Goal: Task Accomplishment & Management: Manage account settings

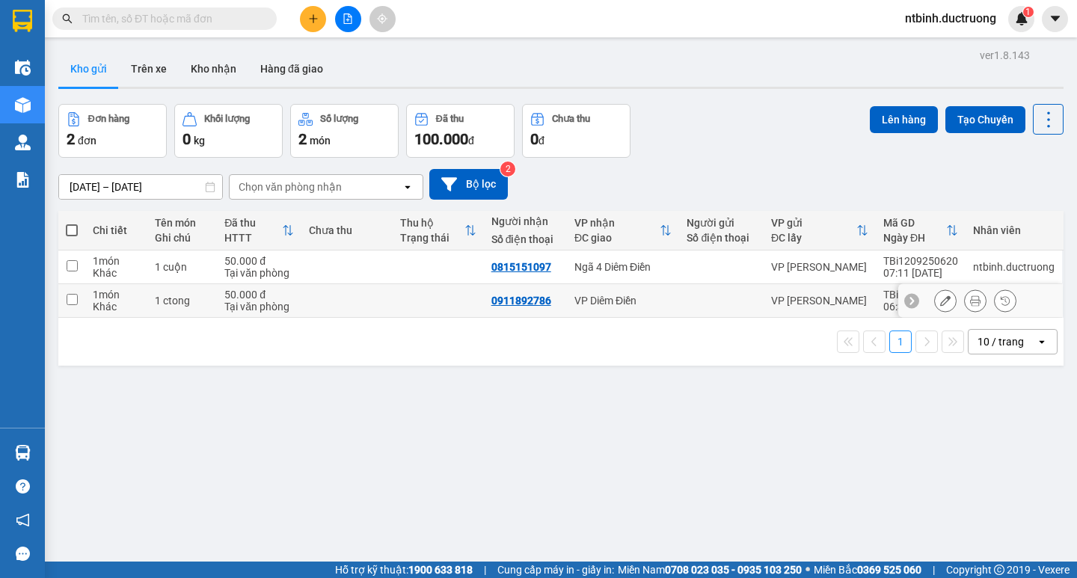
click at [334, 313] on td at bounding box center [346, 301] width 91 height 34
checkbox input "true"
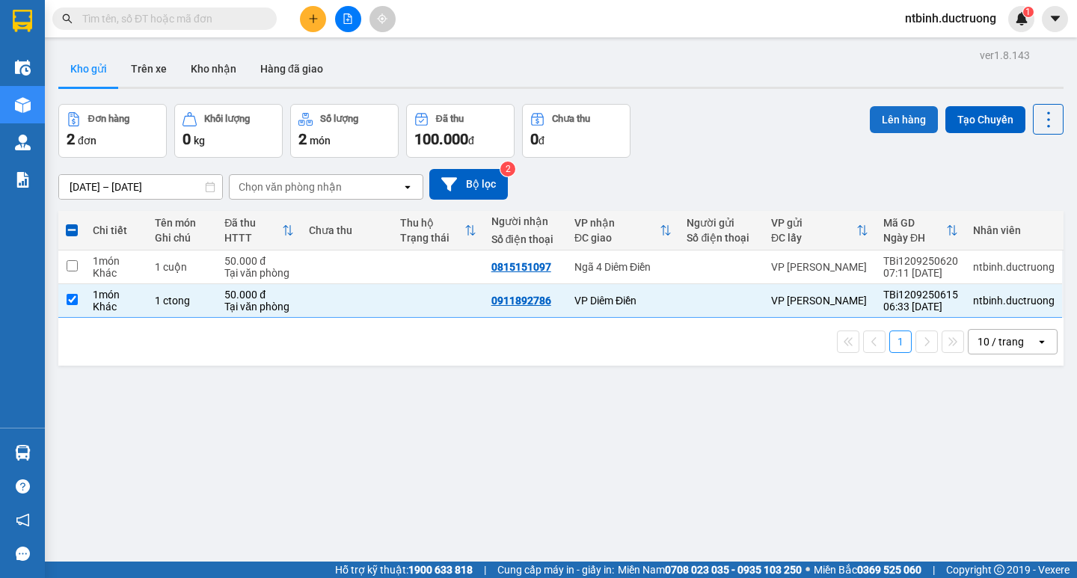
click at [883, 114] on button "Lên hàng" at bounding box center [904, 119] width 68 height 27
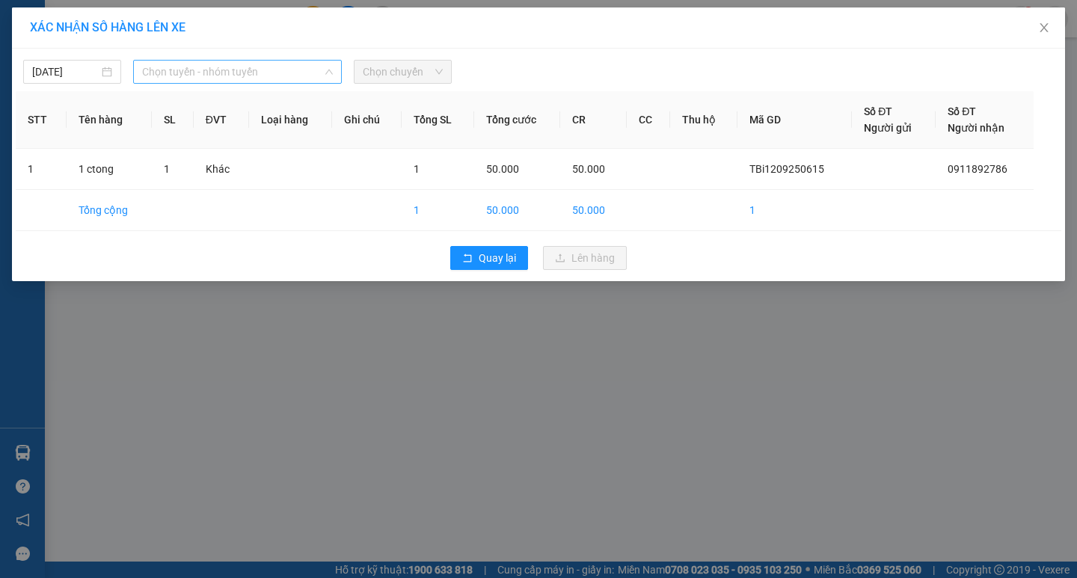
click at [246, 67] on span "Chọn tuyến - nhóm tuyến" at bounding box center [237, 72] width 191 height 22
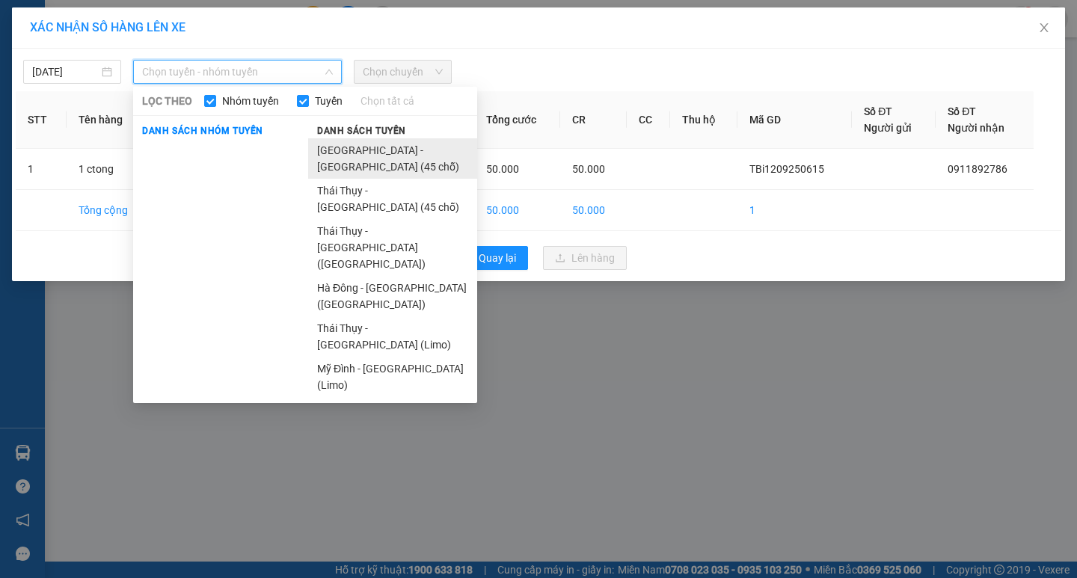
click at [333, 153] on li "[GEOGRAPHIC_DATA] - [GEOGRAPHIC_DATA] (45 chỗ)" at bounding box center [392, 158] width 169 height 40
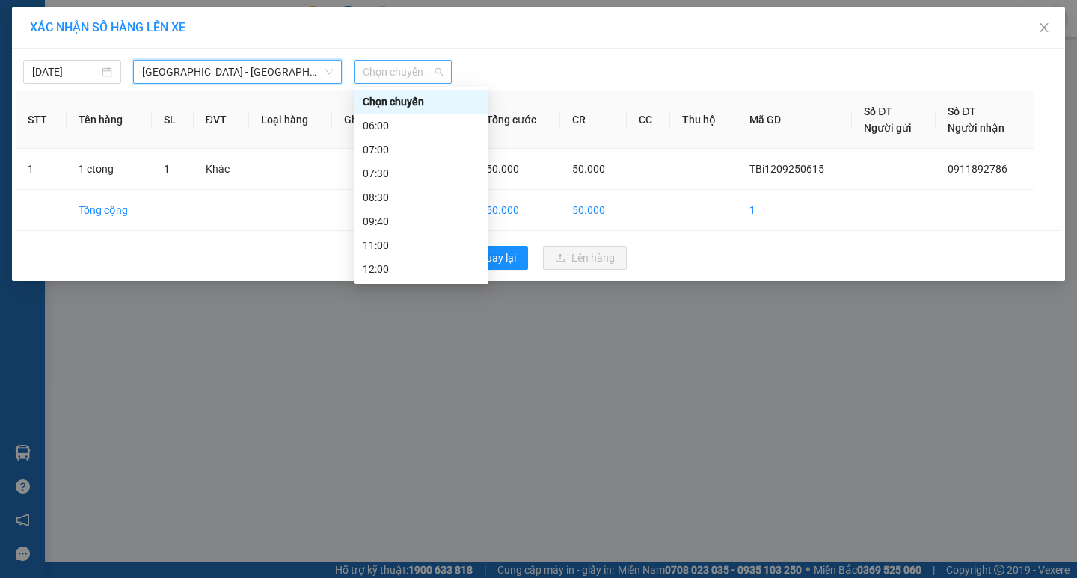
click at [376, 75] on span "Chọn chuyến" at bounding box center [403, 72] width 80 height 22
click at [402, 149] on div "07:00" at bounding box center [421, 149] width 117 height 16
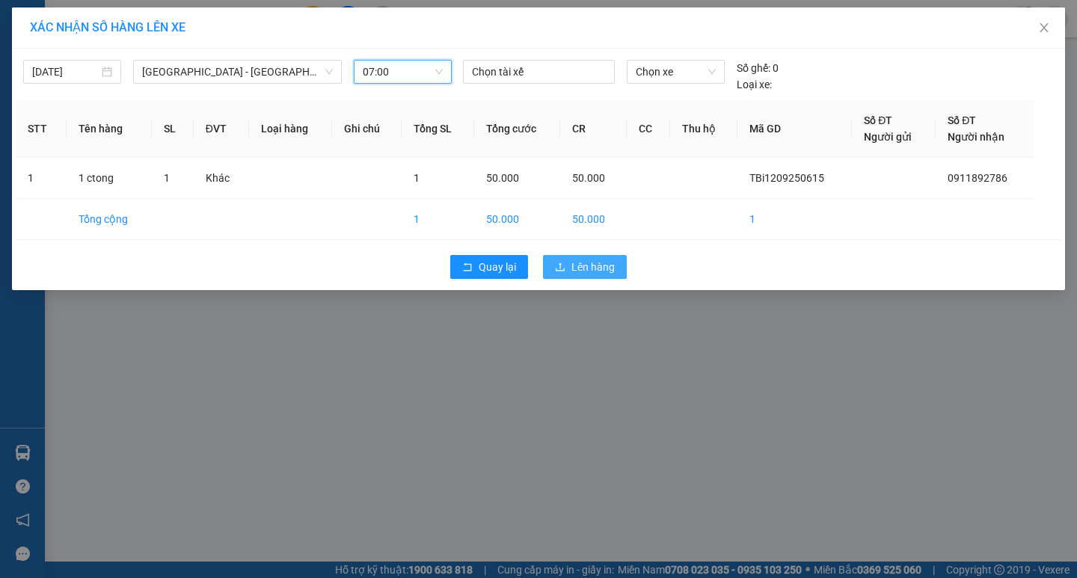
click at [598, 266] on span "Lên hàng" at bounding box center [592, 267] width 43 height 16
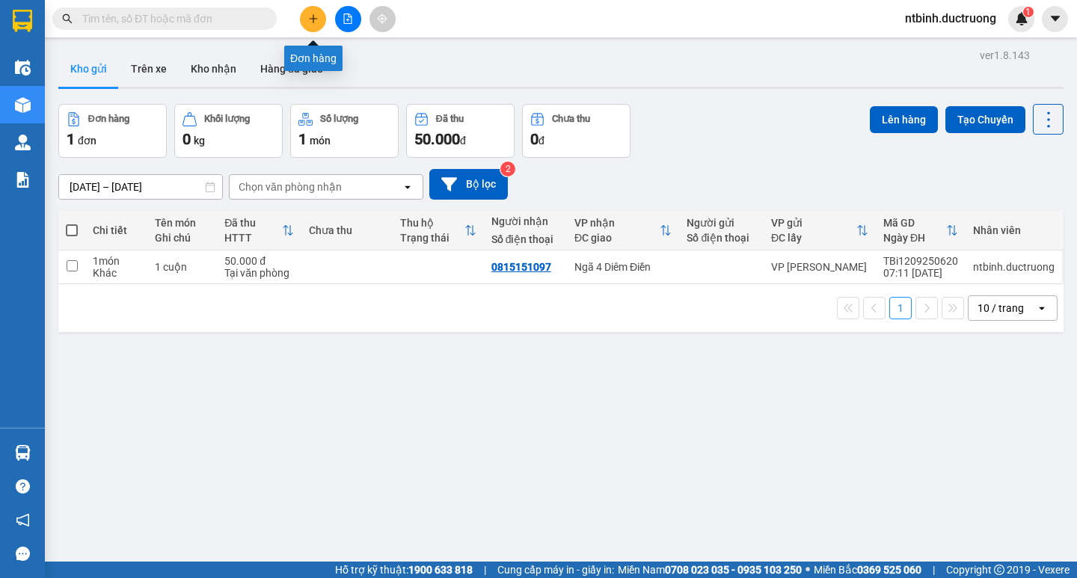
click at [314, 14] on icon "plus" at bounding box center [313, 18] width 10 height 10
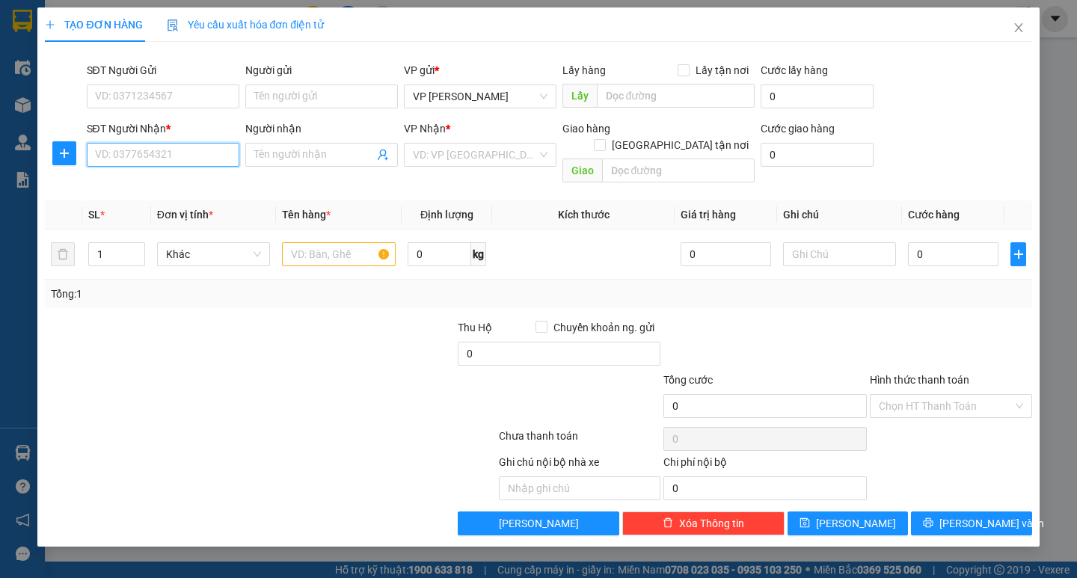
click at [177, 150] on input "SĐT Người Nhận *" at bounding box center [163, 155] width 153 height 24
click at [141, 152] on input "SĐT Người Nhận *" at bounding box center [163, 155] width 153 height 24
click at [147, 148] on input "SĐT Người Nhận *" at bounding box center [163, 155] width 153 height 24
click at [143, 157] on input "0" at bounding box center [163, 155] width 153 height 24
click at [139, 193] on div "0965033094" at bounding box center [163, 185] width 153 height 24
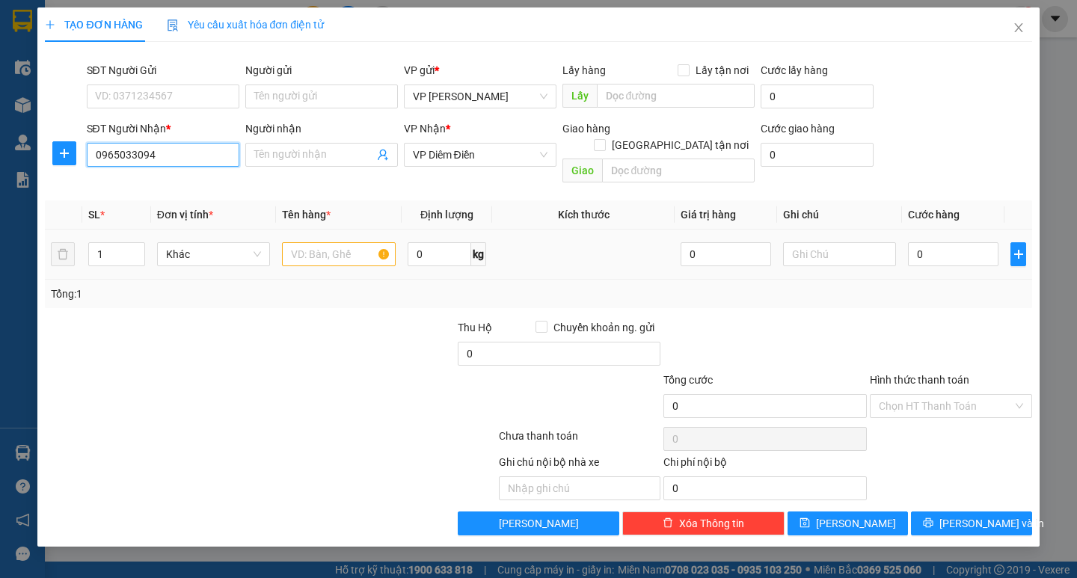
type input "0965033094"
click at [319, 242] on input "text" at bounding box center [338, 254] width 113 height 24
type input "1 xốp"
click at [906, 243] on td "0" at bounding box center [953, 255] width 102 height 50
click at [916, 242] on input "0" at bounding box center [953, 254] width 91 height 24
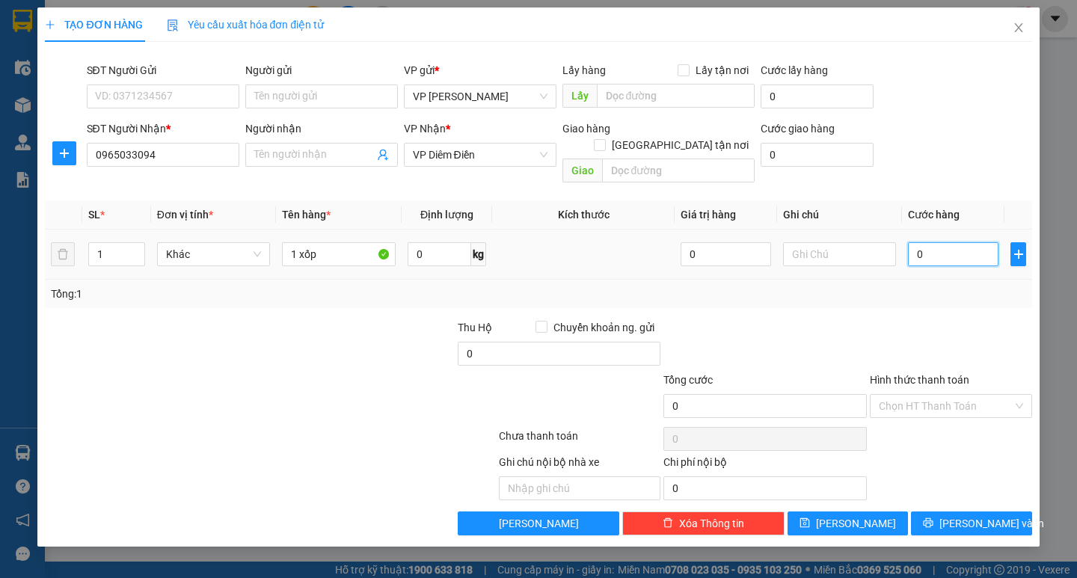
click at [915, 242] on input "0" at bounding box center [953, 254] width 91 height 24
type input "60"
click at [905, 280] on div "Tổng: 1" at bounding box center [538, 294] width 987 height 28
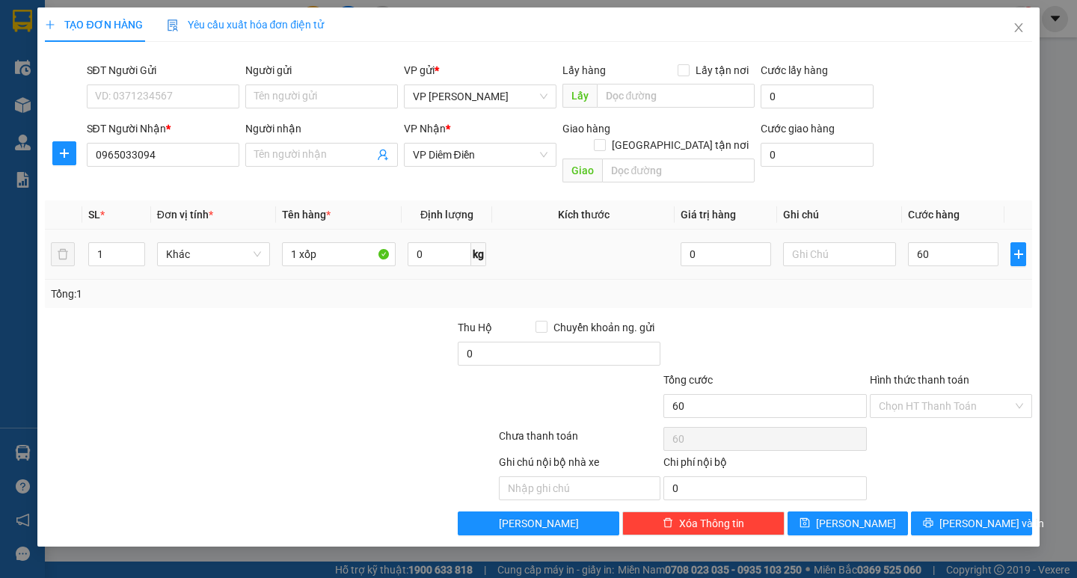
type input "60.000"
click at [963, 523] on div "TẠO ĐƠN HÀNG Yêu cầu xuất hóa đơn điện tử Transit Pickup Surcharge Ids Transit …" at bounding box center [538, 276] width 1002 height 539
click at [965, 494] on div "Transit Pickup Surcharge Ids Transit Deliver Surcharge Ids Transit Deliver Surc…" at bounding box center [538, 295] width 987 height 482
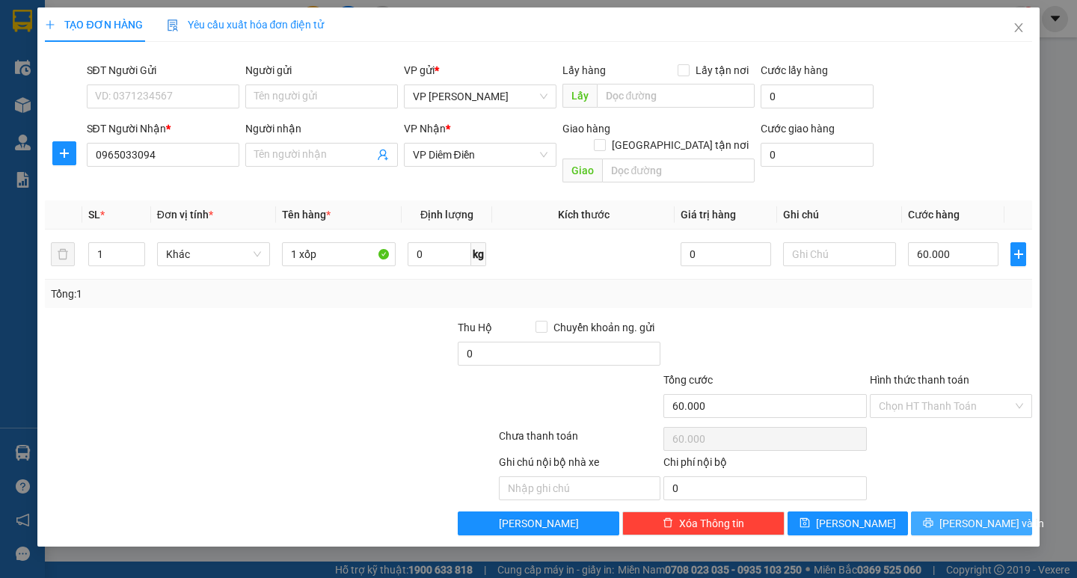
click at [966, 512] on button "[PERSON_NAME] và In" at bounding box center [971, 524] width 120 height 24
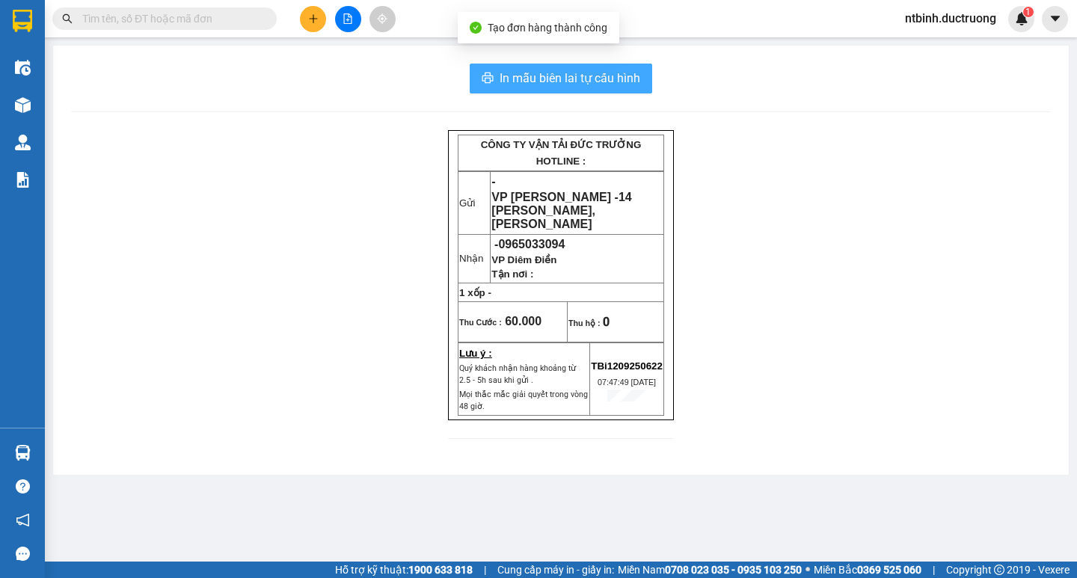
click at [479, 74] on button "In mẫu biên lai tự cấu hình" at bounding box center [561, 79] width 183 height 30
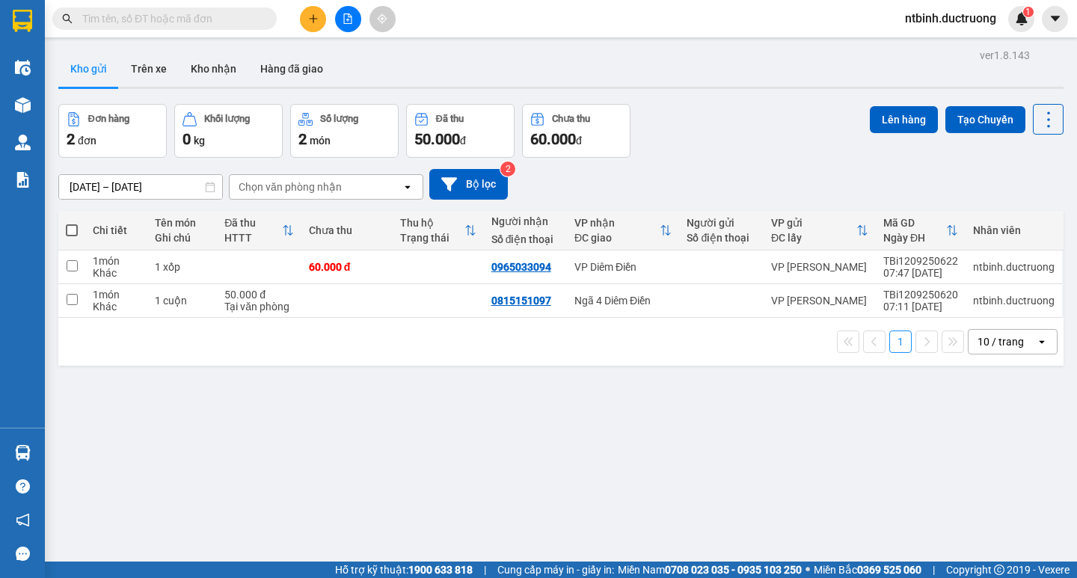
click at [313, 7] on button at bounding box center [313, 19] width 26 height 26
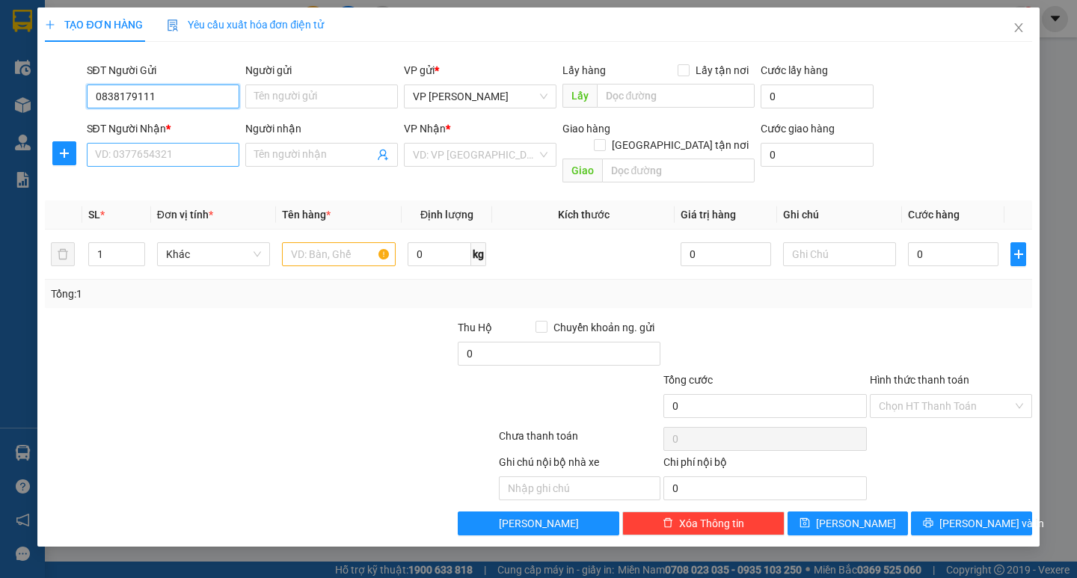
type input "0838179111"
click at [168, 152] on input "SĐT Người Nhận *" at bounding box center [163, 155] width 153 height 24
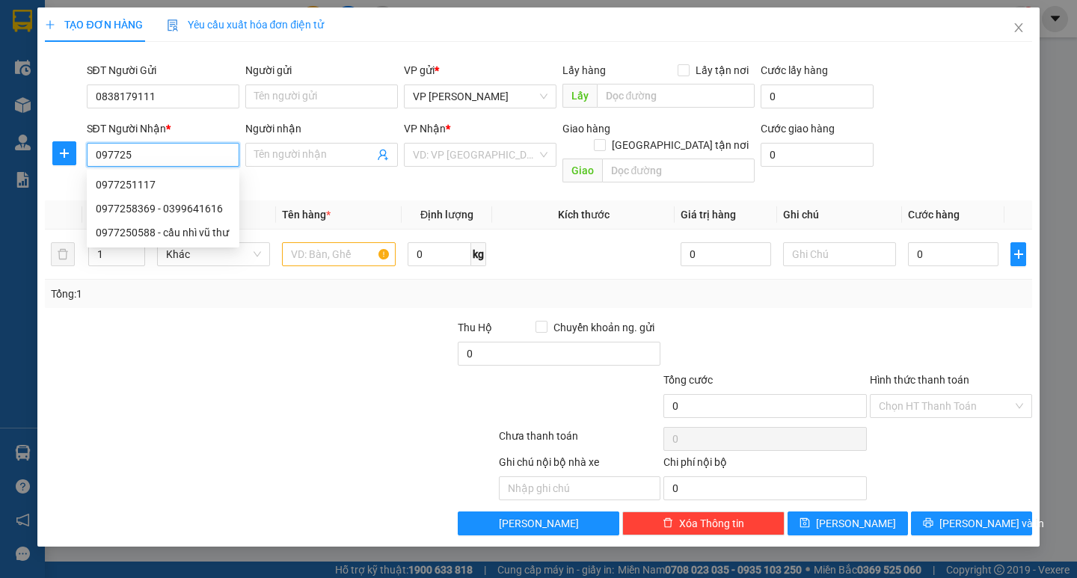
click at [132, 185] on div "0977251117" at bounding box center [163, 185] width 135 height 16
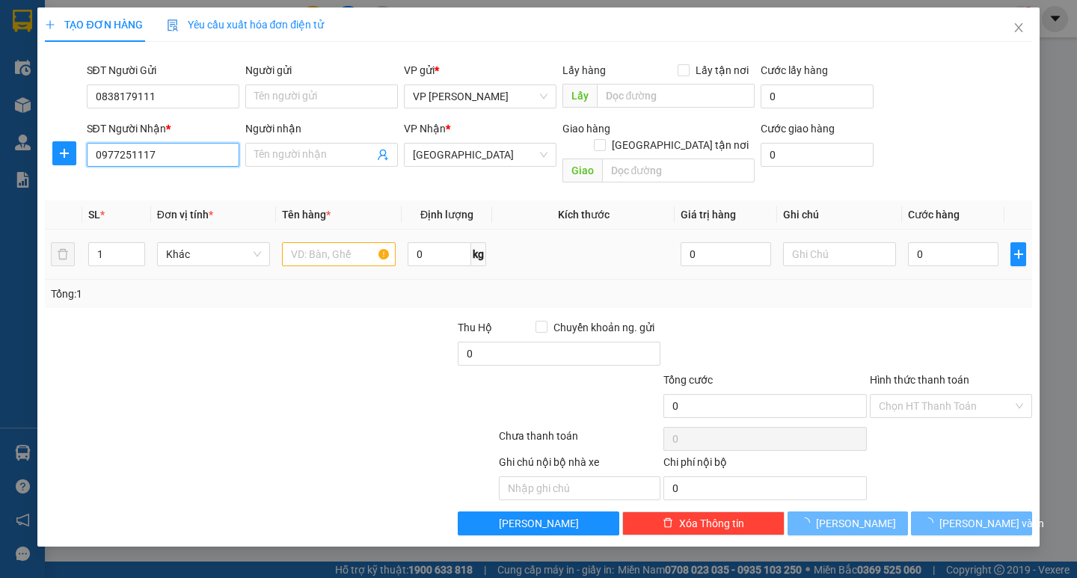
type input "0977251117"
click at [328, 248] on input "text" at bounding box center [338, 254] width 113 height 24
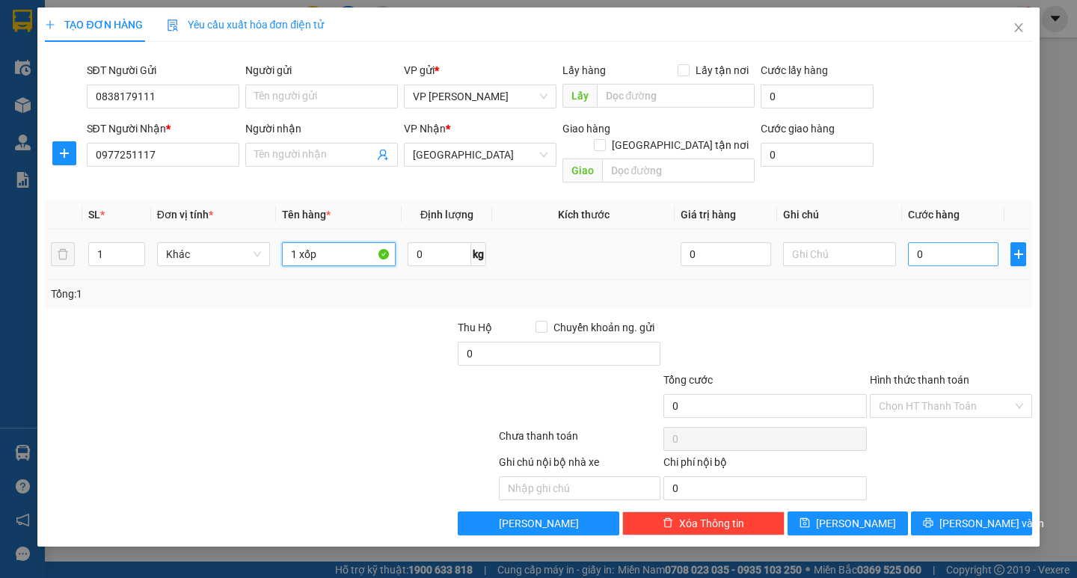
type input "1 xốp"
click at [929, 246] on input "0" at bounding box center [953, 254] width 91 height 24
click at [903, 243] on td "0" at bounding box center [953, 255] width 102 height 50
click at [911, 242] on input "0" at bounding box center [953, 254] width 91 height 24
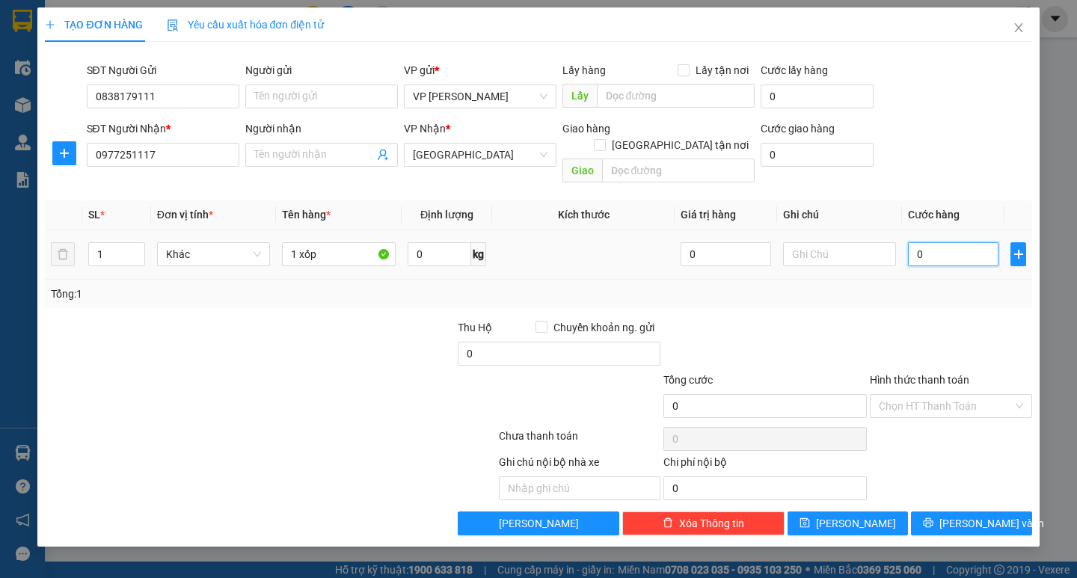
click at [933, 245] on input "0" at bounding box center [953, 254] width 91 height 24
click at [913, 244] on input "0" at bounding box center [953, 254] width 91 height 24
type input "60"
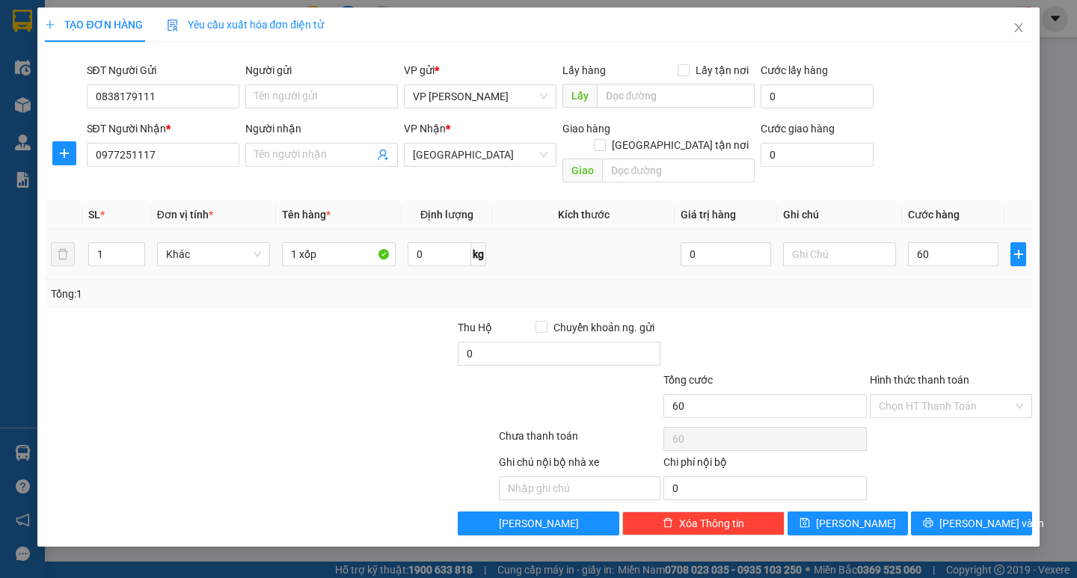
click at [933, 287] on div "Tổng: 1" at bounding box center [538, 294] width 987 height 28
type input "60.000"
click at [933, 518] on icon "printer" at bounding box center [928, 523] width 10 height 10
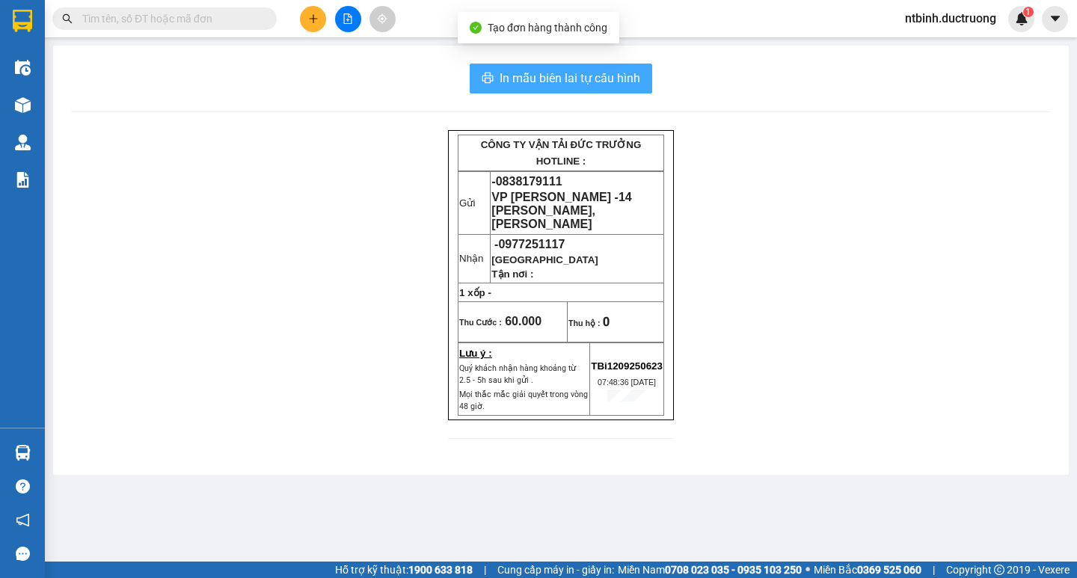
click at [537, 84] on span "In mẫu biên lai tự cấu hình" at bounding box center [570, 78] width 141 height 19
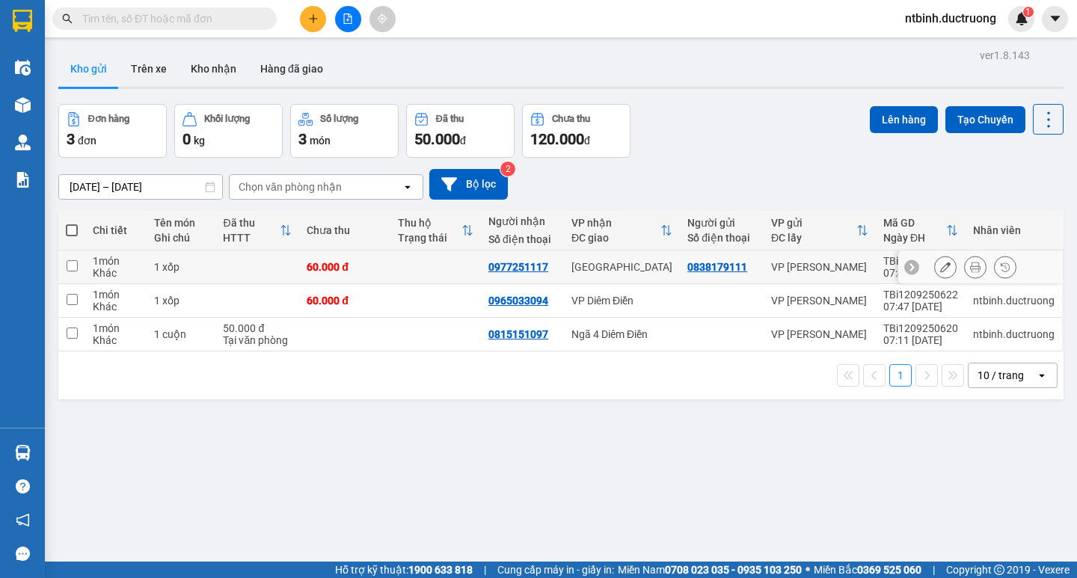
click at [436, 280] on td at bounding box center [435, 268] width 91 height 34
checkbox input "true"
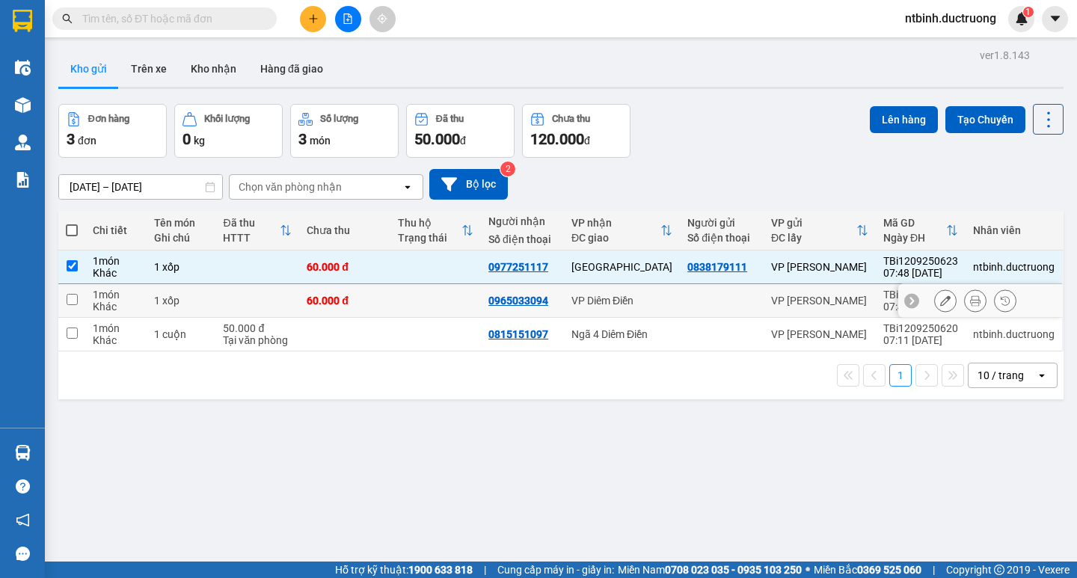
click at [422, 307] on td at bounding box center [435, 301] width 91 height 34
checkbox input "true"
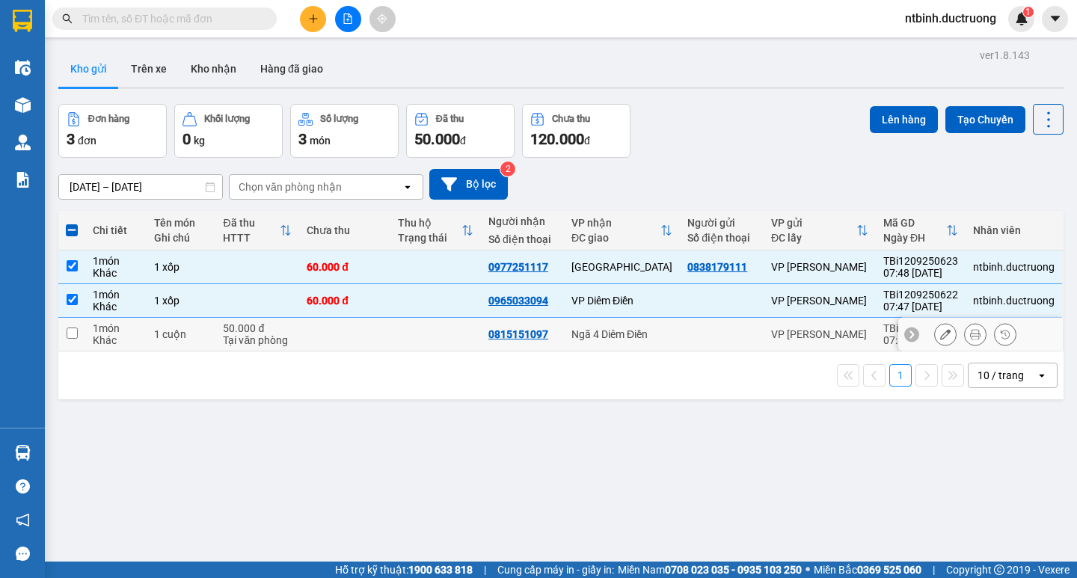
click at [417, 334] on td at bounding box center [435, 335] width 91 height 34
checkbox input "true"
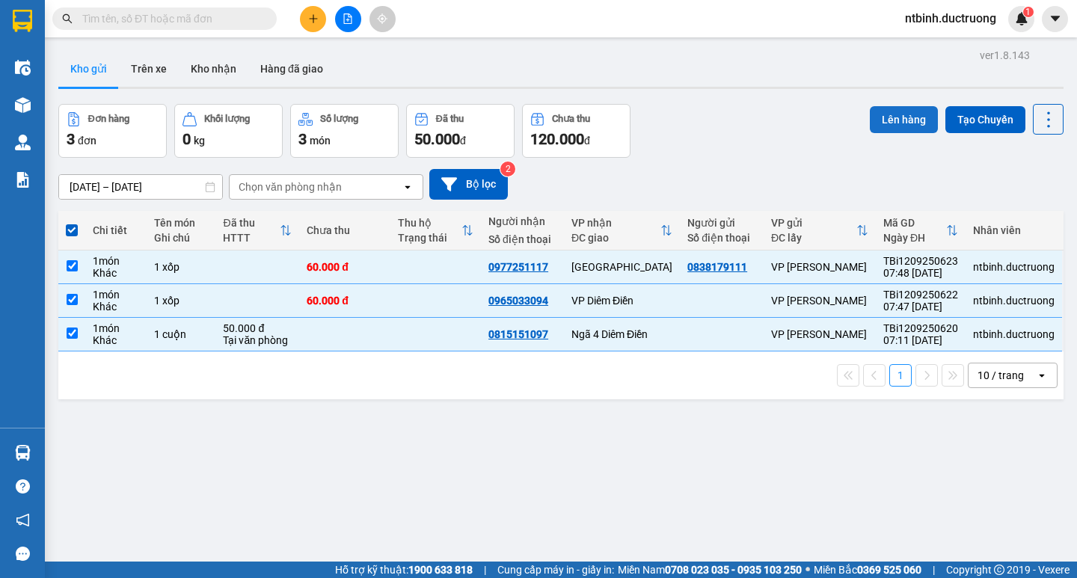
click at [880, 119] on button "Lên hàng" at bounding box center [904, 119] width 68 height 27
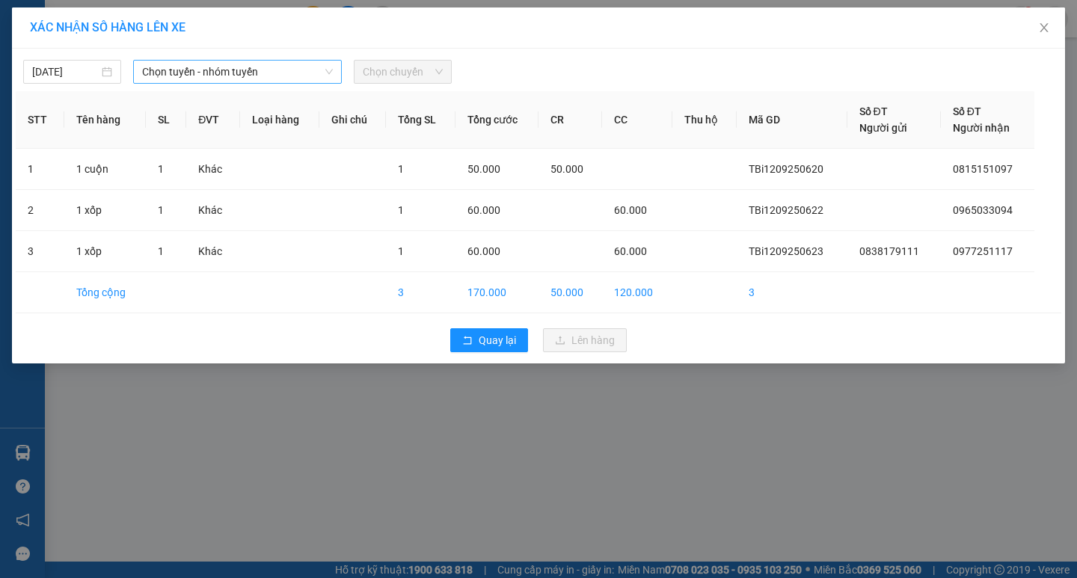
click at [283, 73] on span "Chọn tuyến - nhóm tuyến" at bounding box center [237, 72] width 191 height 22
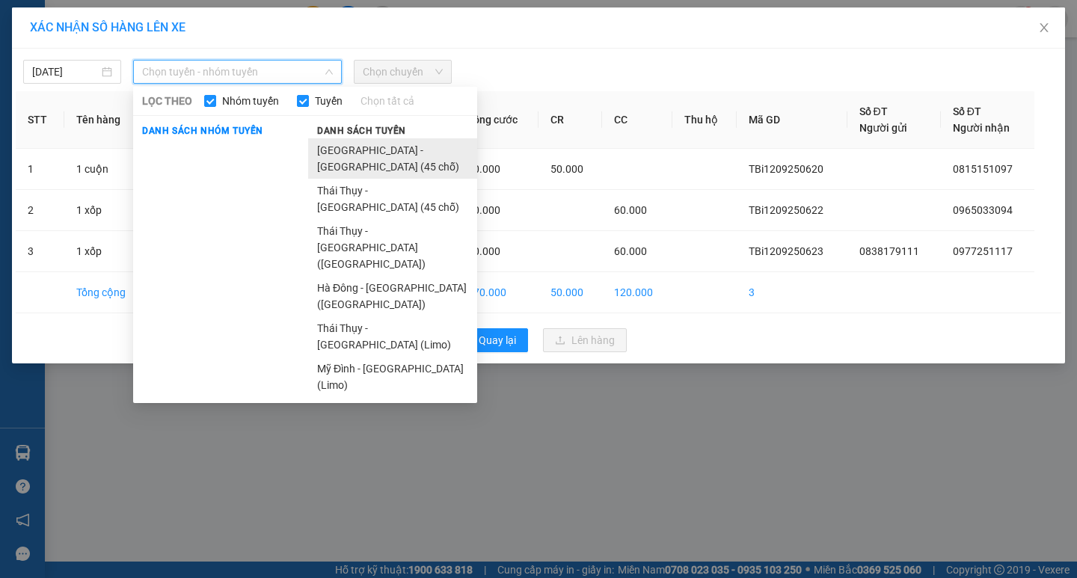
click at [336, 160] on li "[GEOGRAPHIC_DATA] - [GEOGRAPHIC_DATA] (45 chỗ)" at bounding box center [392, 158] width 169 height 40
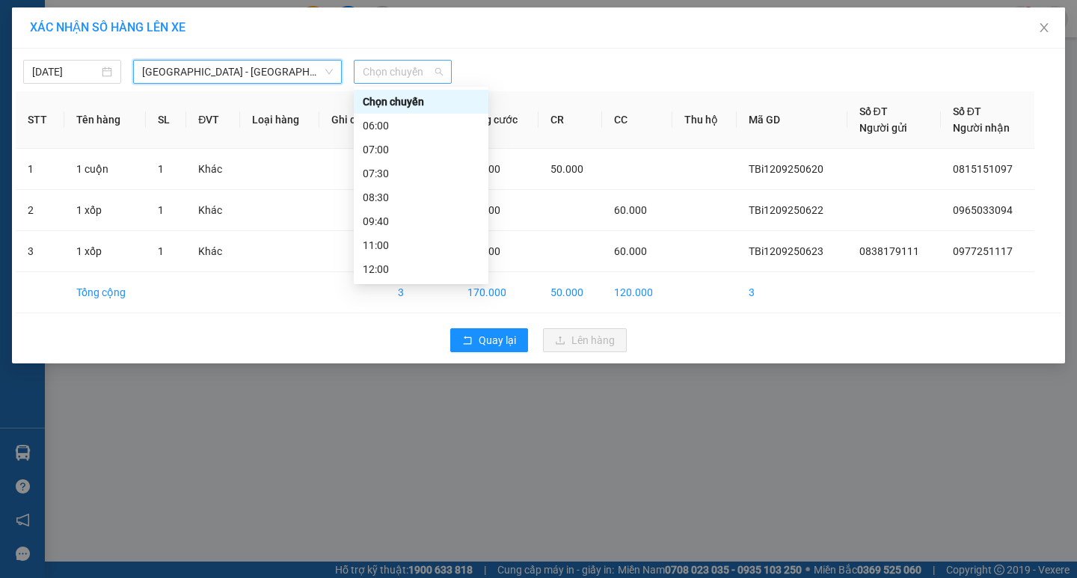
click at [386, 78] on span "Chọn chuyến" at bounding box center [403, 72] width 80 height 22
click at [386, 204] on div "08:30" at bounding box center [421, 197] width 117 height 16
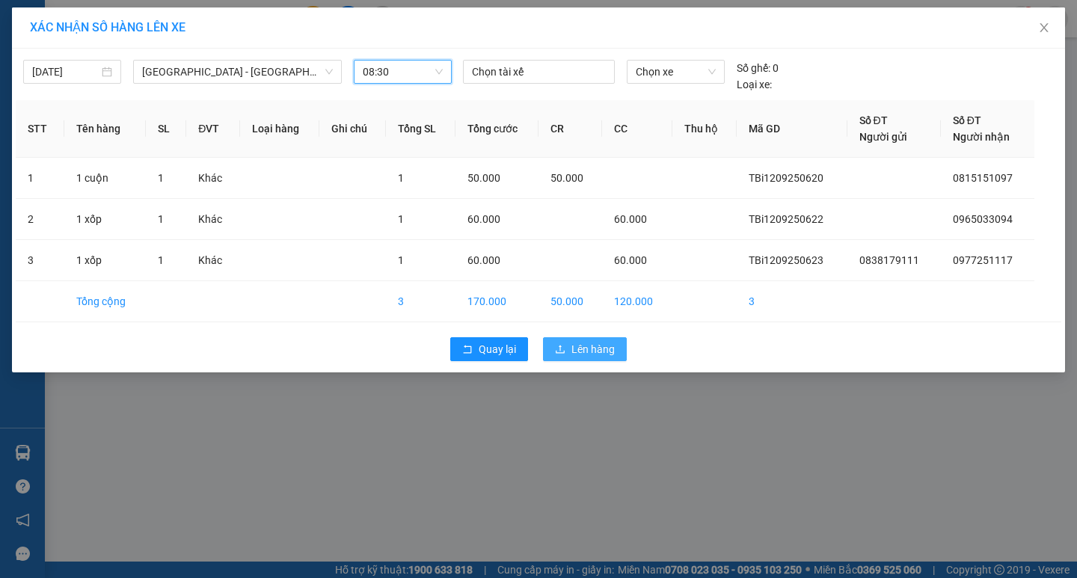
click at [607, 353] on span "Lên hàng" at bounding box center [592, 349] width 43 height 16
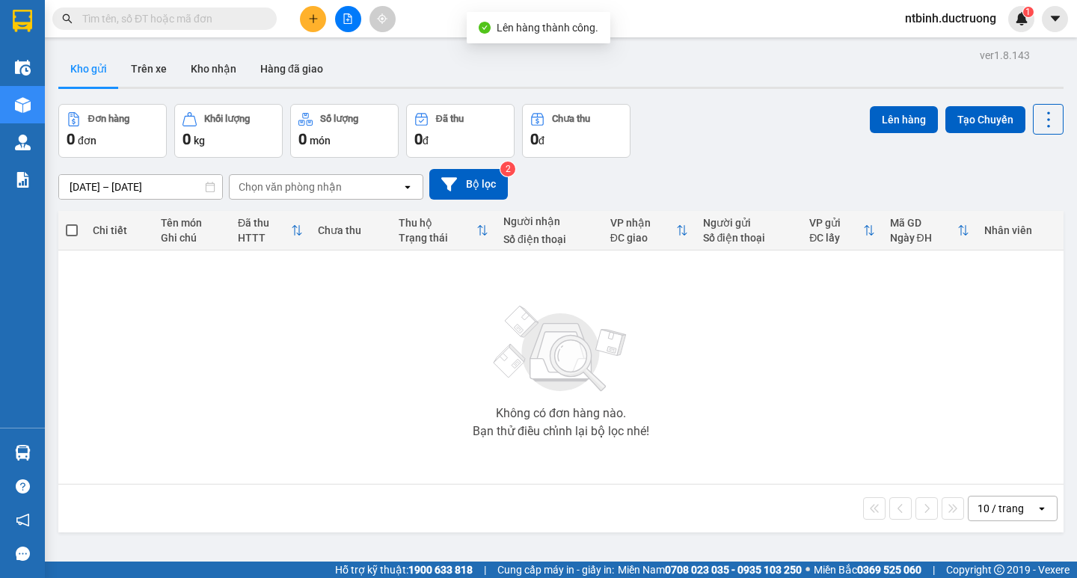
click at [345, 22] on icon "file-add" at bounding box center [348, 18] width 10 height 10
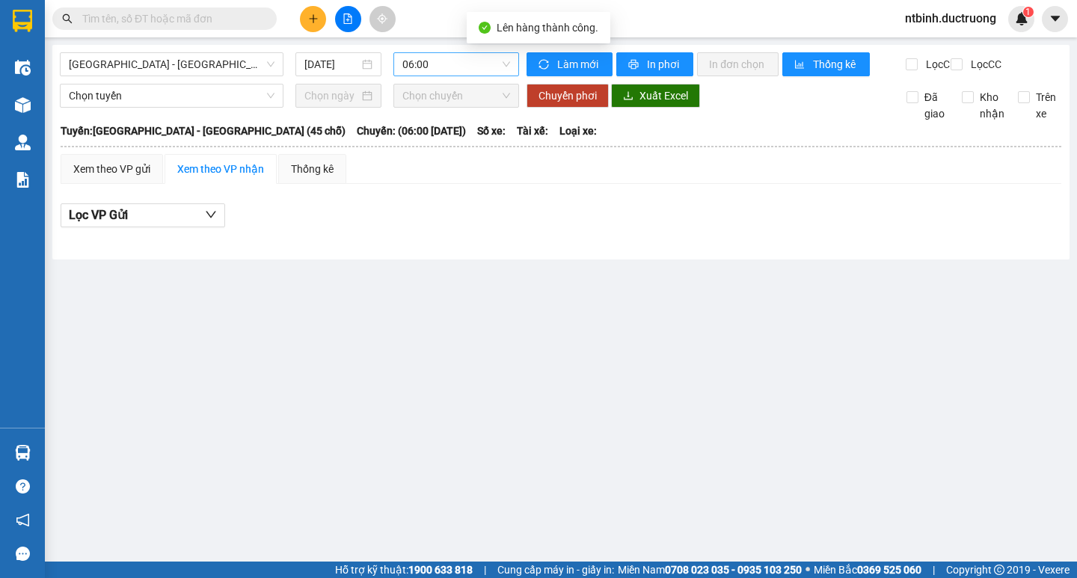
click at [444, 61] on span "06:00" at bounding box center [456, 64] width 108 height 22
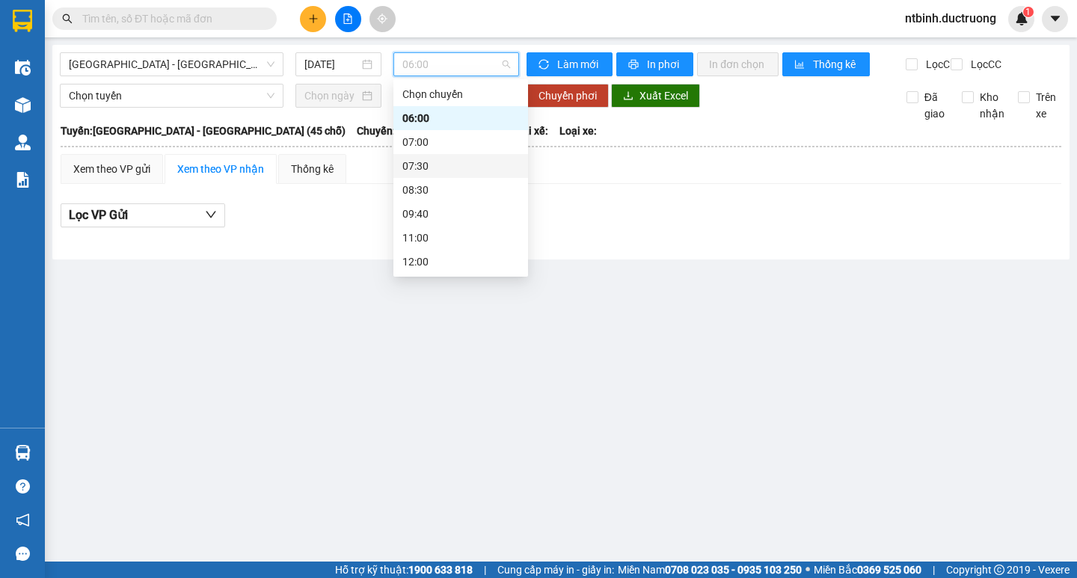
click at [442, 193] on div "08:30" at bounding box center [460, 190] width 117 height 16
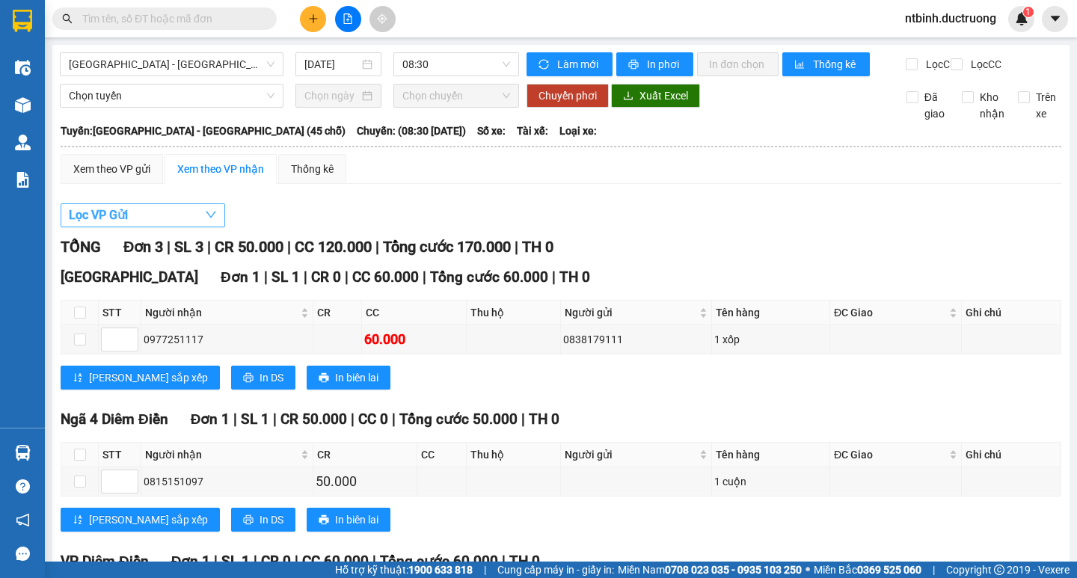
click at [185, 227] on button "Lọc VP Gửi" at bounding box center [143, 215] width 165 height 24
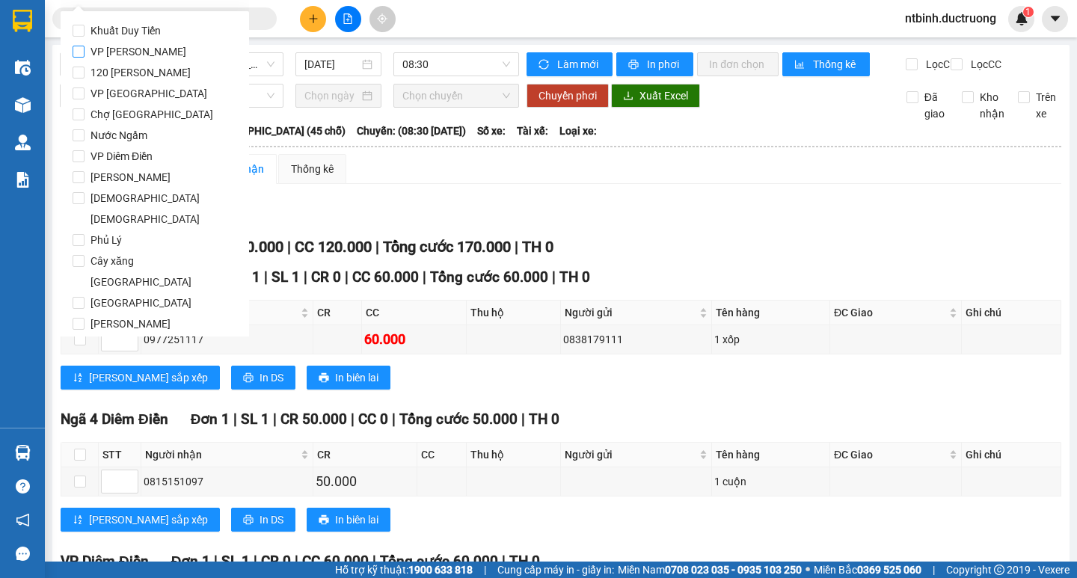
click at [138, 49] on span "VP [PERSON_NAME]" at bounding box center [139, 51] width 108 height 21
click at [85, 49] on input "VP [PERSON_NAME]" at bounding box center [79, 52] width 12 height 12
checkbox input "true"
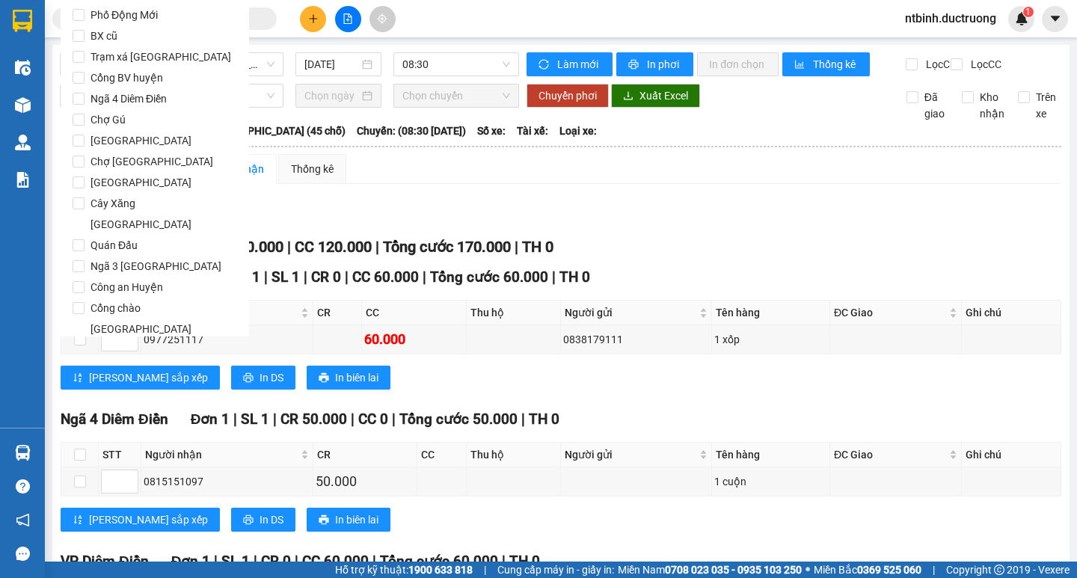
scroll to position [1245, 0]
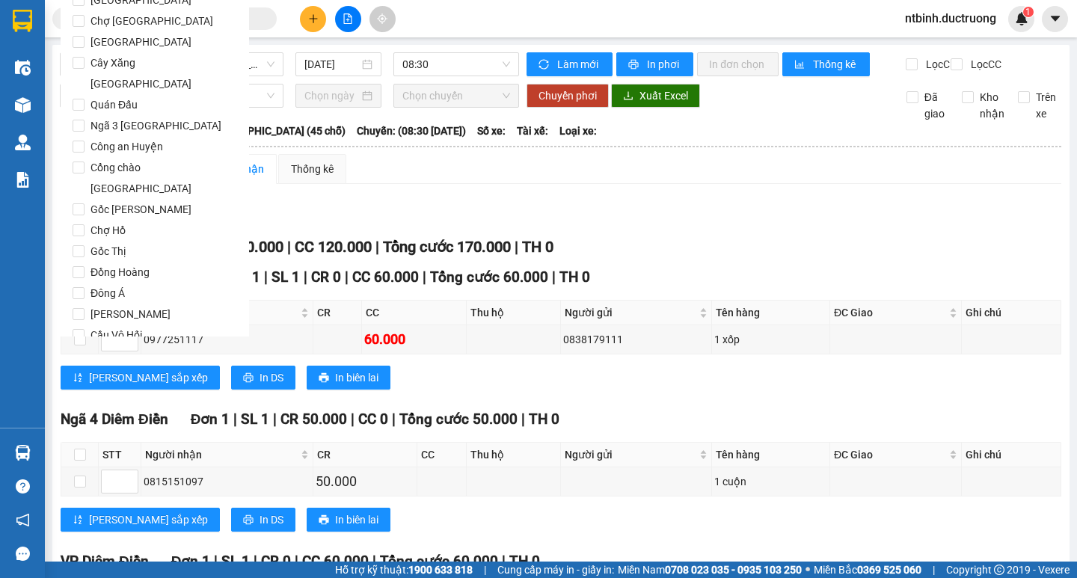
click at [89, 412] on span "Lọc" at bounding box center [93, 420] width 17 height 16
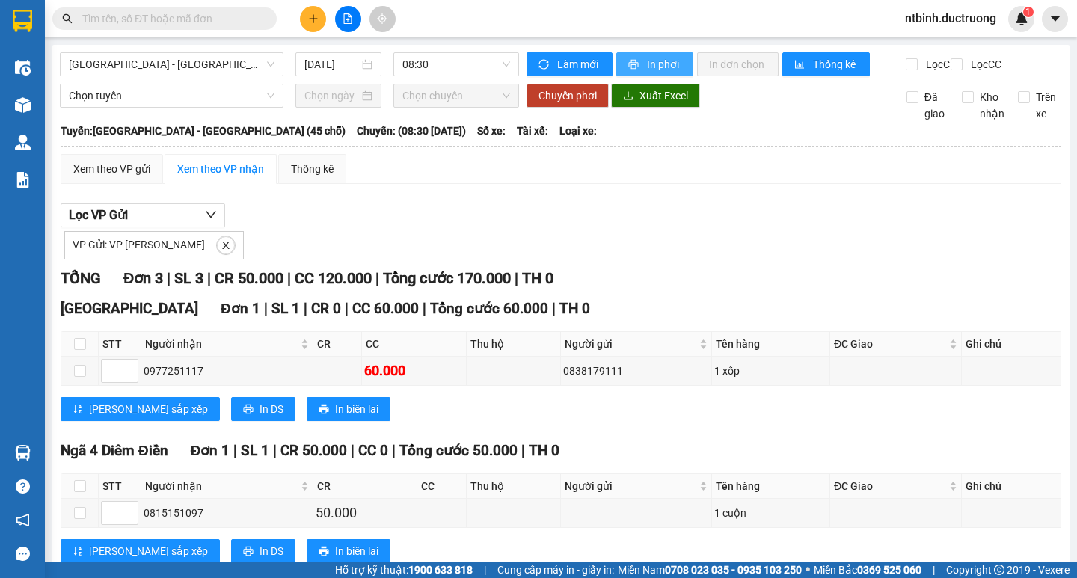
click at [652, 66] on span "In phơi" at bounding box center [664, 64] width 34 height 16
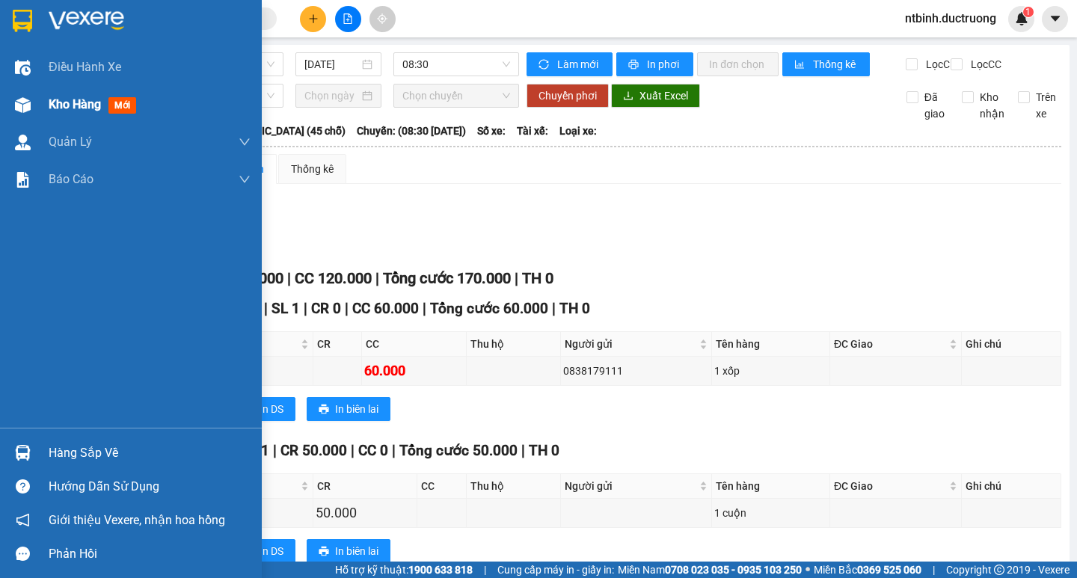
click at [23, 105] on img at bounding box center [23, 105] width 16 height 16
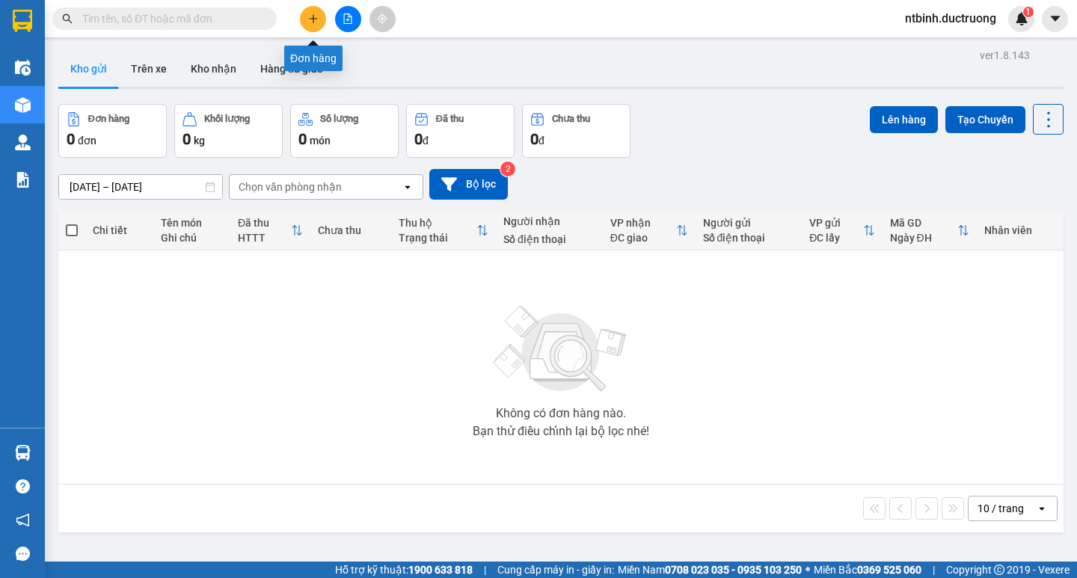
click at [305, 20] on button at bounding box center [313, 19] width 26 height 26
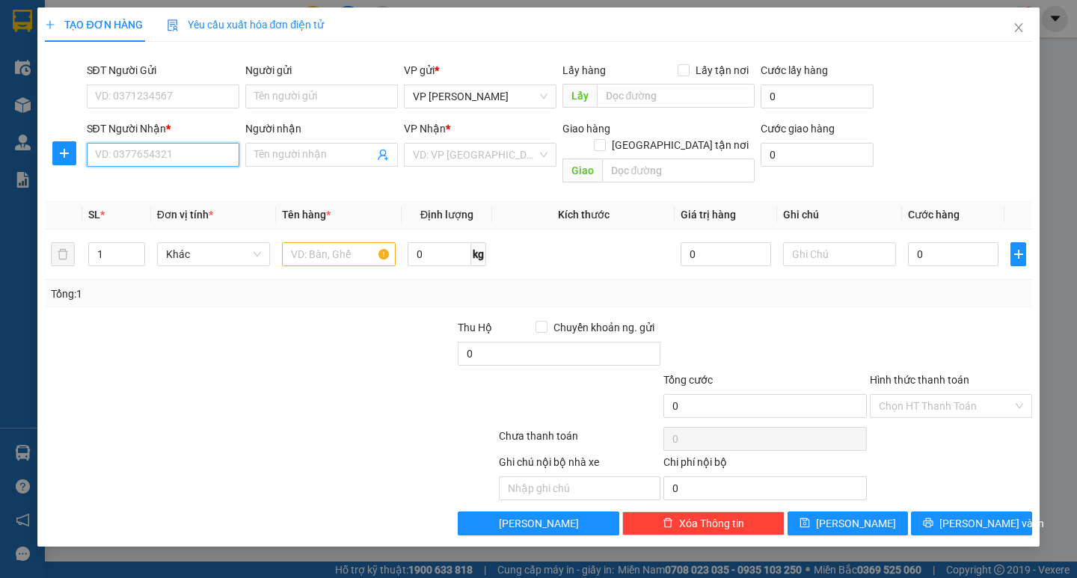
click at [167, 150] on input "SĐT Người Nhận *" at bounding box center [163, 155] width 153 height 24
click at [170, 97] on input "SĐT Người Gửi" at bounding box center [163, 97] width 153 height 24
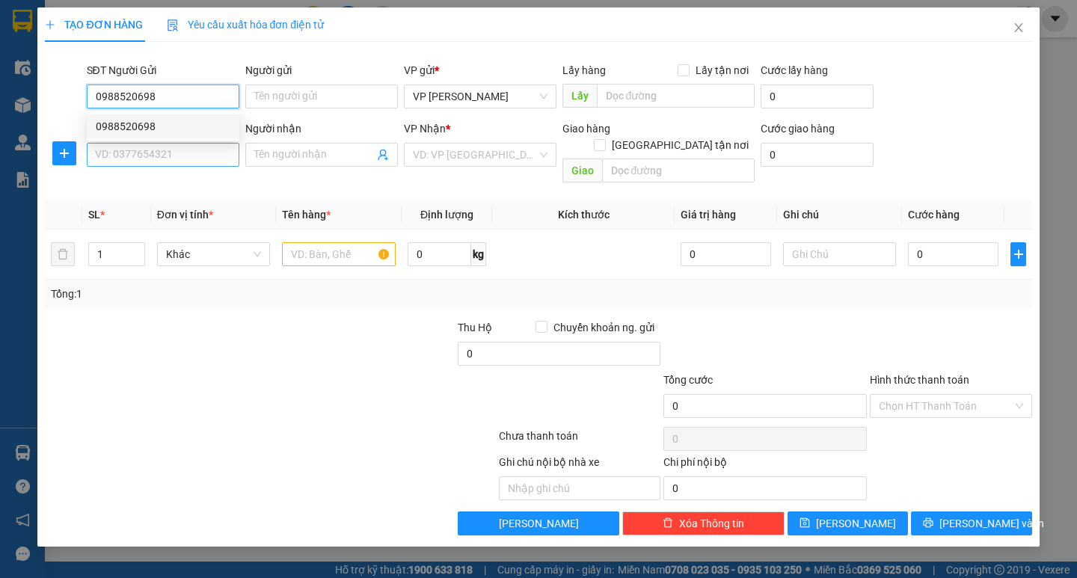
type input "0988520698"
click at [136, 147] on input "SĐT Người Nhận *" at bounding box center [163, 155] width 153 height 24
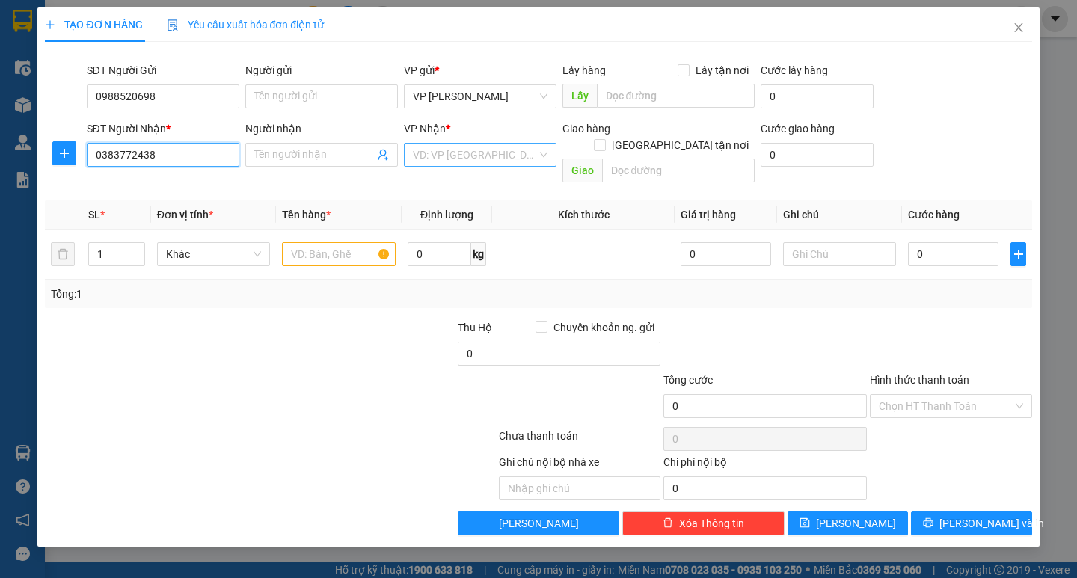
type input "0383772438"
click at [461, 159] on input "search" at bounding box center [475, 155] width 124 height 22
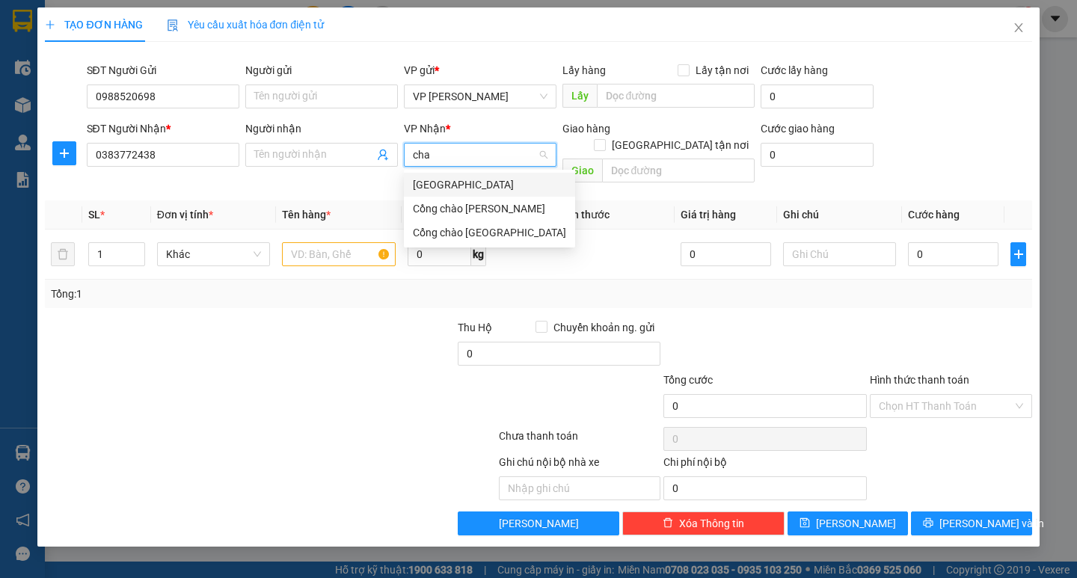
type input "chau"
click at [478, 173] on div "CHÂU GIANG" at bounding box center [480, 185] width 153 height 24
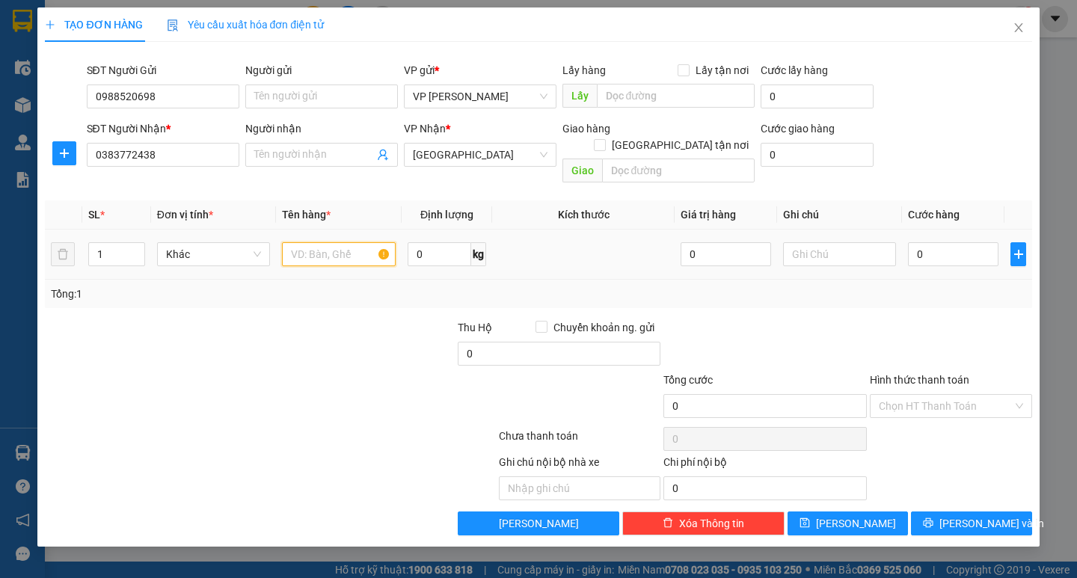
click at [306, 242] on input "text" at bounding box center [338, 254] width 113 height 24
type input "1hop 1 cay may tinh"
click at [930, 242] on input "0" at bounding box center [953, 254] width 91 height 24
type input "8"
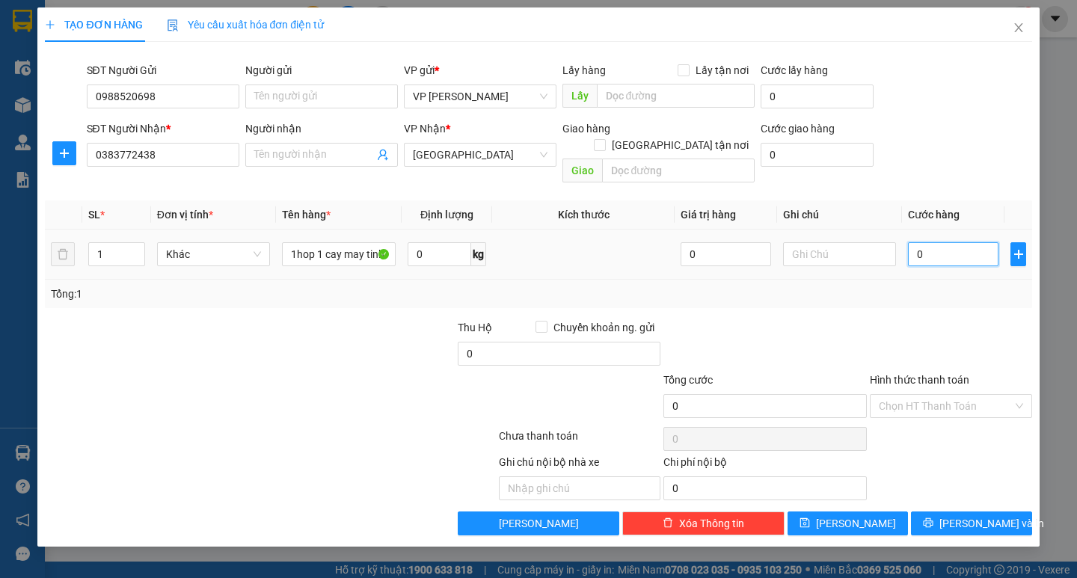
type input "8"
type input "80"
click at [932, 242] on input "80" at bounding box center [953, 254] width 91 height 24
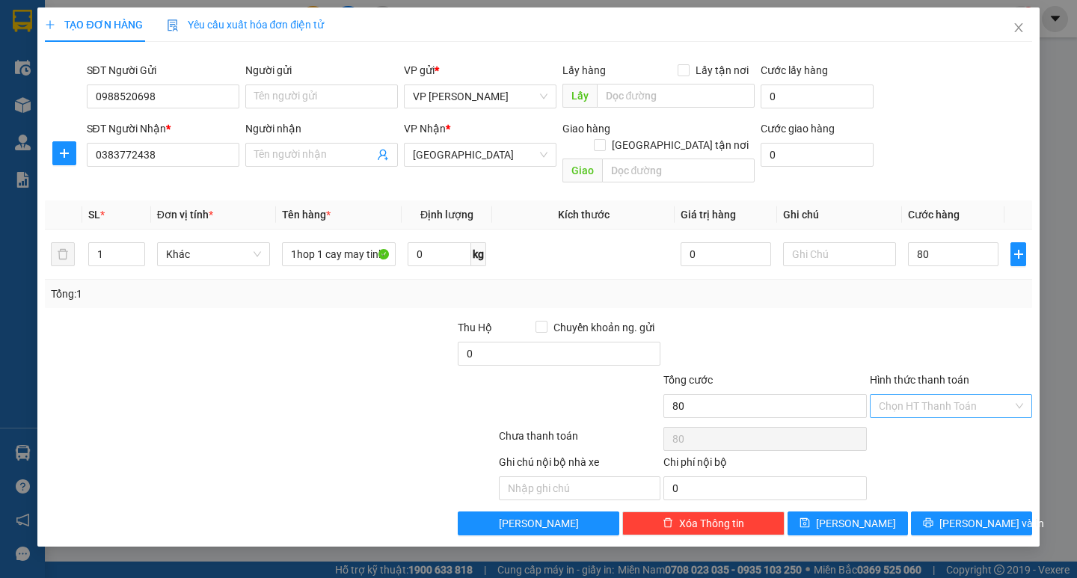
type input "80.000"
click at [918, 395] on input "Hình thức thanh toán" at bounding box center [946, 406] width 134 height 22
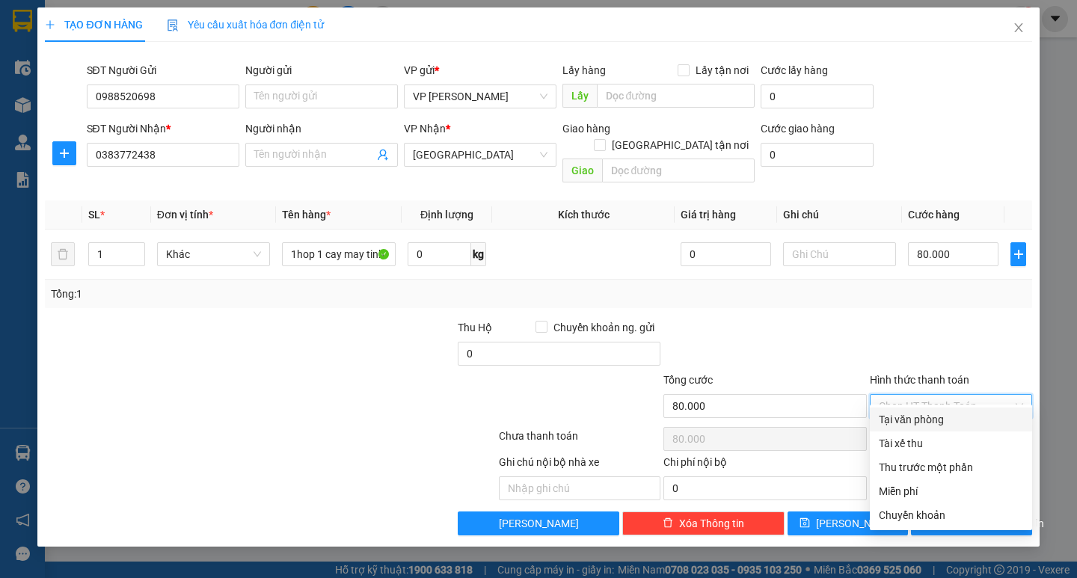
click at [924, 417] on div "Tại văn phòng" at bounding box center [951, 419] width 144 height 16
type input "0"
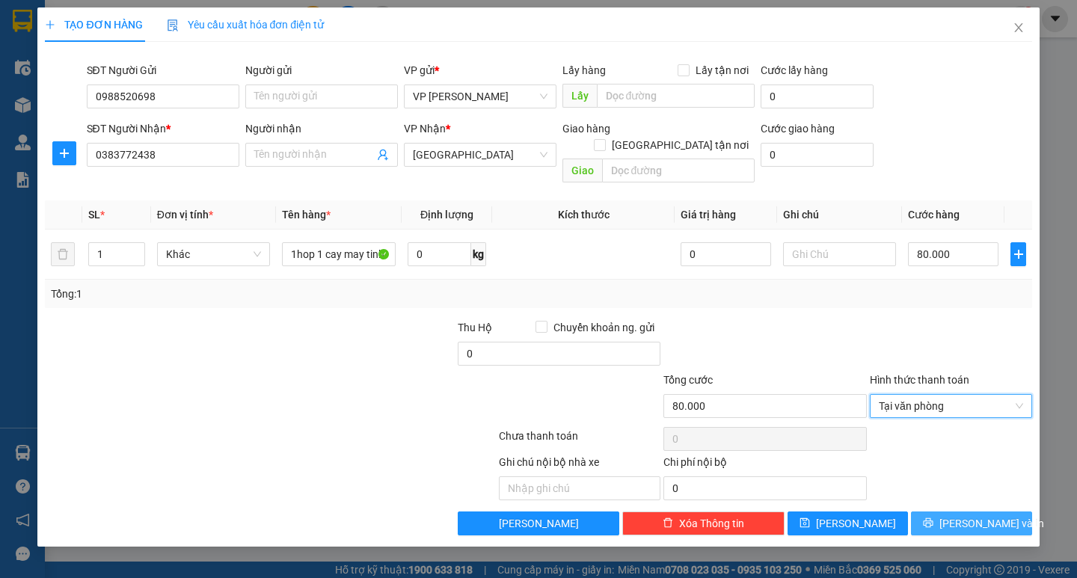
click at [973, 515] on span "[PERSON_NAME] và In" at bounding box center [991, 523] width 105 height 16
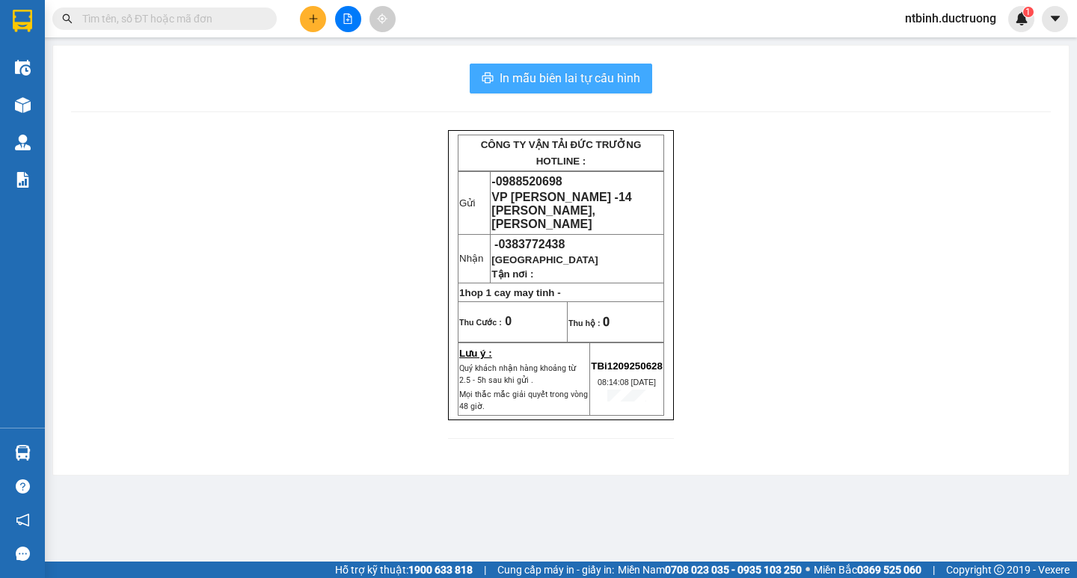
click at [549, 74] on span "In mẫu biên lai tự cấu hình" at bounding box center [570, 78] width 141 height 19
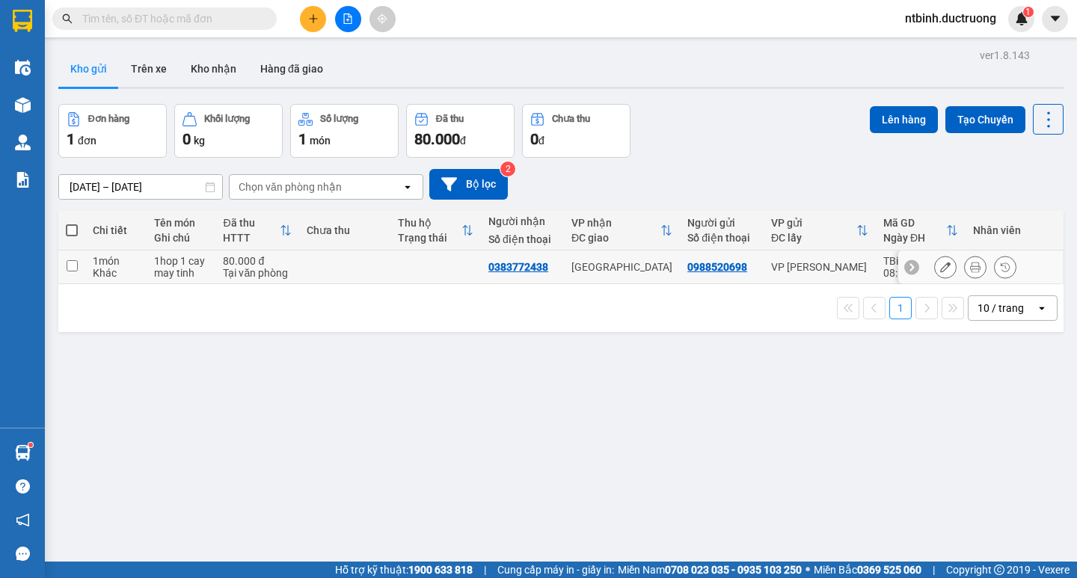
click at [403, 269] on td at bounding box center [435, 268] width 91 height 34
checkbox input "true"
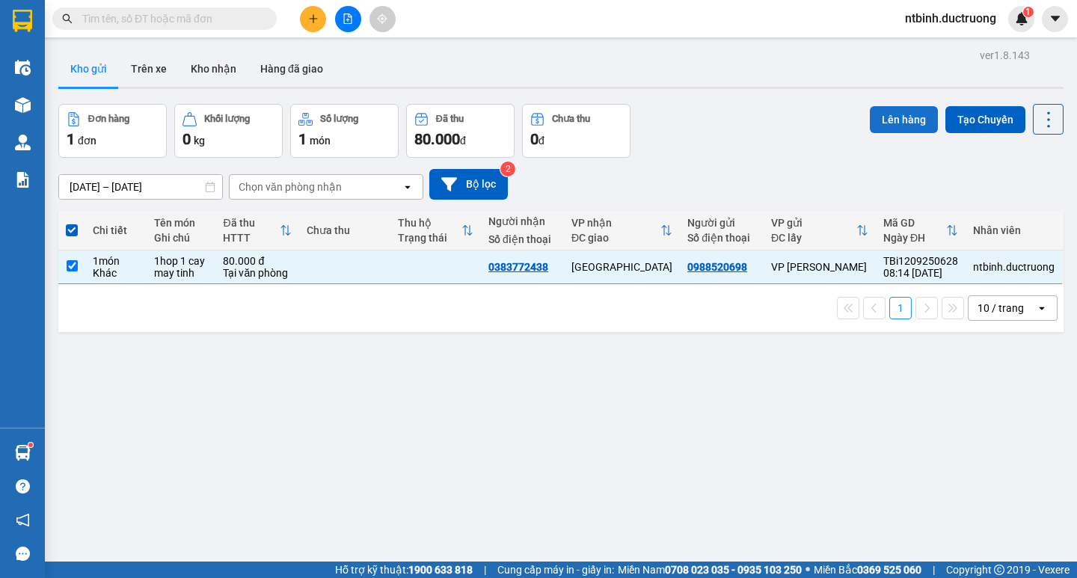
click at [885, 126] on button "Lên hàng" at bounding box center [904, 119] width 68 height 27
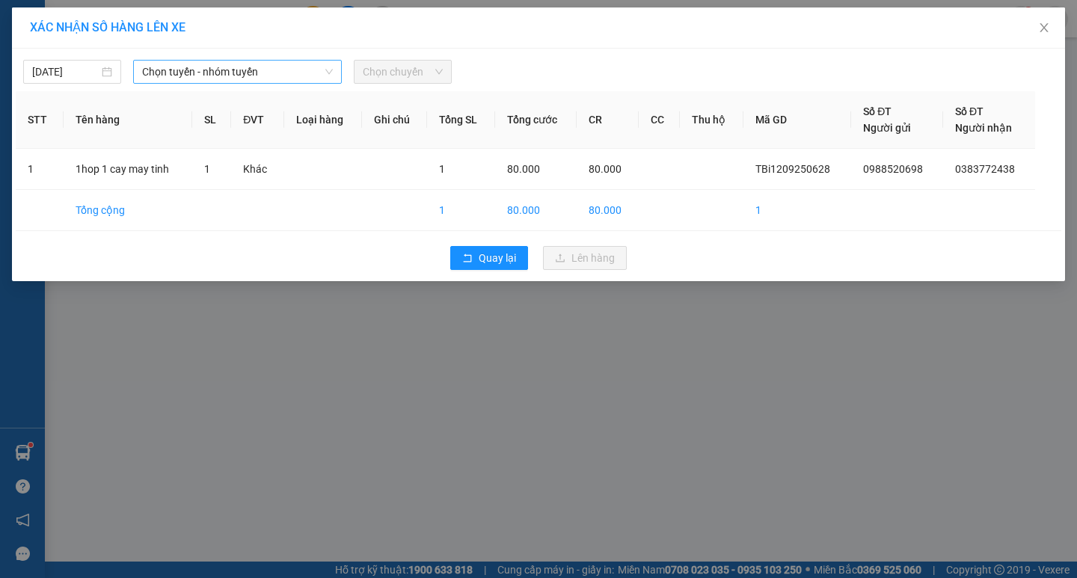
click at [236, 70] on span "Chọn tuyến - nhóm tuyến" at bounding box center [237, 72] width 191 height 22
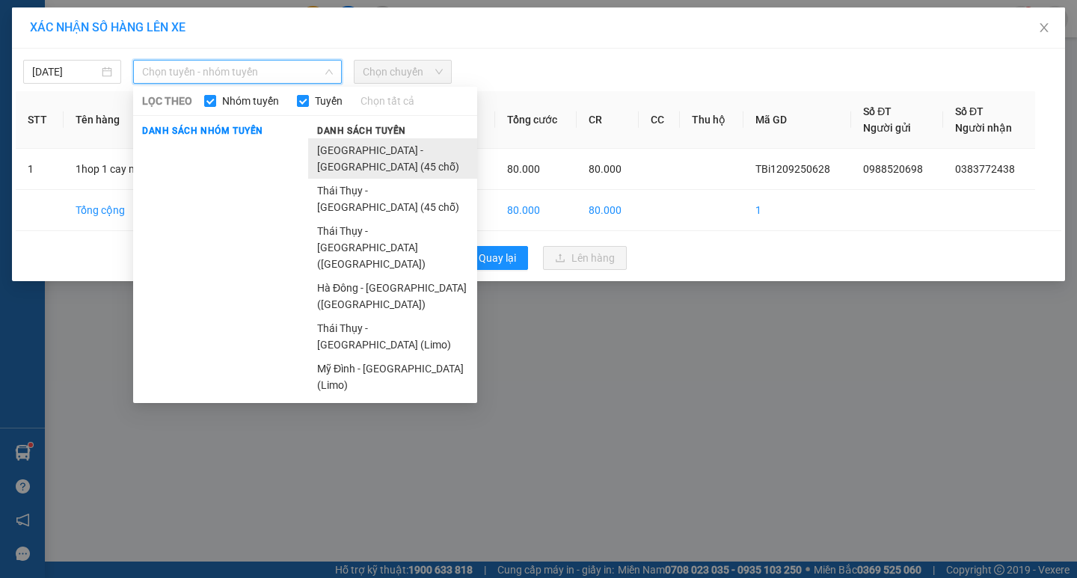
click at [364, 147] on li "[GEOGRAPHIC_DATA] - [GEOGRAPHIC_DATA] (45 chỗ)" at bounding box center [392, 158] width 169 height 40
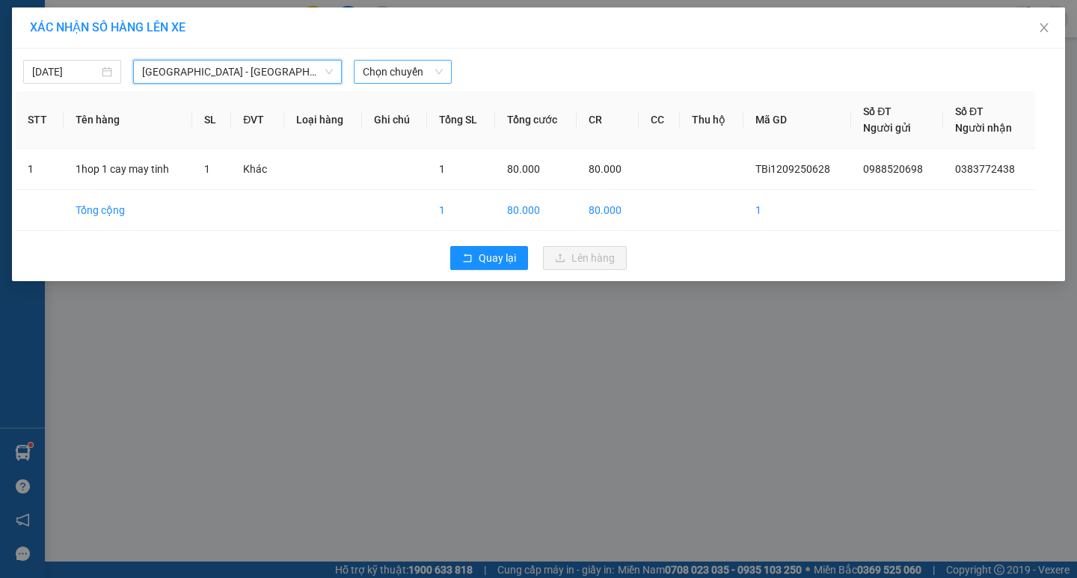
click at [386, 64] on span "Chọn chuyến" at bounding box center [403, 72] width 80 height 22
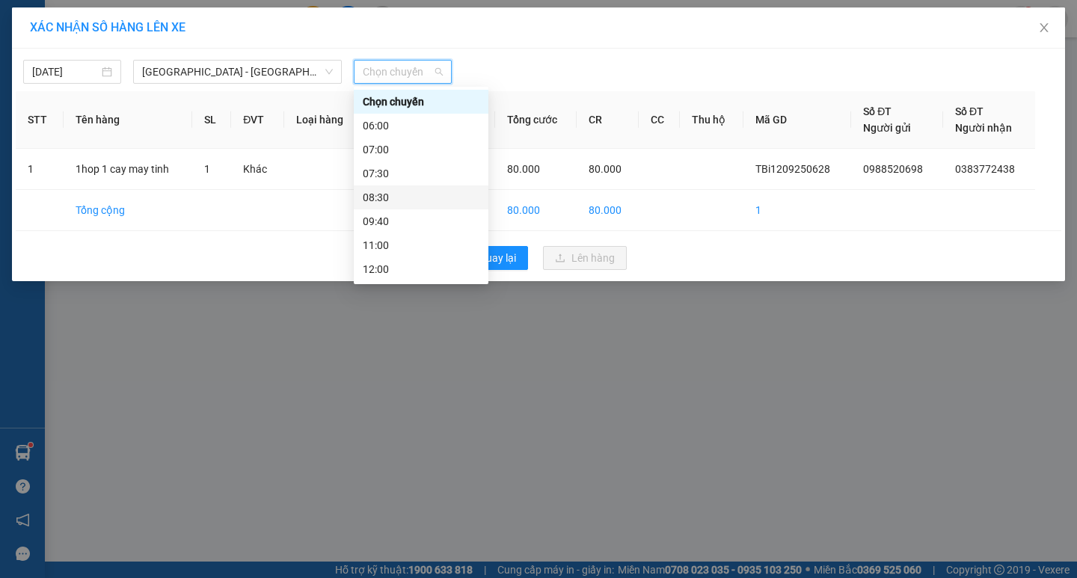
click at [411, 200] on div "08:30" at bounding box center [421, 197] width 117 height 16
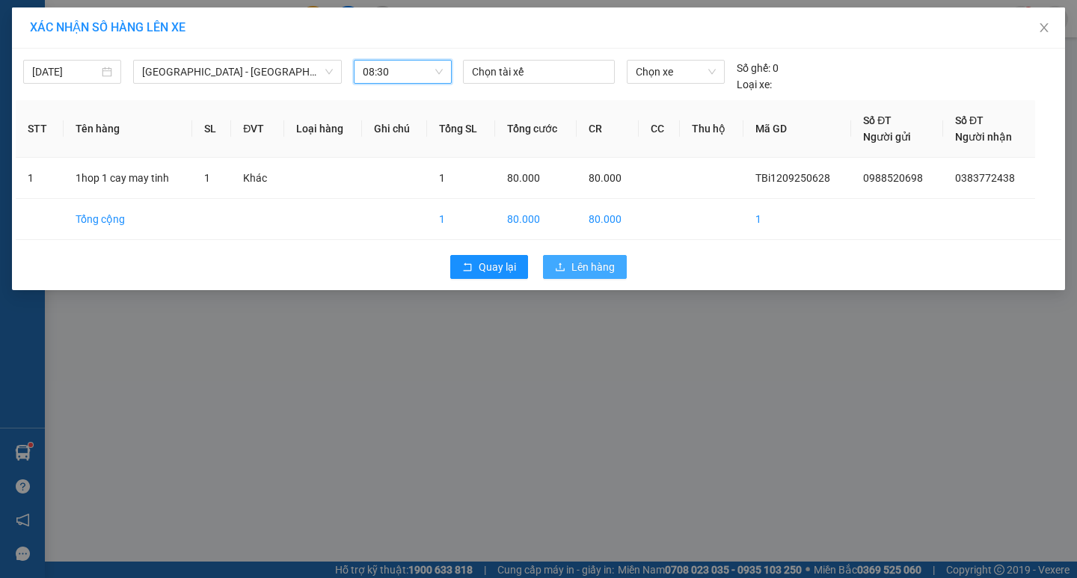
click at [609, 275] on button "Lên hàng" at bounding box center [585, 267] width 84 height 24
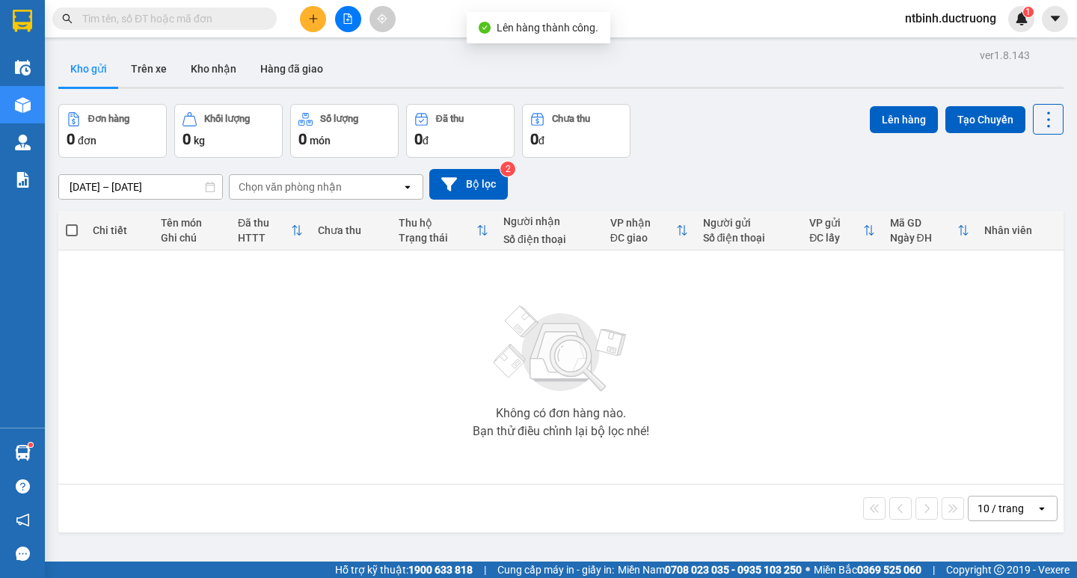
click at [313, 17] on icon "plus" at bounding box center [313, 18] width 10 height 10
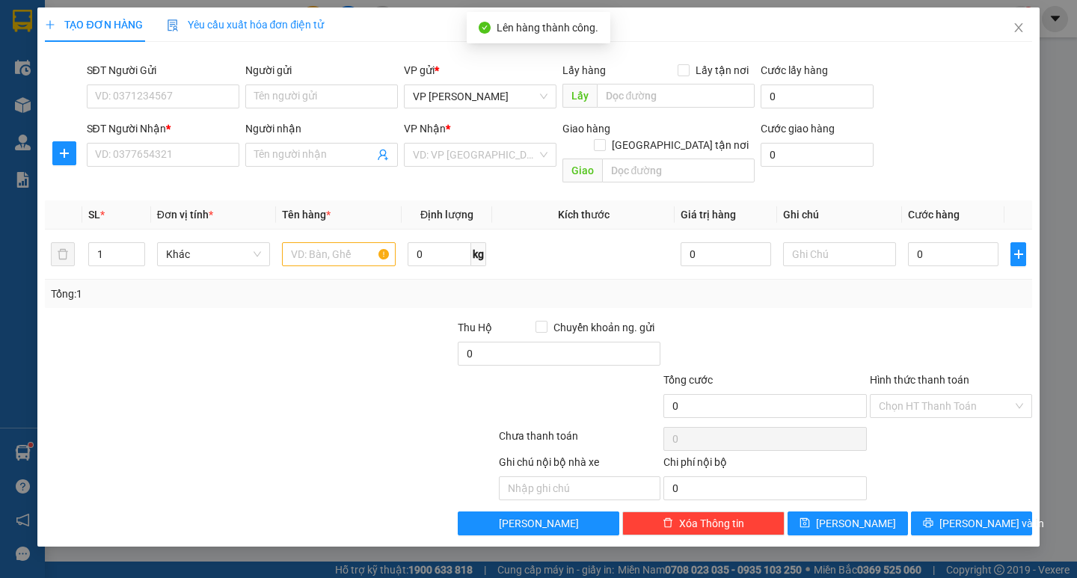
click at [149, 168] on div "SĐT Người Nhận * VD: 0377654321" at bounding box center [163, 146] width 153 height 52
click at [156, 157] on input "SĐT Người Nhận *" at bounding box center [163, 155] width 153 height 24
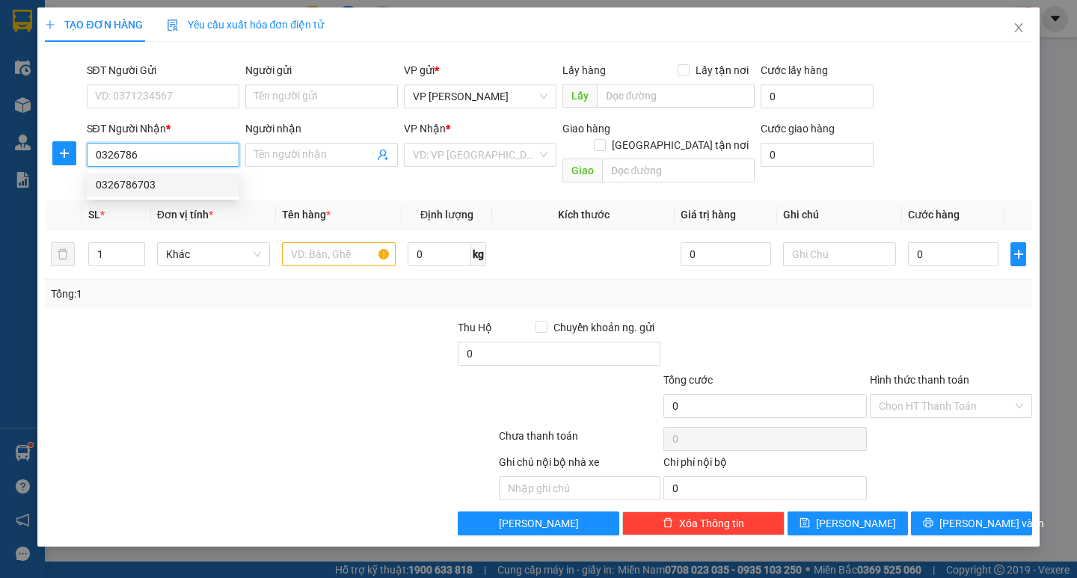
click at [174, 180] on div "0326786703" at bounding box center [163, 185] width 135 height 16
type input "0326786703"
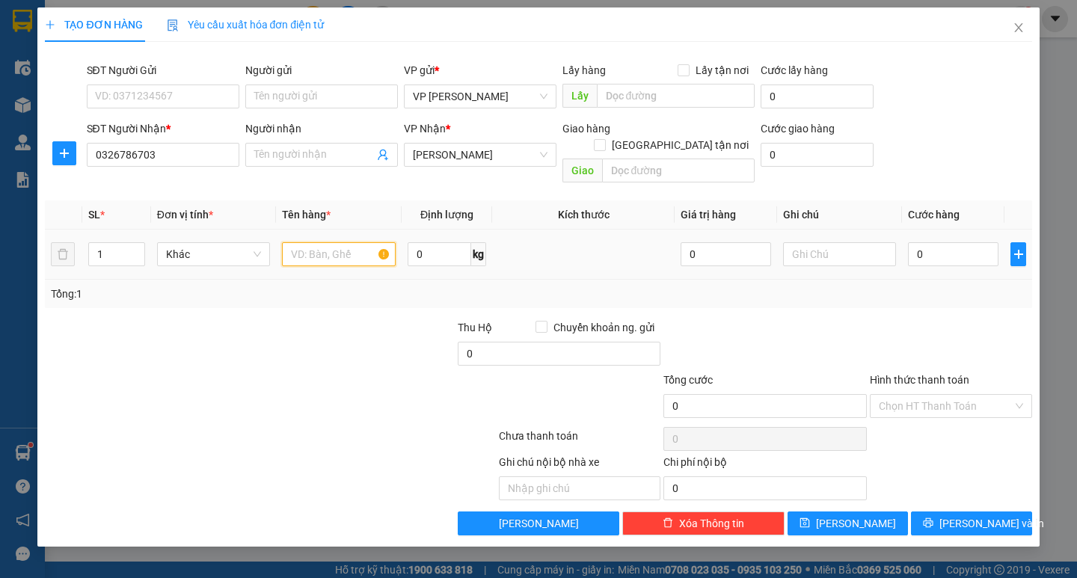
click at [320, 242] on input "text" at bounding box center [338, 254] width 113 height 24
type input "1 catong"
click at [920, 242] on input "0" at bounding box center [953, 254] width 91 height 24
click at [921, 245] on input "0" at bounding box center [953, 254] width 91 height 24
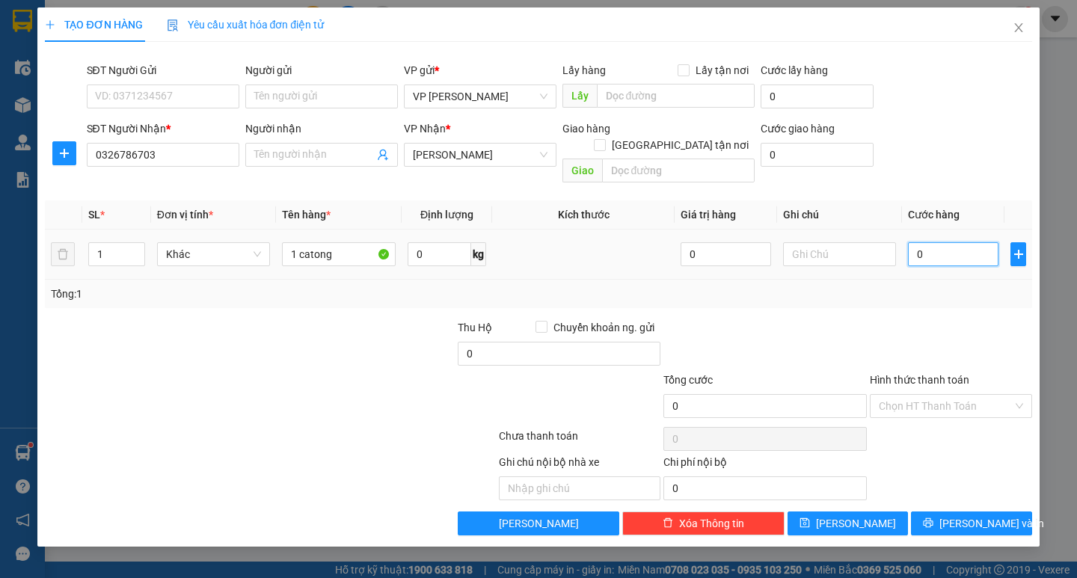
click at [921, 245] on input "0" at bounding box center [953, 254] width 91 height 24
click at [917, 242] on input "0" at bounding box center [953, 254] width 91 height 24
type input "50"
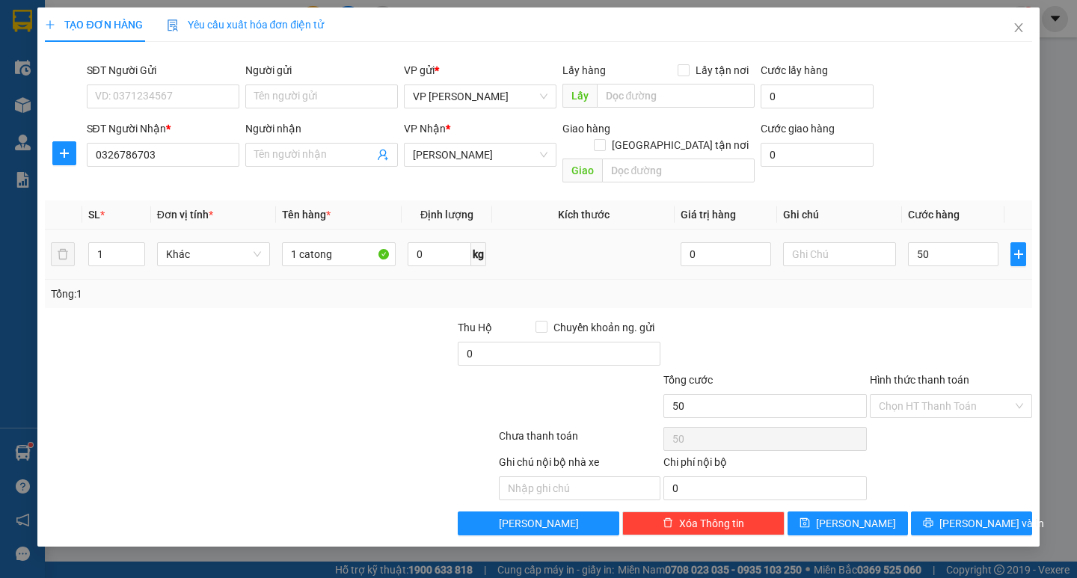
click at [931, 319] on div at bounding box center [950, 345] width 165 height 52
type input "50.000"
click at [979, 515] on span "[PERSON_NAME] và In" at bounding box center [991, 523] width 105 height 16
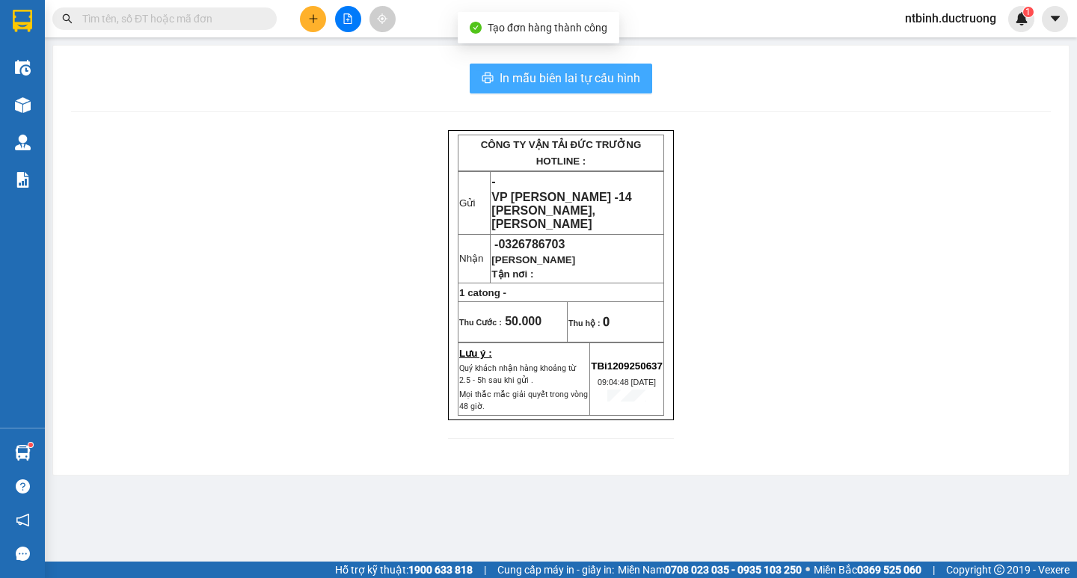
click at [588, 76] on span "In mẫu biên lai tự cấu hình" at bounding box center [570, 78] width 141 height 19
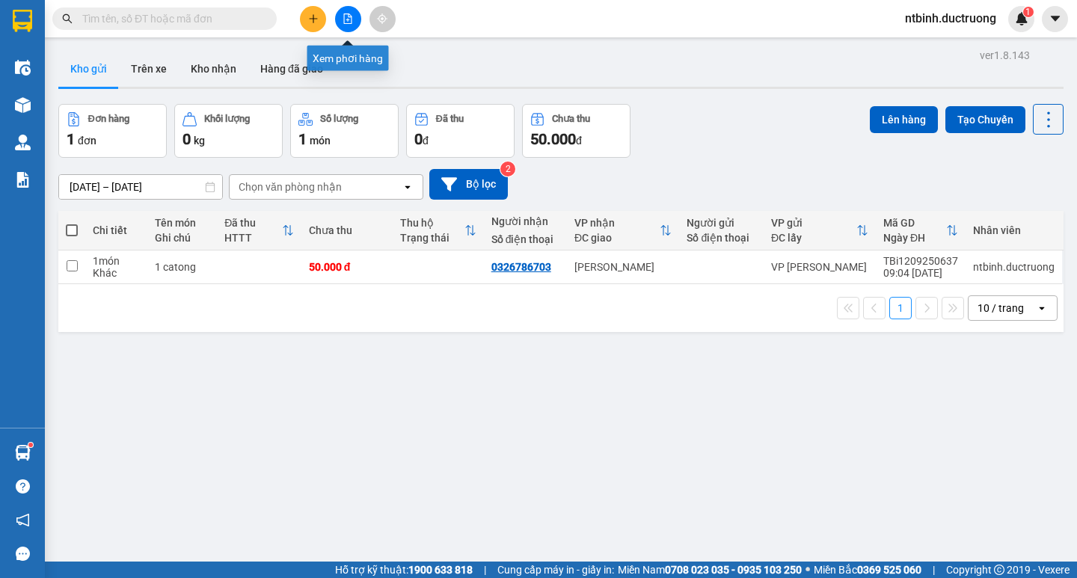
click at [309, 16] on icon "plus" at bounding box center [313, 18] width 10 height 10
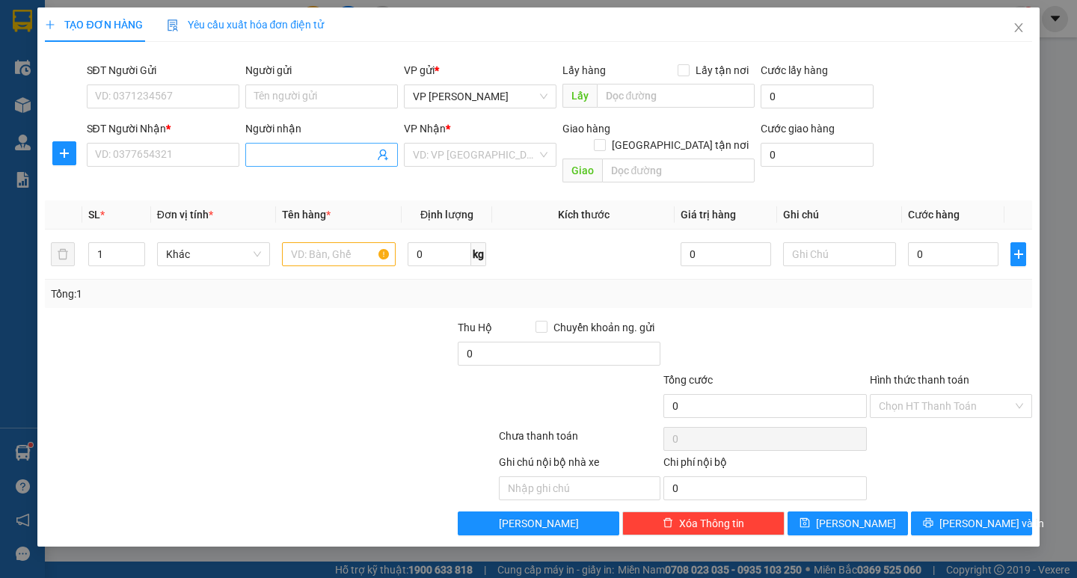
click at [319, 153] on input "Người nhận" at bounding box center [314, 155] width 120 height 16
type input "thành điện n"
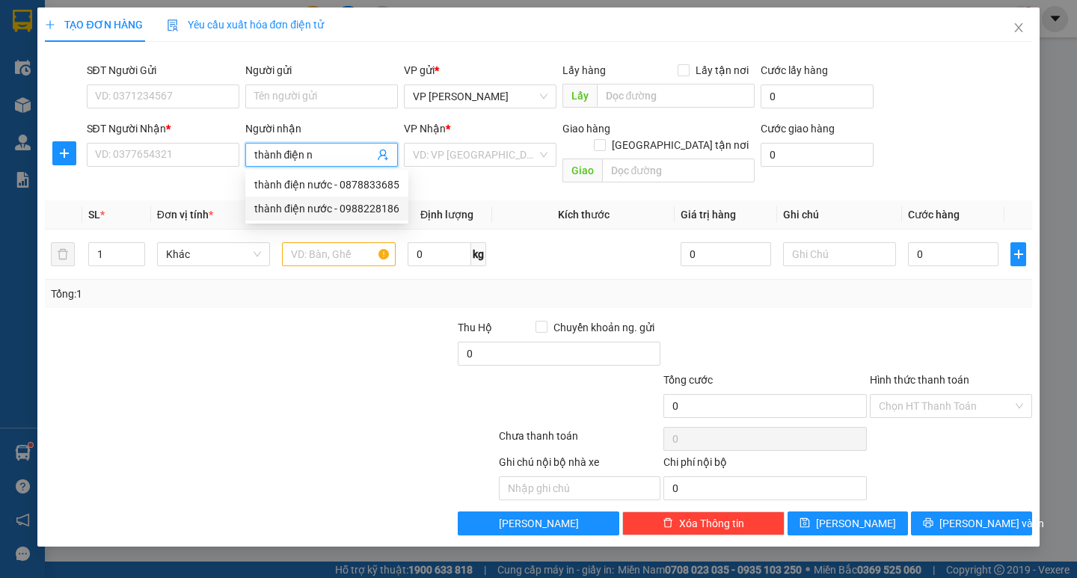
click at [352, 206] on div "thành điện nước - 0988228186" at bounding box center [326, 208] width 145 height 16
type input "0988228186"
type input "thành điện nước"
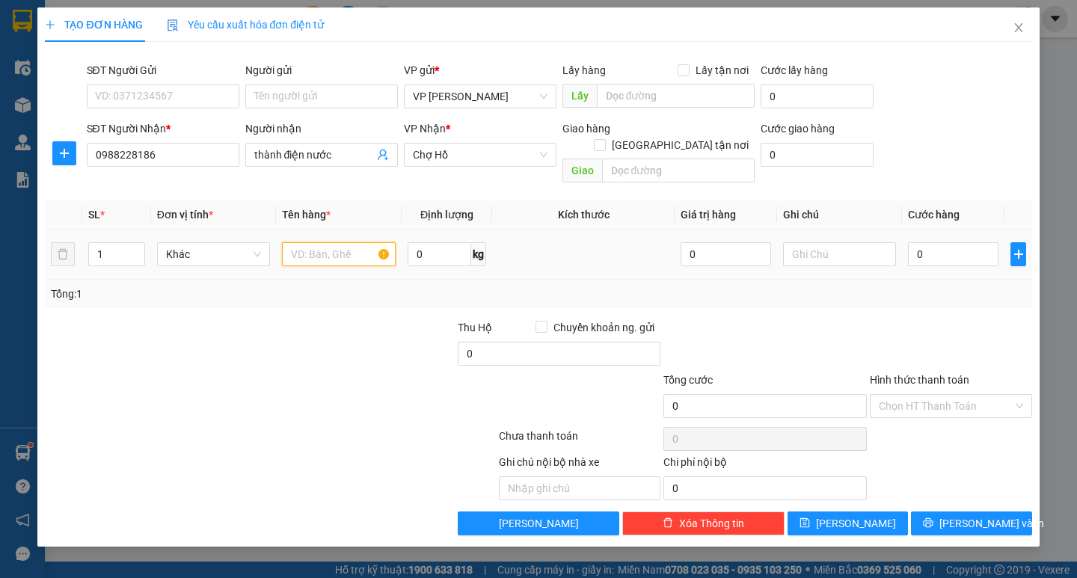
click at [340, 242] on input "text" at bounding box center [338, 254] width 113 height 24
type input "3 bao"
click at [922, 242] on input "0" at bounding box center [953, 254] width 91 height 24
click at [914, 242] on input "0" at bounding box center [953, 254] width 91 height 24
type input "10"
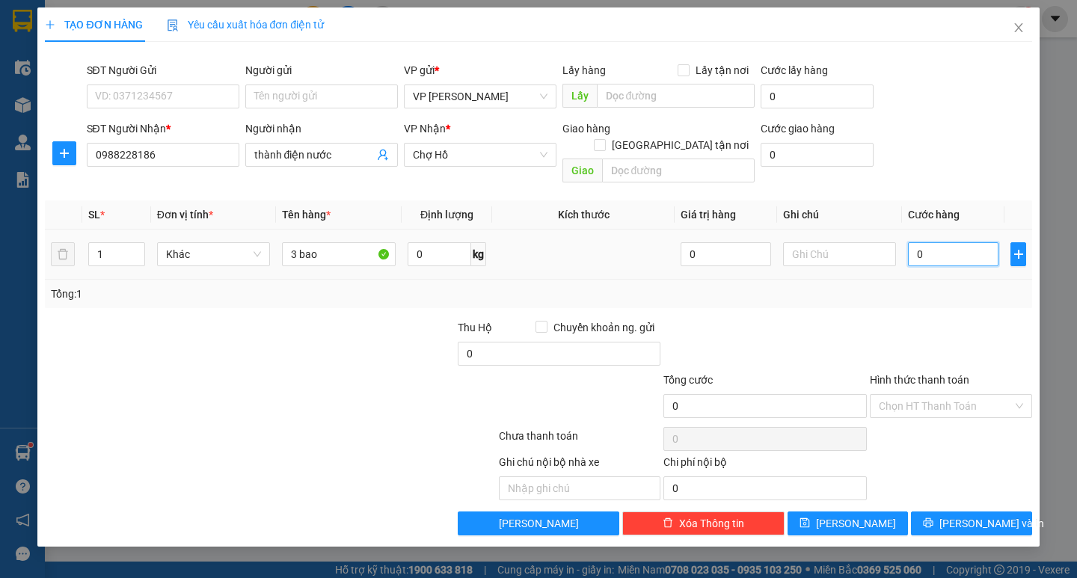
type input "10"
click at [975, 512] on button "[PERSON_NAME] và In" at bounding box center [971, 524] width 120 height 24
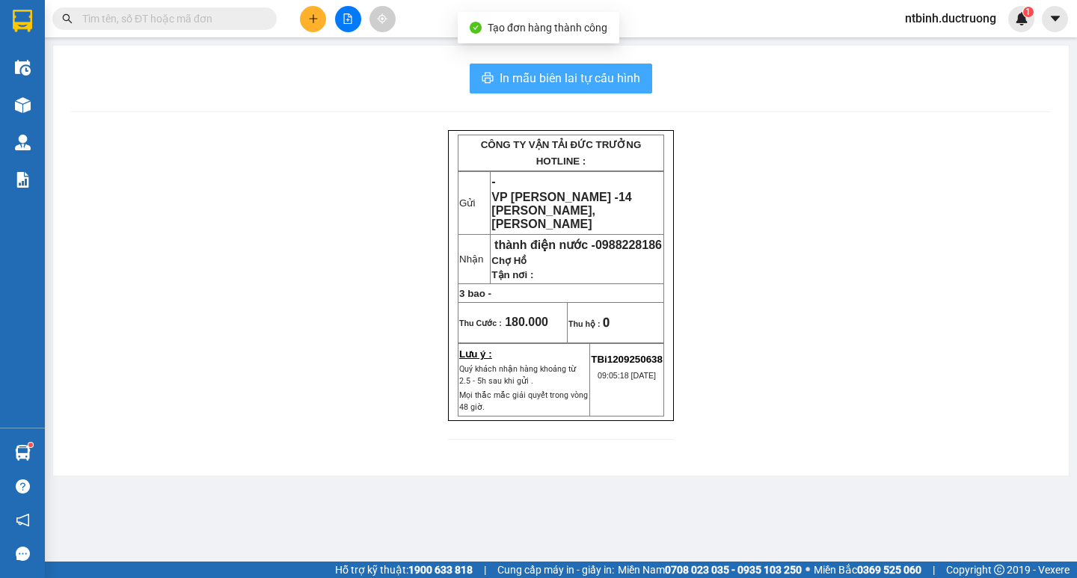
click at [562, 64] on button "In mẫu biên lai tự cấu hình" at bounding box center [561, 79] width 183 height 30
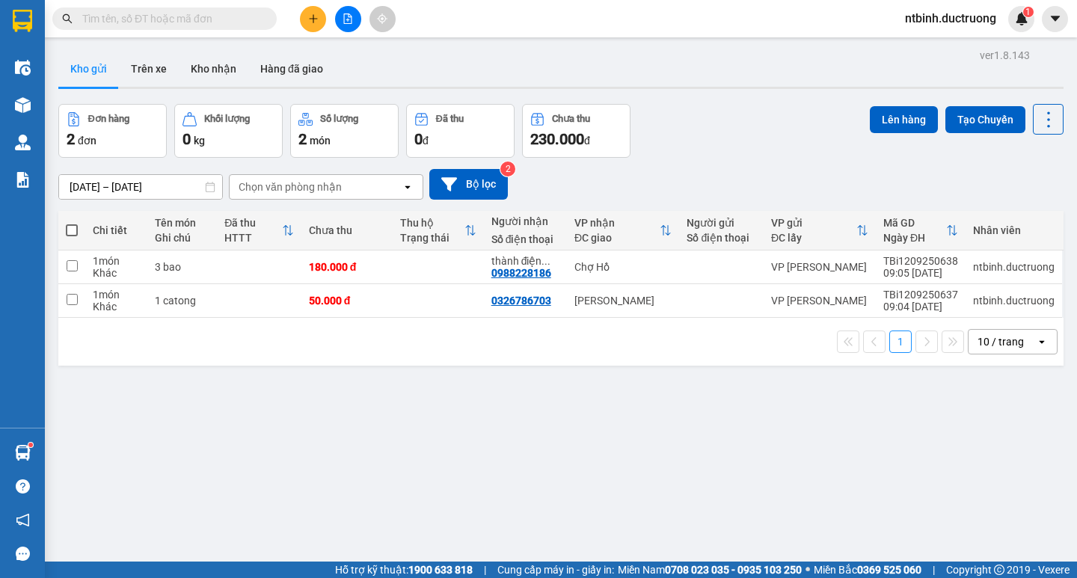
click at [318, 15] on icon "plus" at bounding box center [313, 18] width 10 height 10
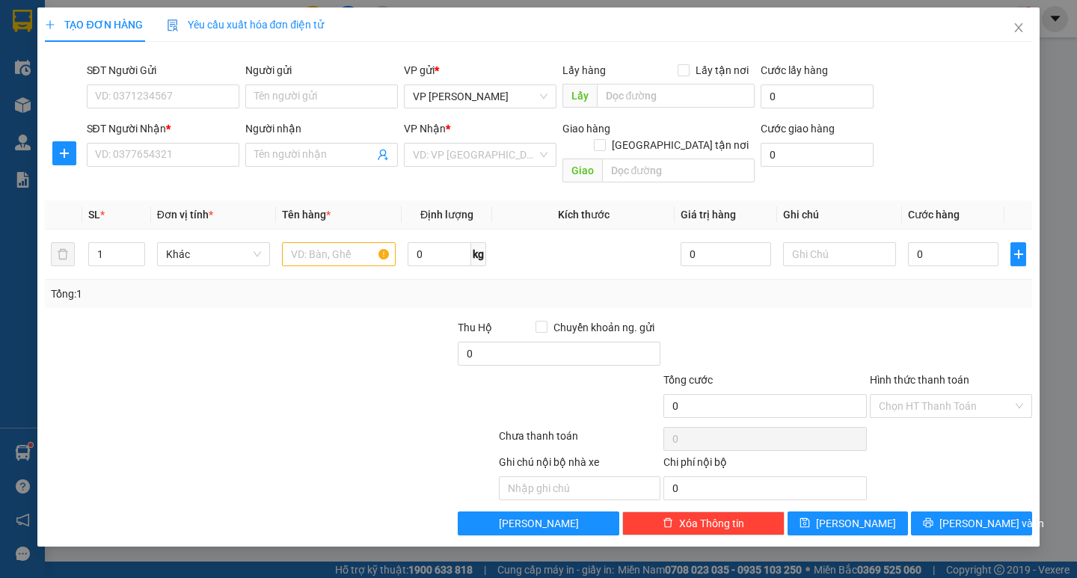
click at [185, 168] on div "SĐT Người Nhận * VD: 0377654321" at bounding box center [163, 146] width 153 height 52
click at [183, 158] on input "SĐT Người Nhận *" at bounding box center [163, 155] width 153 height 24
click at [188, 180] on div "0783615333" at bounding box center [163, 185] width 135 height 16
type input "0783615333"
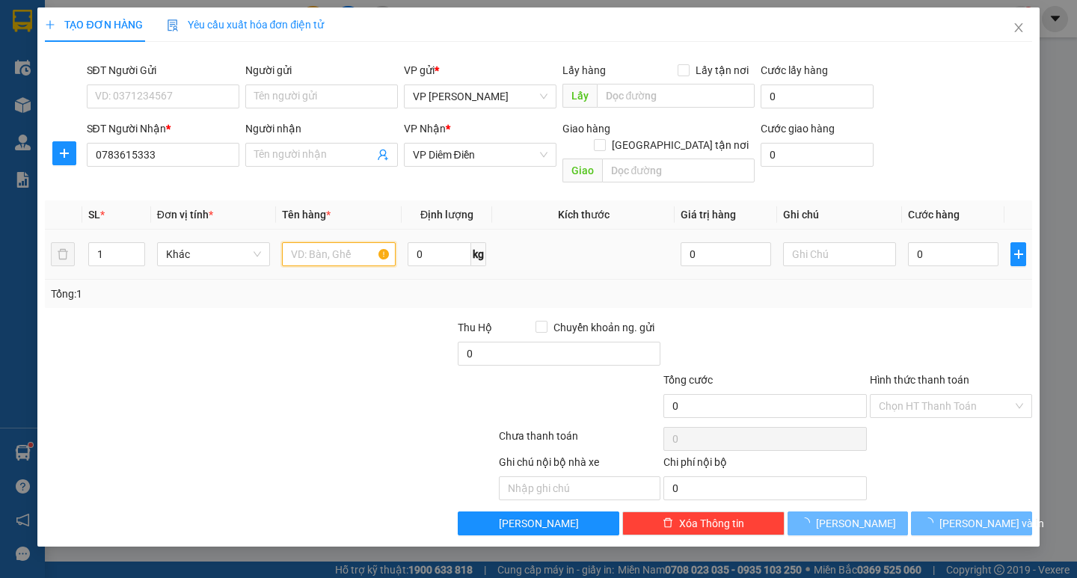
click at [372, 248] on input "text" at bounding box center [338, 254] width 113 height 24
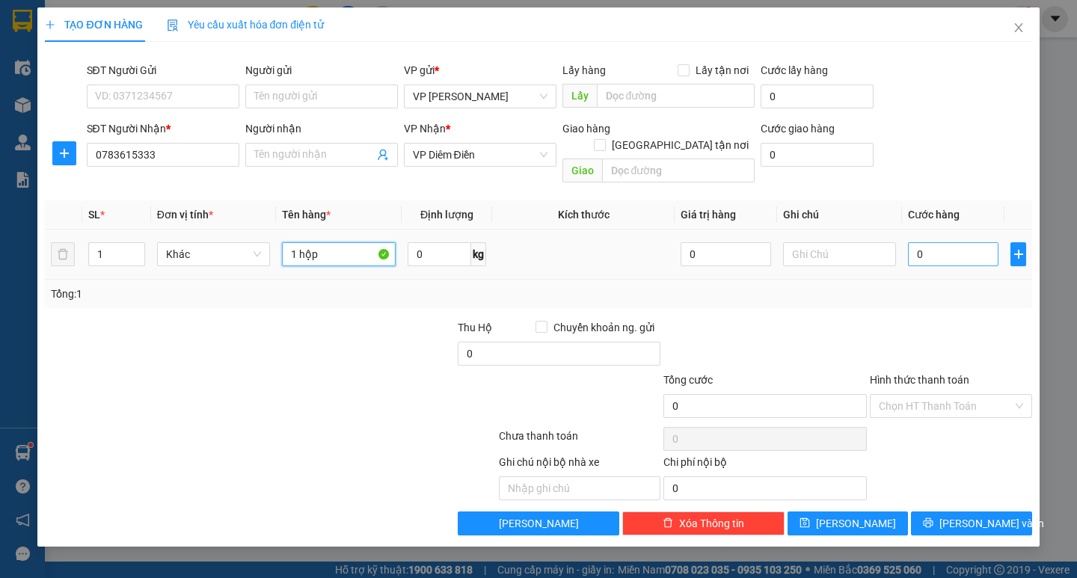
type input "1 hộp"
click at [921, 242] on input "0" at bounding box center [953, 254] width 91 height 24
click at [913, 242] on input "0" at bounding box center [953, 254] width 91 height 24
click at [987, 319] on div at bounding box center [950, 345] width 165 height 52
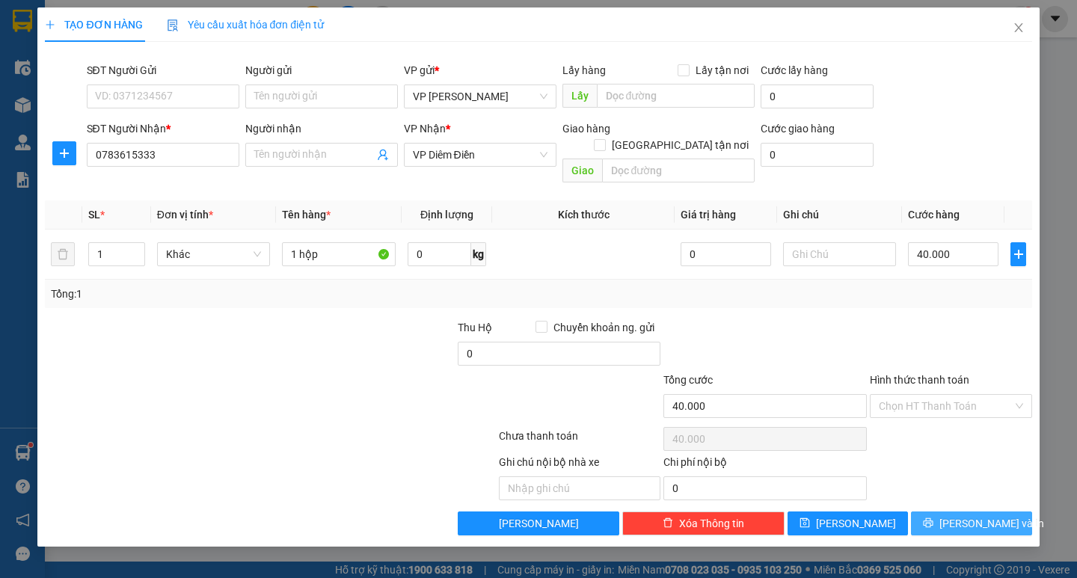
click at [974, 515] on span "[PERSON_NAME] và In" at bounding box center [991, 523] width 105 height 16
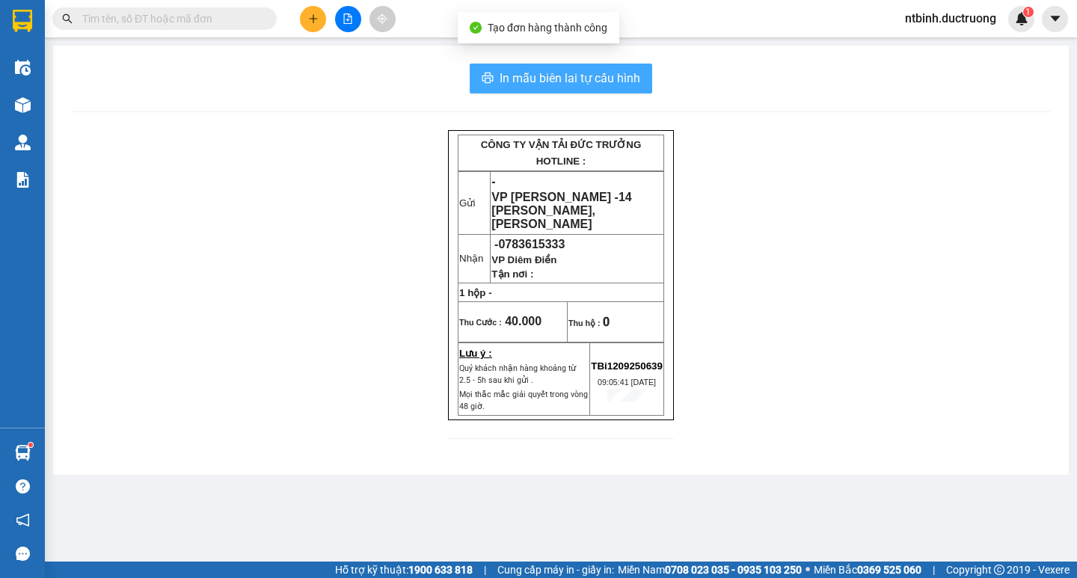
click at [569, 84] on span "In mẫu biên lai tự cấu hình" at bounding box center [570, 78] width 141 height 19
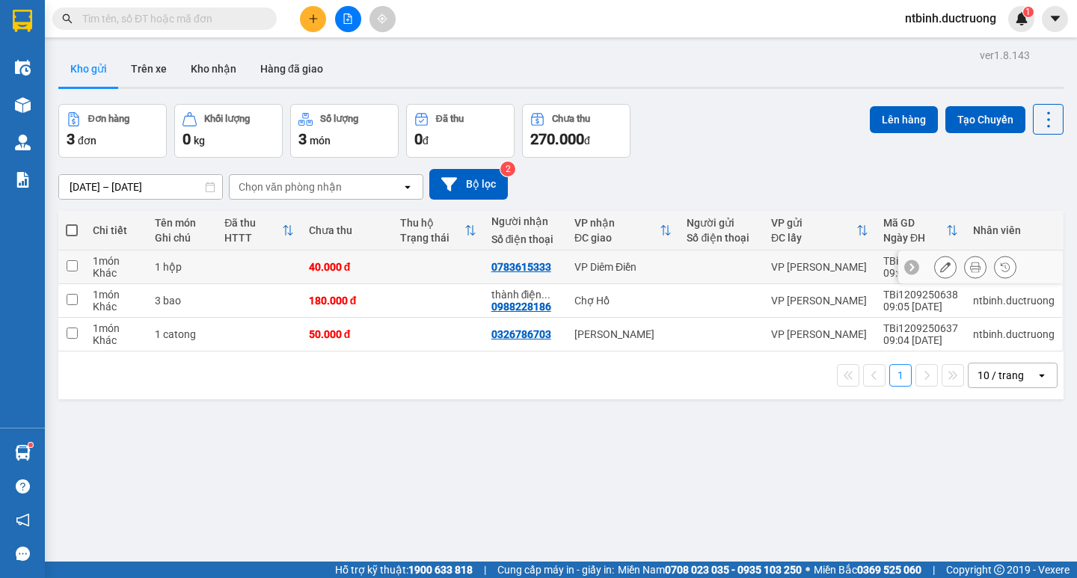
click at [399, 252] on td at bounding box center [438, 268] width 91 height 34
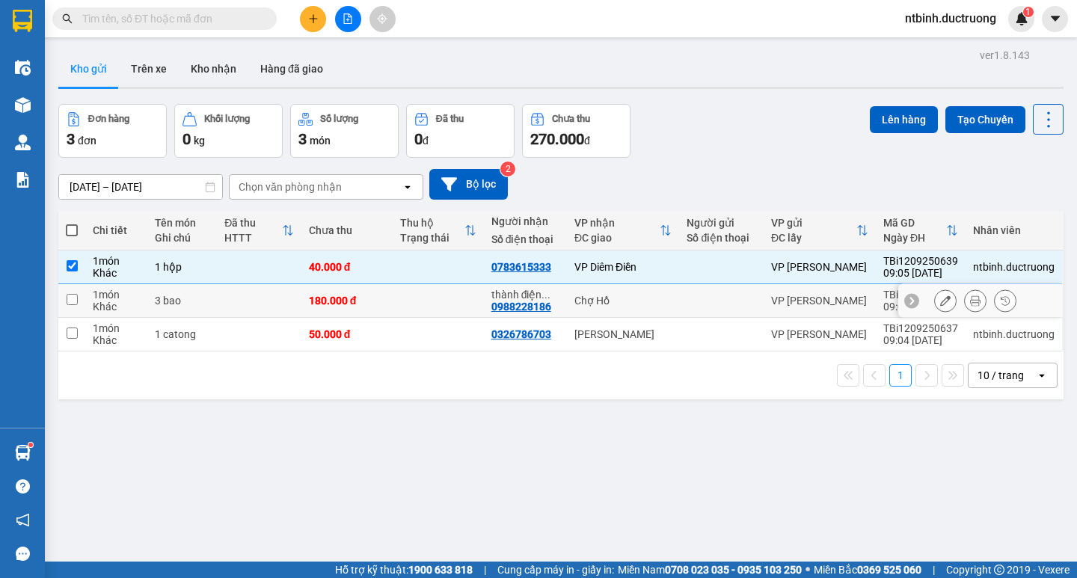
click at [420, 292] on td at bounding box center [438, 301] width 91 height 34
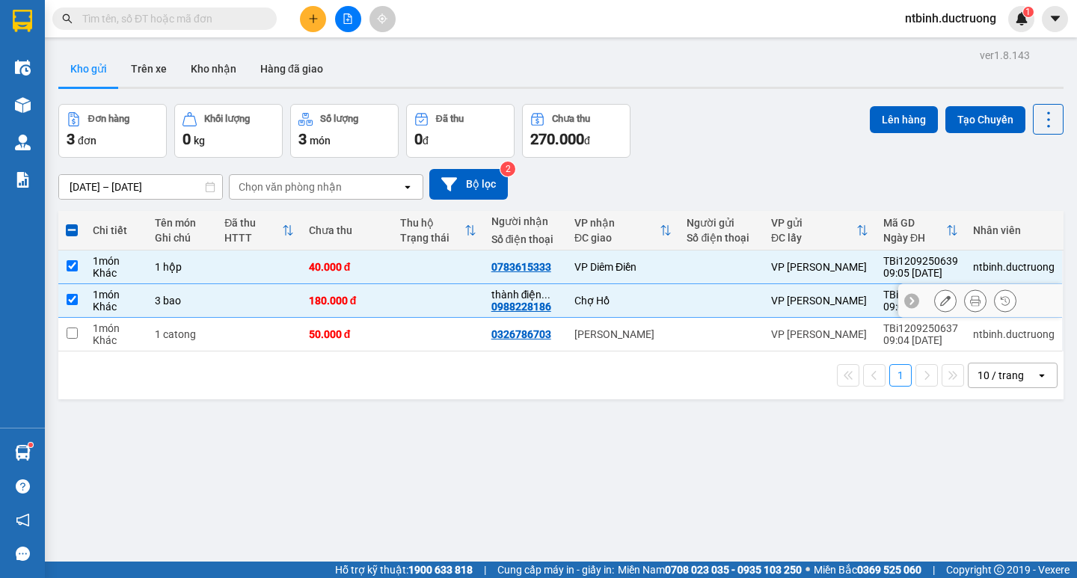
click at [417, 316] on td at bounding box center [438, 301] width 91 height 34
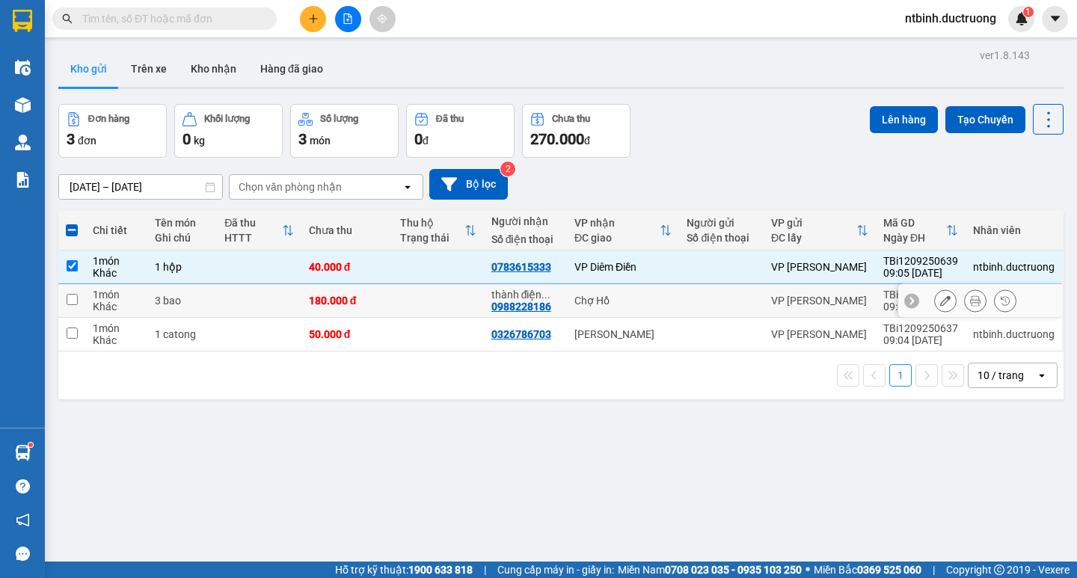
click at [408, 306] on td at bounding box center [438, 301] width 91 height 34
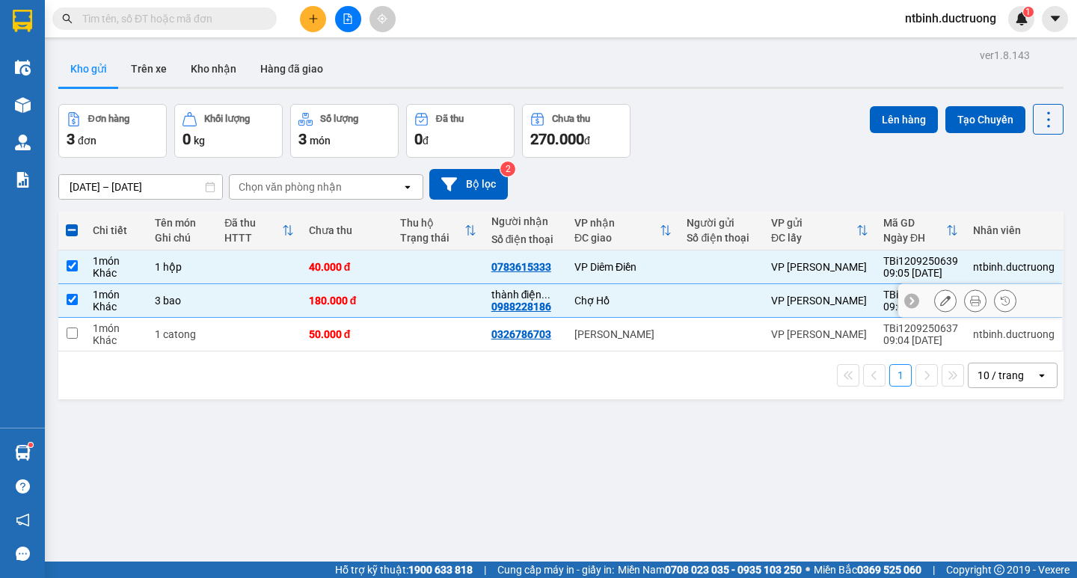
click at [409, 318] on td at bounding box center [438, 335] width 91 height 34
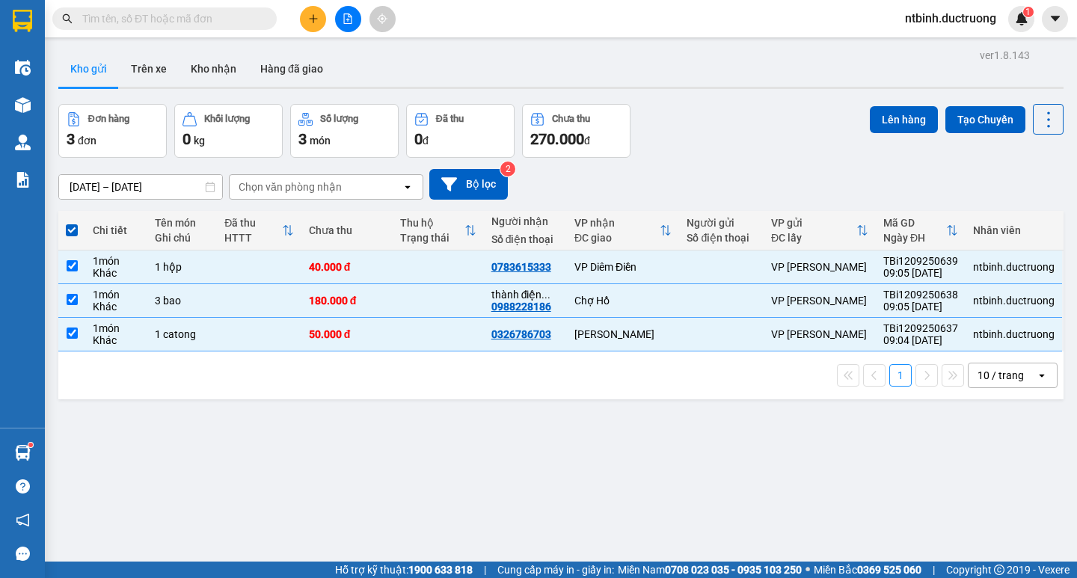
click at [857, 123] on div "Đơn hàng 3 đơn Khối lượng 0 kg Số lượng 3 món Đã thu 0 đ Chưa thu 270.000 đ Lên…" at bounding box center [560, 131] width 1005 height 54
click at [870, 123] on button "Lên hàng" at bounding box center [904, 119] width 68 height 27
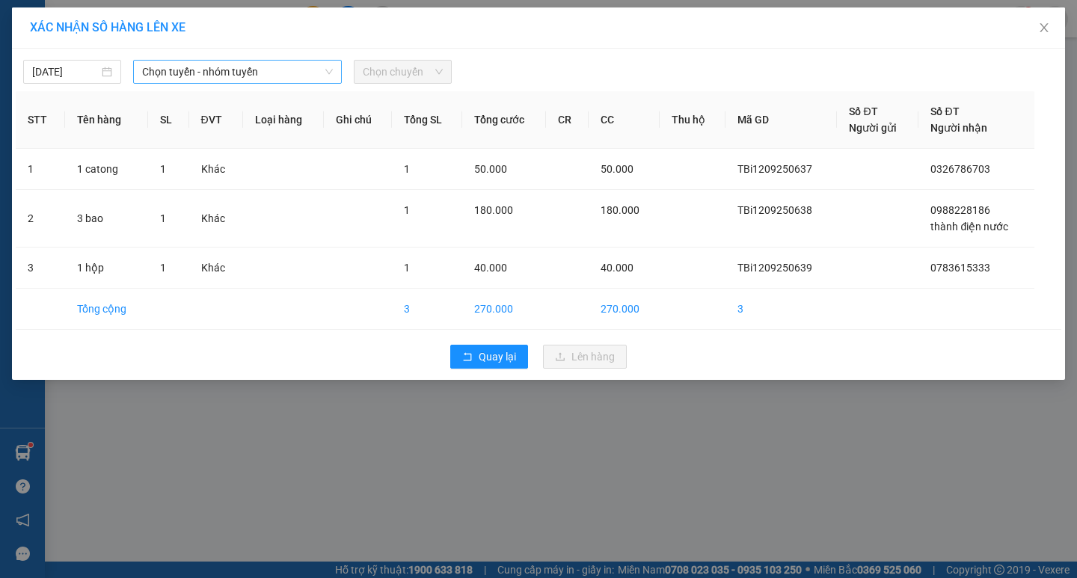
click at [241, 71] on span "Chọn tuyến - nhóm tuyến" at bounding box center [237, 72] width 191 height 22
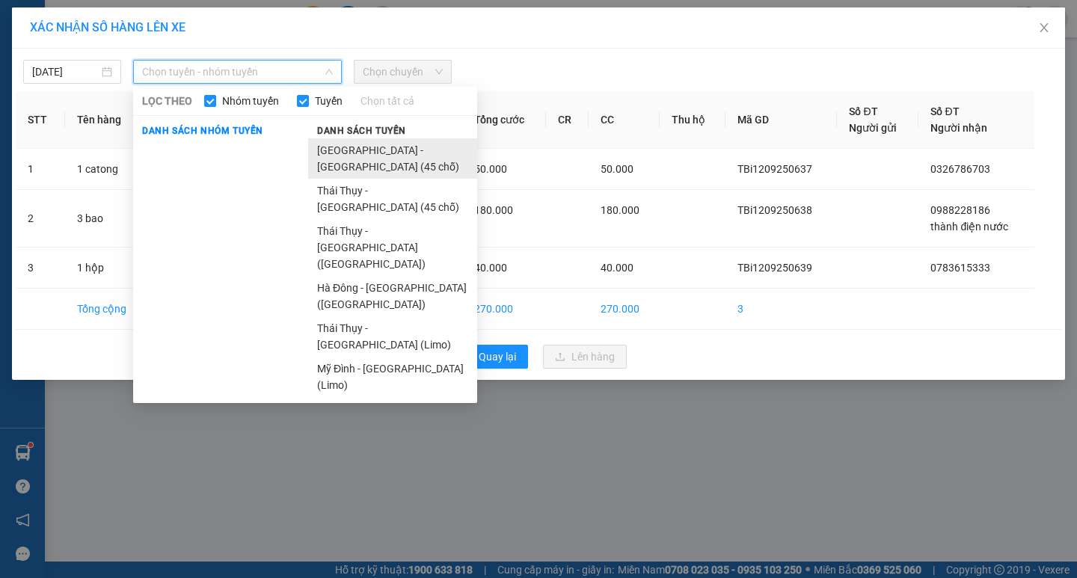
click at [381, 147] on li "[GEOGRAPHIC_DATA] - [GEOGRAPHIC_DATA] (45 chỗ)" at bounding box center [392, 158] width 169 height 40
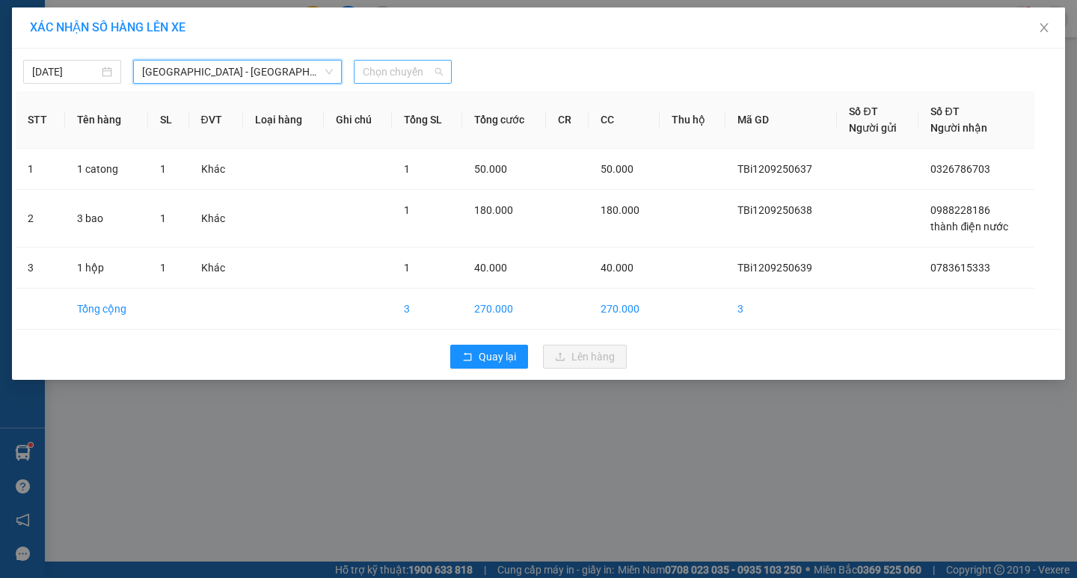
click at [376, 77] on span "Chọn chuyến" at bounding box center [403, 72] width 80 height 22
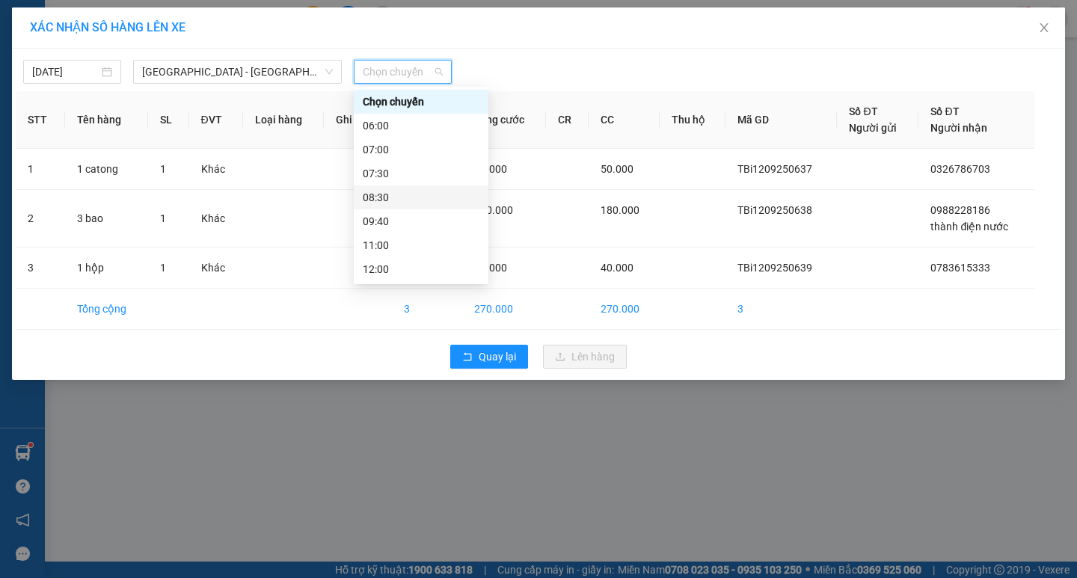
click at [396, 218] on div "09:40" at bounding box center [421, 221] width 117 height 16
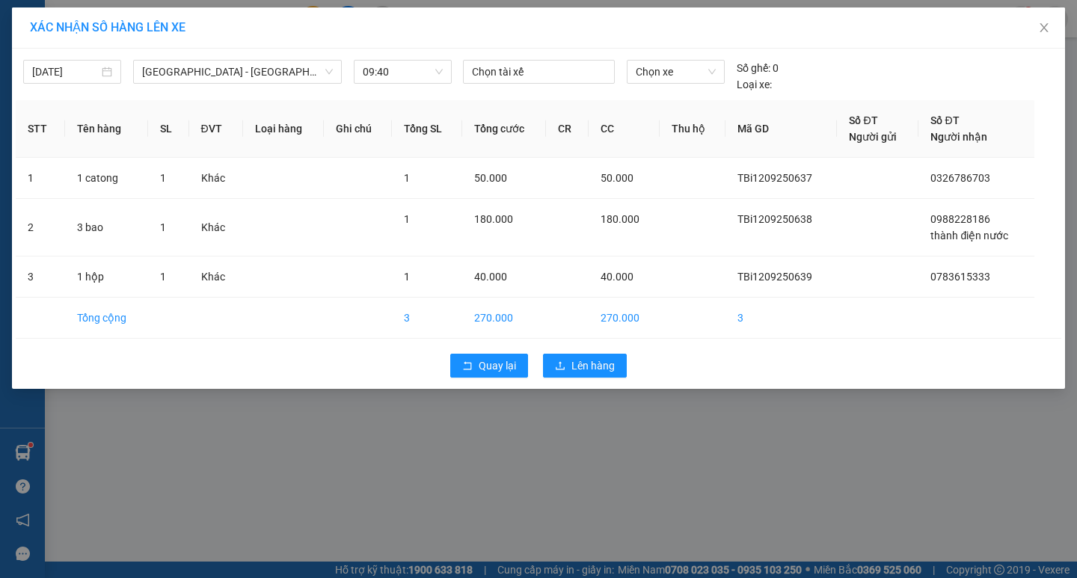
click at [597, 382] on div "Quay lại Lên hàng" at bounding box center [539, 365] width 1046 height 39
click at [596, 372] on span "Lên hàng" at bounding box center [592, 366] width 43 height 16
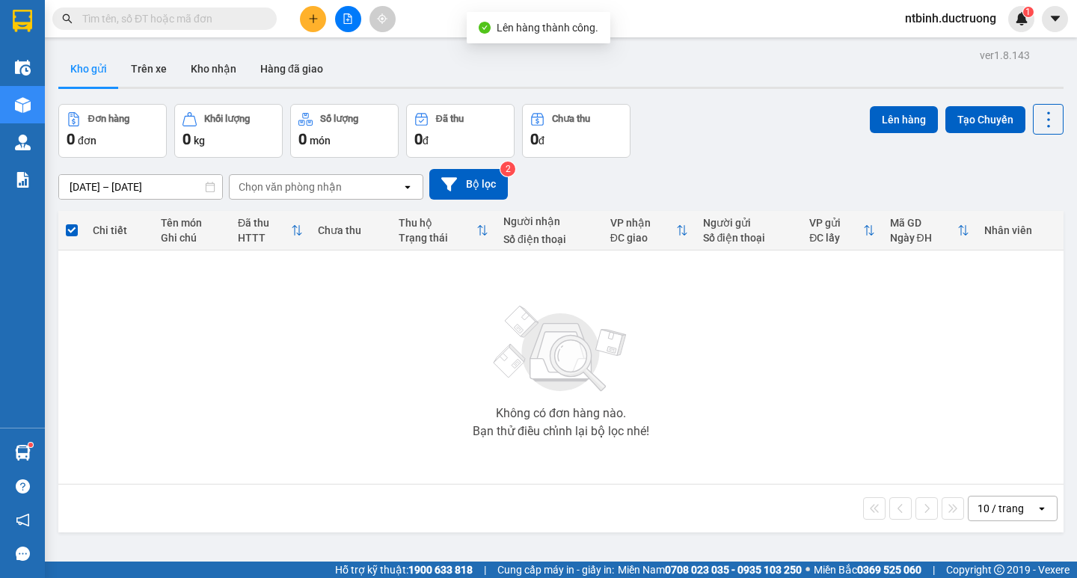
click at [341, 18] on button at bounding box center [348, 19] width 26 height 26
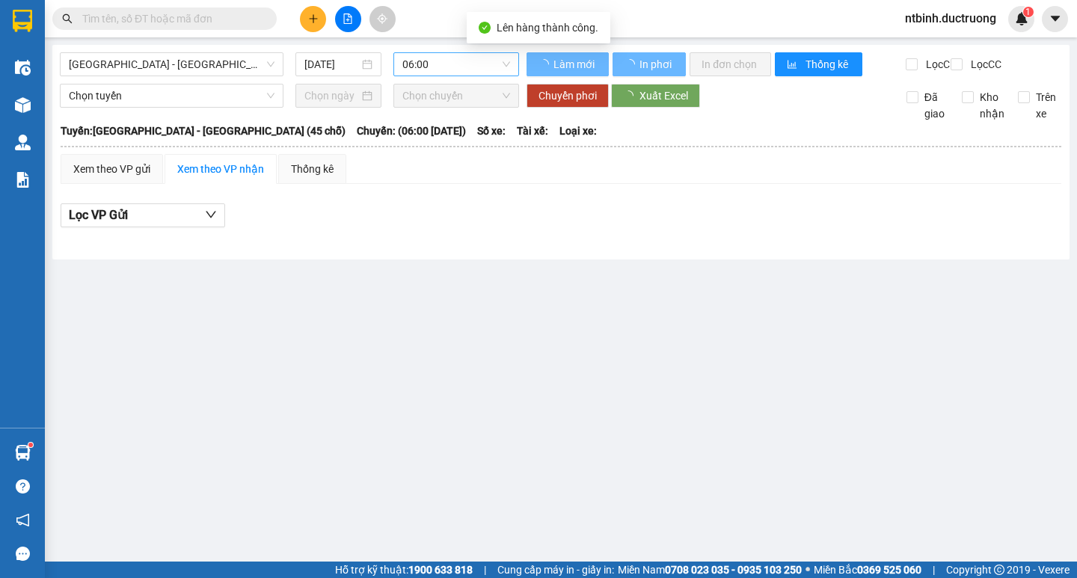
click at [453, 55] on span "06:00" at bounding box center [456, 64] width 108 height 22
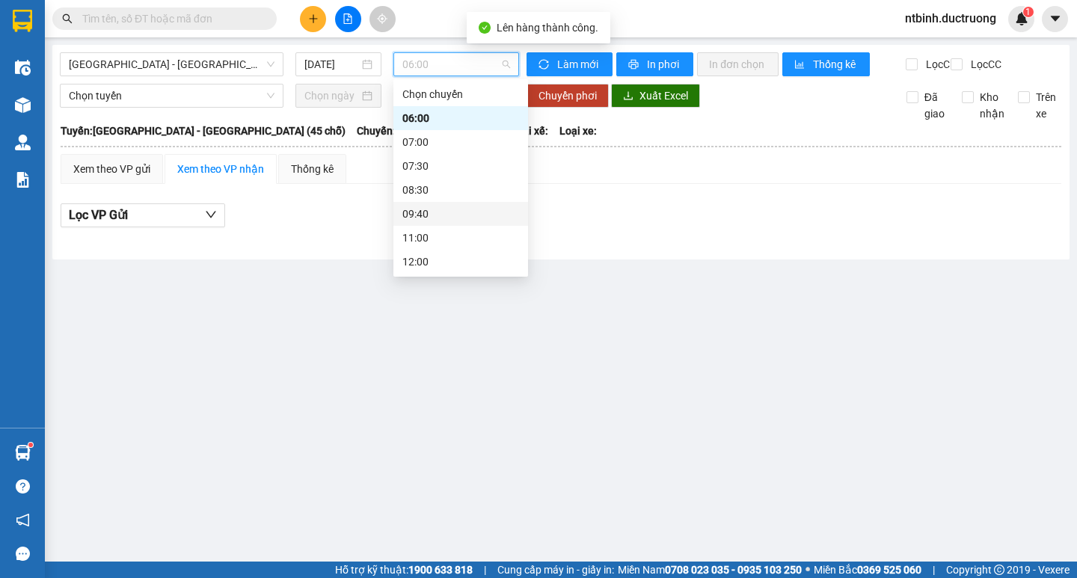
click at [449, 224] on div "09:40" at bounding box center [460, 214] width 135 height 24
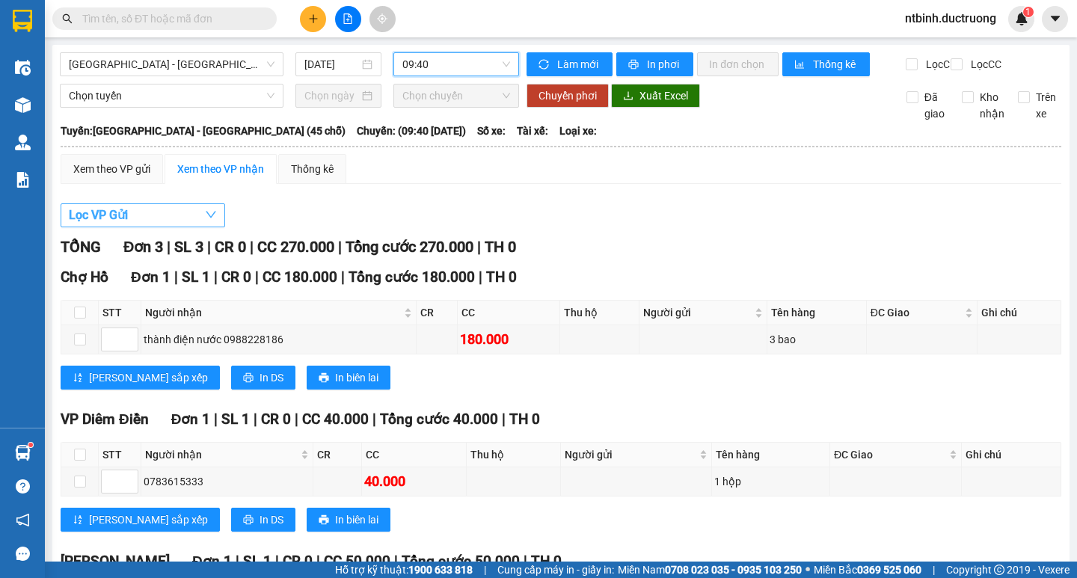
click at [192, 222] on button "Lọc VP Gửi" at bounding box center [143, 215] width 165 height 24
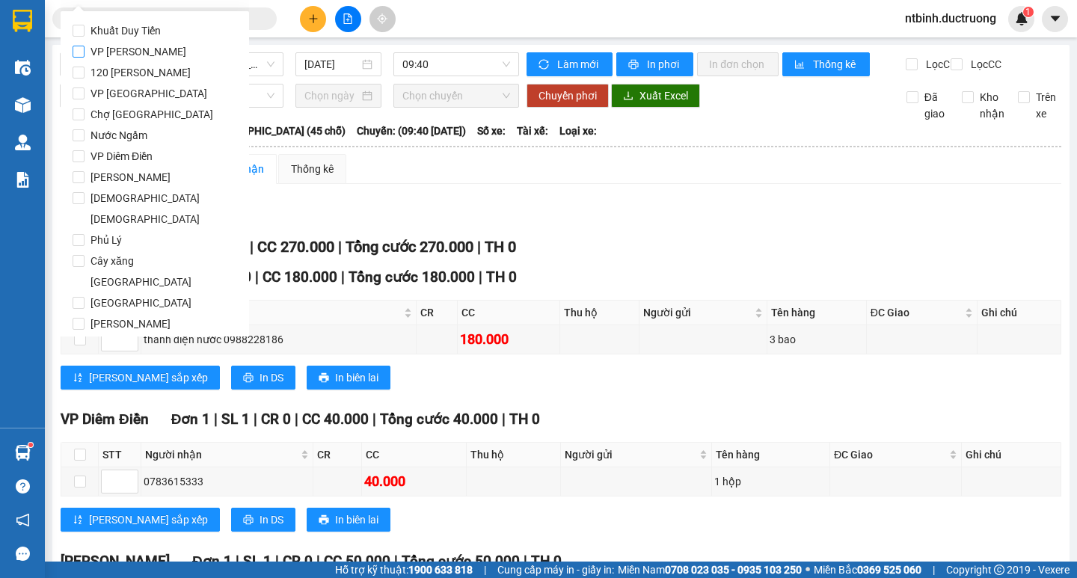
click at [155, 57] on label "VP [PERSON_NAME]" at bounding box center [155, 51] width 165 height 21
click at [85, 57] on input "VP [PERSON_NAME]" at bounding box center [79, 52] width 12 height 12
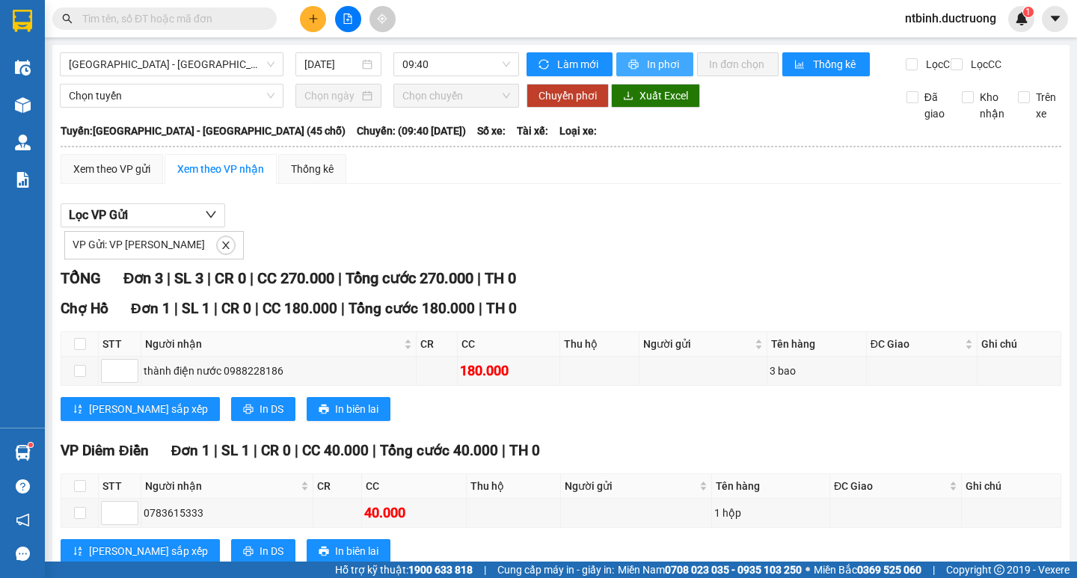
click at [648, 66] on span "In phơi" at bounding box center [664, 64] width 34 height 16
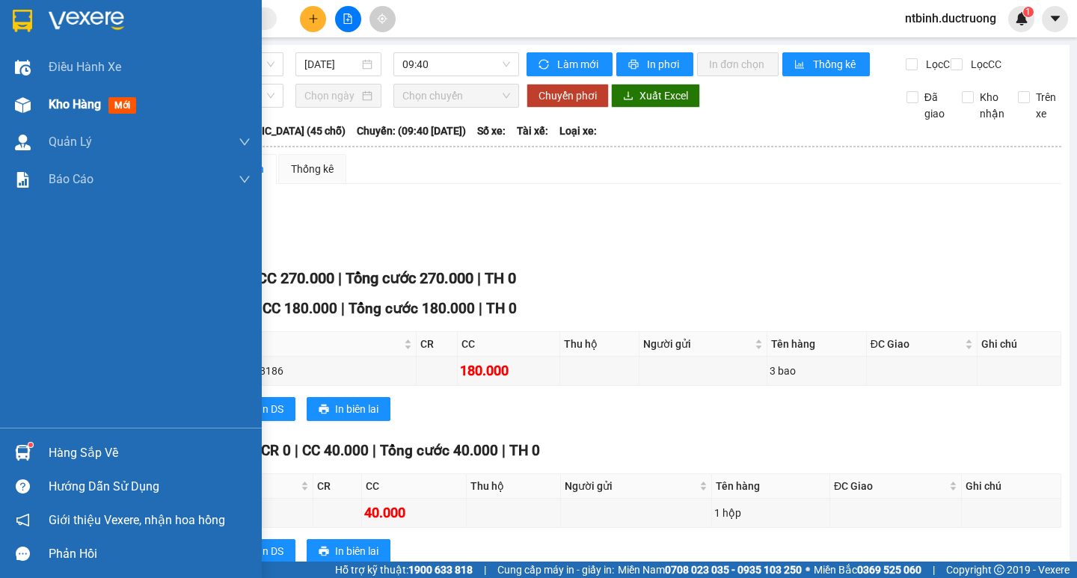
click at [38, 102] on div "Kho hàng mới" at bounding box center [131, 104] width 262 height 37
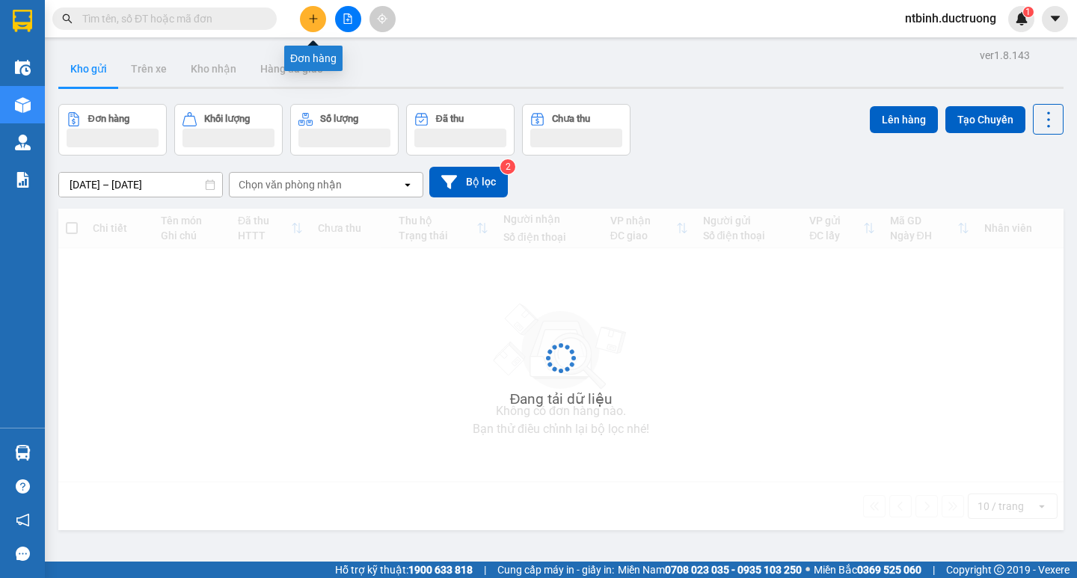
click at [298, 24] on div at bounding box center [348, 19] width 112 height 26
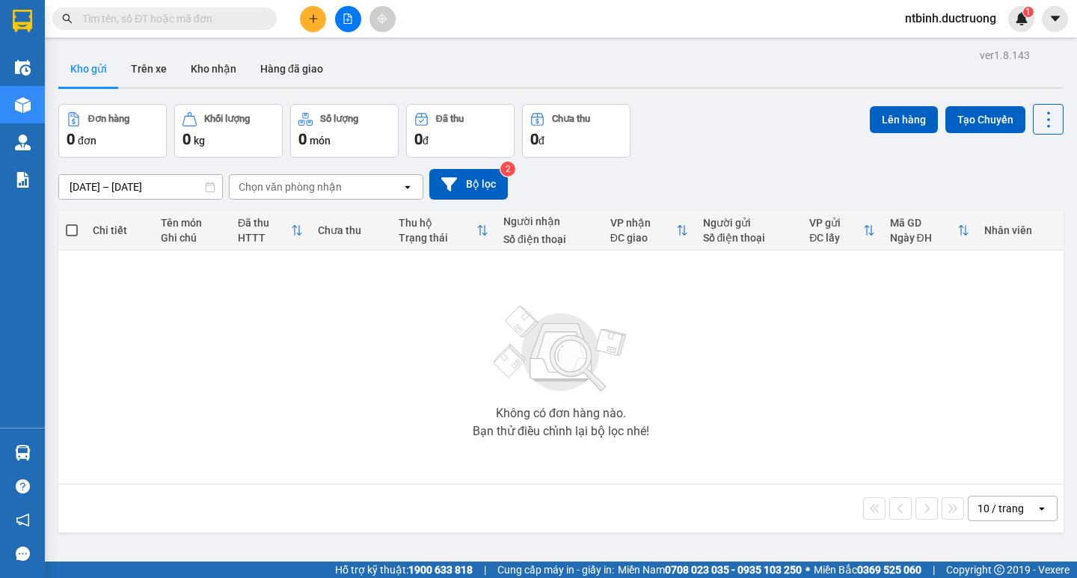
click at [321, 13] on button at bounding box center [313, 19] width 26 height 26
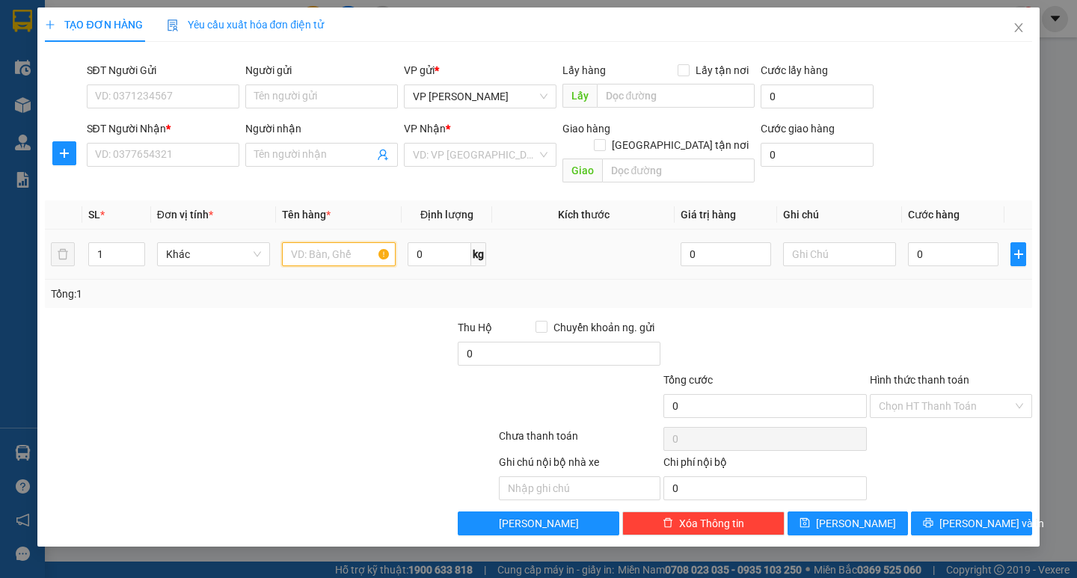
click at [328, 248] on input "text" at bounding box center [338, 254] width 113 height 24
type input "1 bao"
click at [927, 242] on input "0" at bounding box center [953, 254] width 91 height 24
click at [918, 242] on input "0" at bounding box center [953, 254] width 91 height 24
type input "60.000"
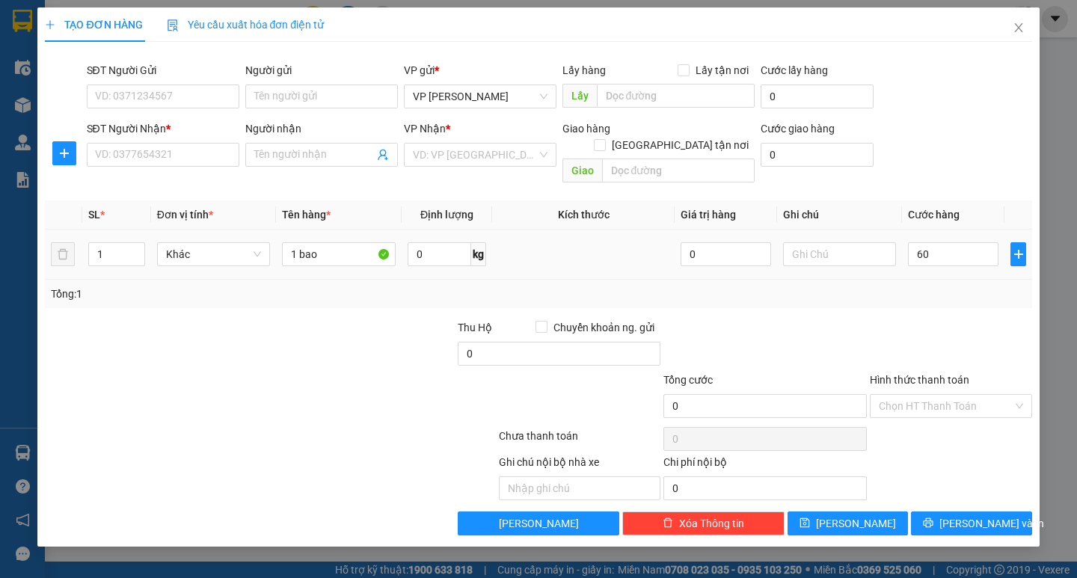
type input "60.000"
click at [901, 286] on div "Tổng: 1" at bounding box center [538, 294] width 975 height 16
click at [167, 153] on input "SĐT Người Nhận *" at bounding box center [163, 155] width 153 height 24
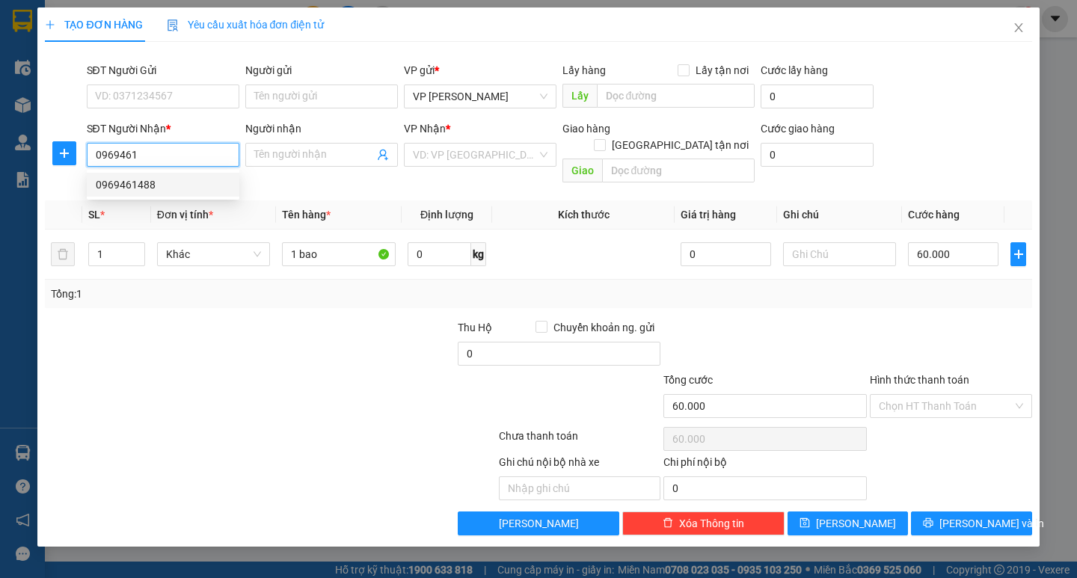
click at [163, 178] on div "0969461488" at bounding box center [163, 185] width 135 height 16
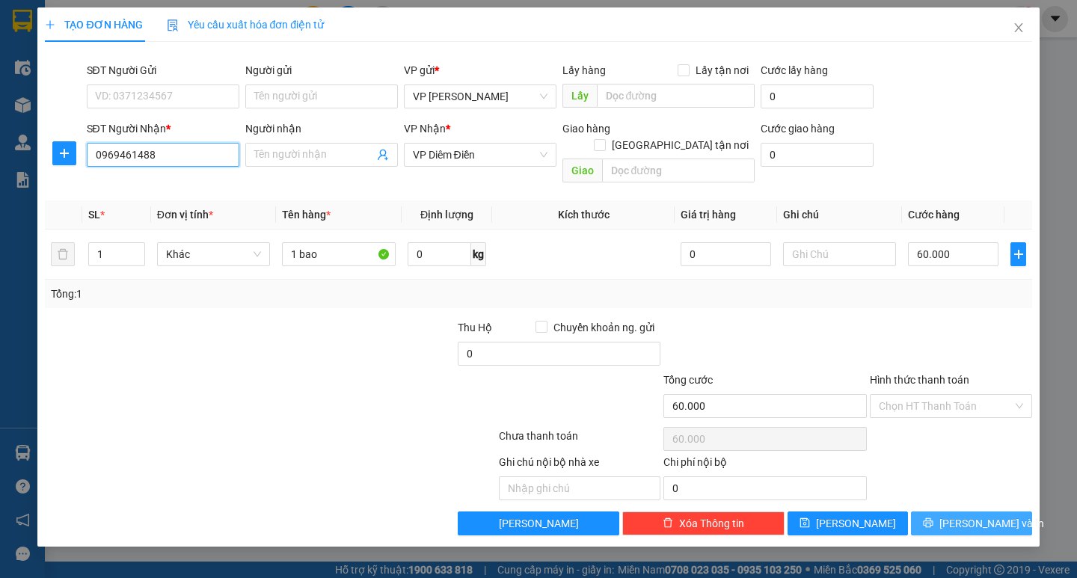
type input "0969461488"
click at [975, 515] on span "[PERSON_NAME] và In" at bounding box center [991, 523] width 105 height 16
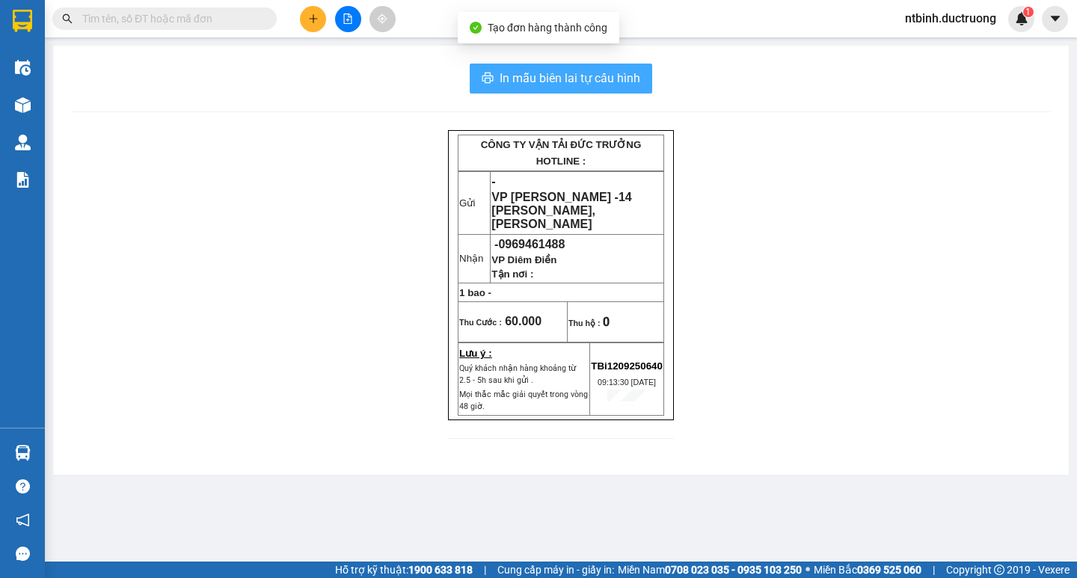
click at [595, 85] on span "In mẫu biên lai tự cấu hình" at bounding box center [570, 78] width 141 height 19
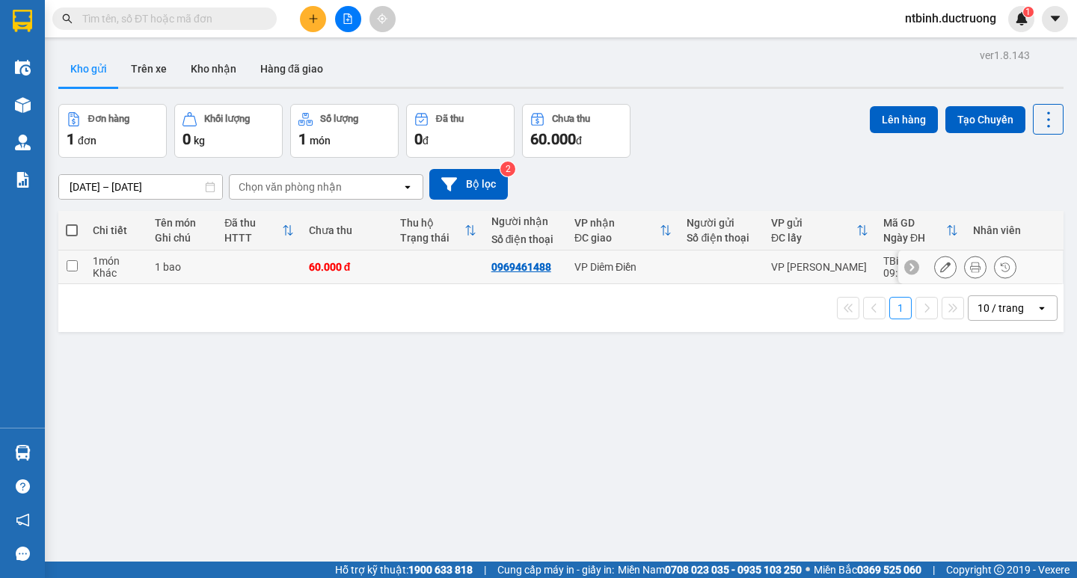
click at [429, 250] on th "Thu hộ Trạng thái" at bounding box center [438, 231] width 91 height 40
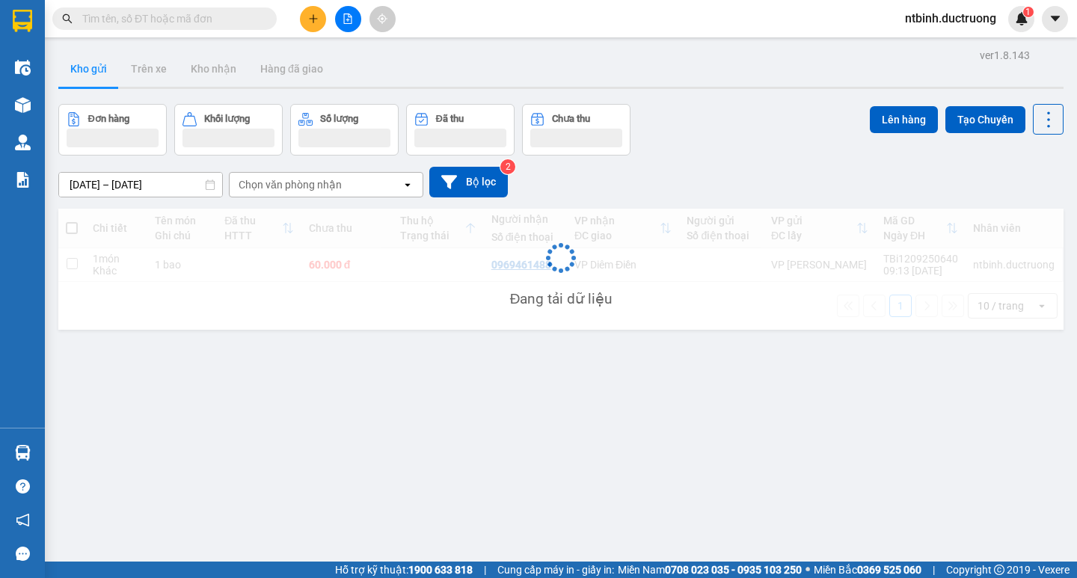
click at [447, 269] on div "Đang tải dữ liệu" at bounding box center [560, 269] width 1005 height 121
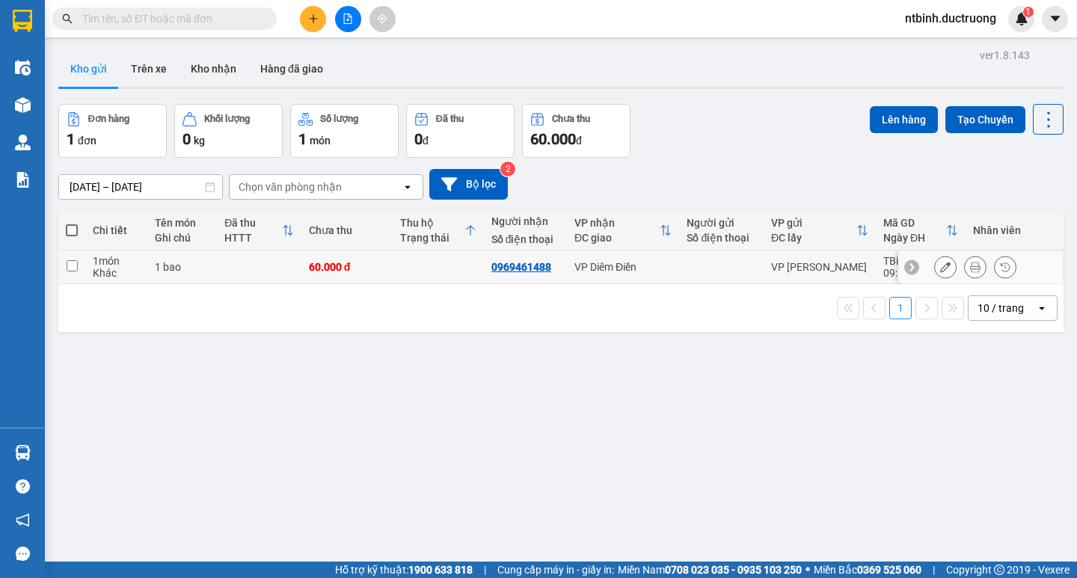
click at [413, 266] on td at bounding box center [438, 268] width 91 height 34
checkbox input "true"
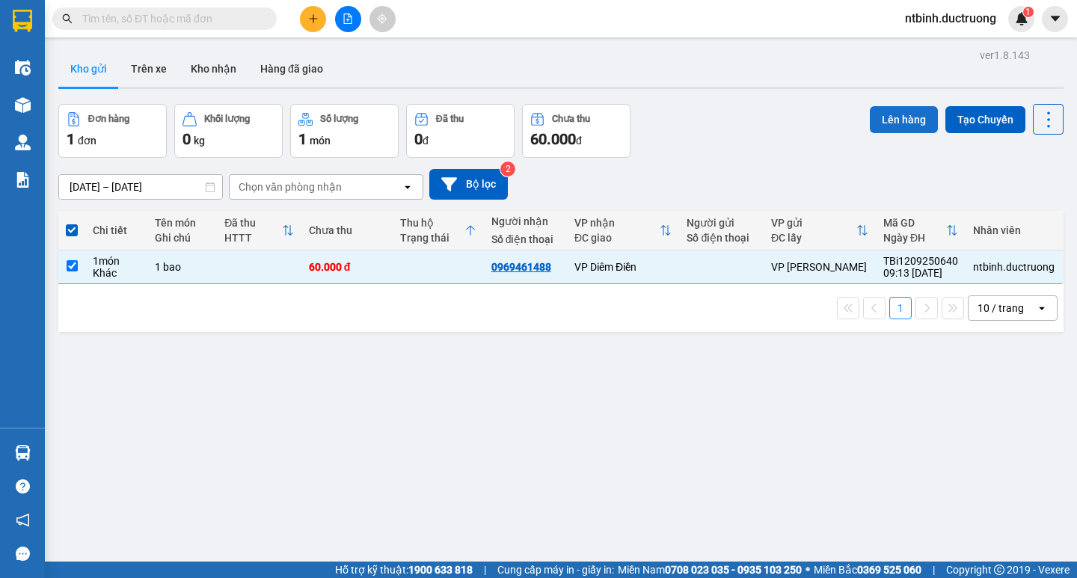
click at [880, 118] on button "Lên hàng" at bounding box center [904, 119] width 68 height 27
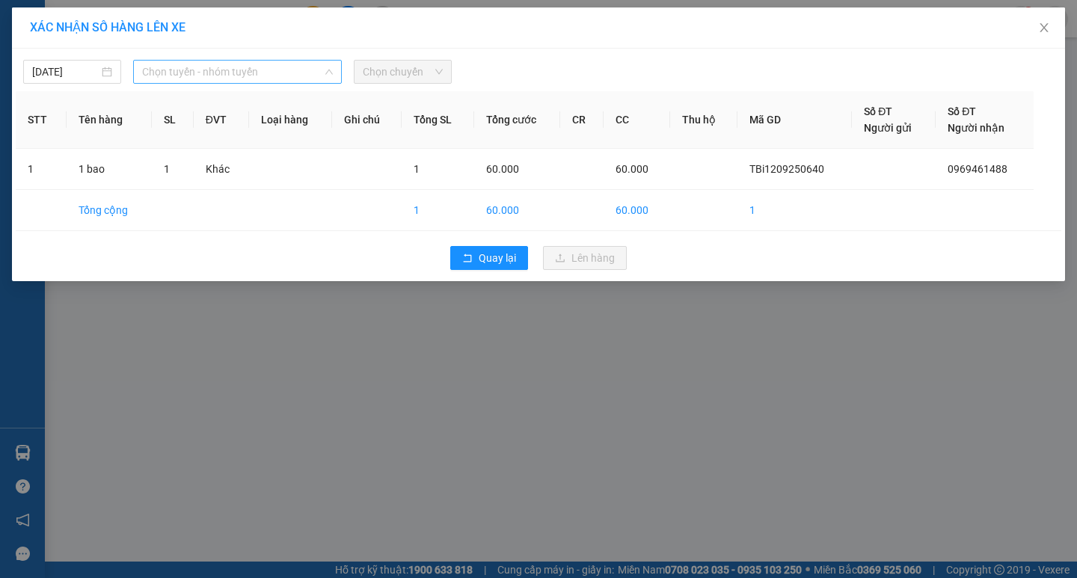
click at [259, 79] on span "Chọn tuyến - nhóm tuyến" at bounding box center [237, 72] width 191 height 22
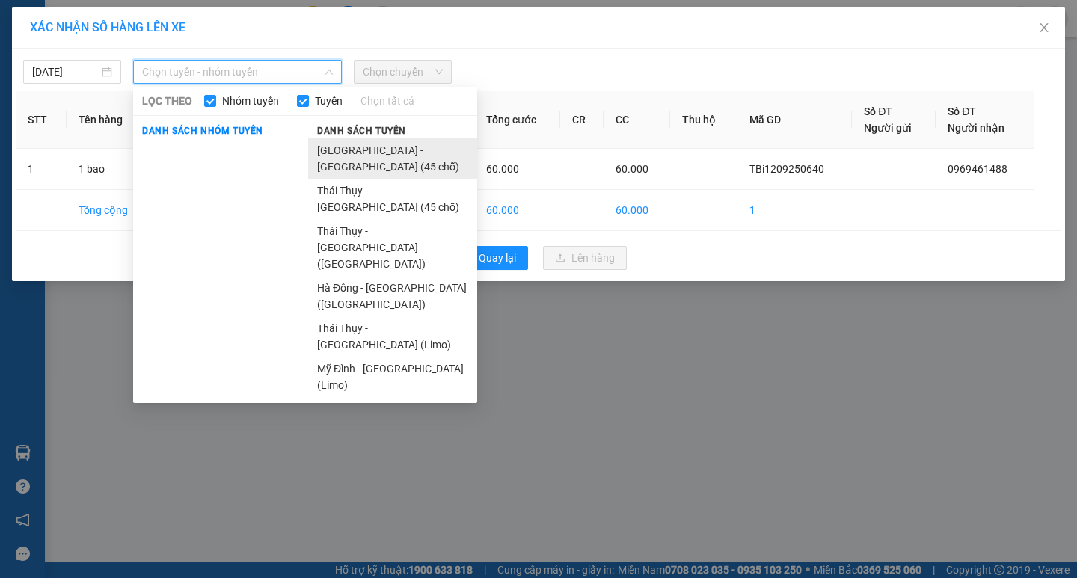
click at [352, 147] on li "[GEOGRAPHIC_DATA] - [GEOGRAPHIC_DATA] (45 chỗ)" at bounding box center [392, 158] width 169 height 40
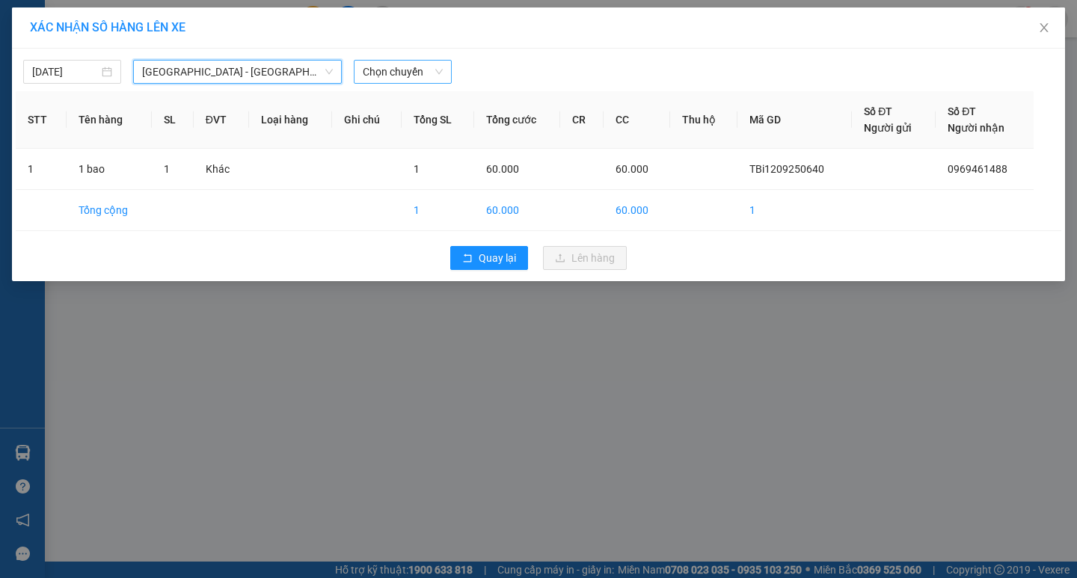
drag, startPoint x: 373, startPoint y: 87, endPoint x: 396, endPoint y: 74, distance: 25.8
click at [375, 86] on div "12/09/2025 Hà Nội - Thái Thụy (45 chỗ) Hà Nội - Thái Thụy (45 chỗ) LỌC THEO Nhó…" at bounding box center [538, 165] width 1053 height 233
click at [400, 70] on span "Chọn chuyến" at bounding box center [403, 72] width 80 height 22
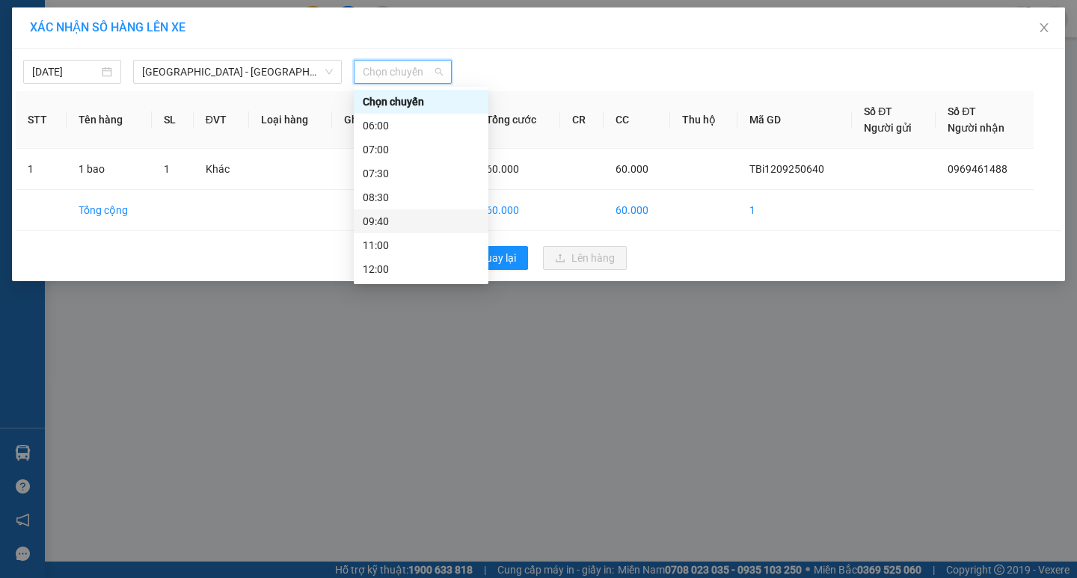
click at [409, 219] on div "09:40" at bounding box center [421, 221] width 117 height 16
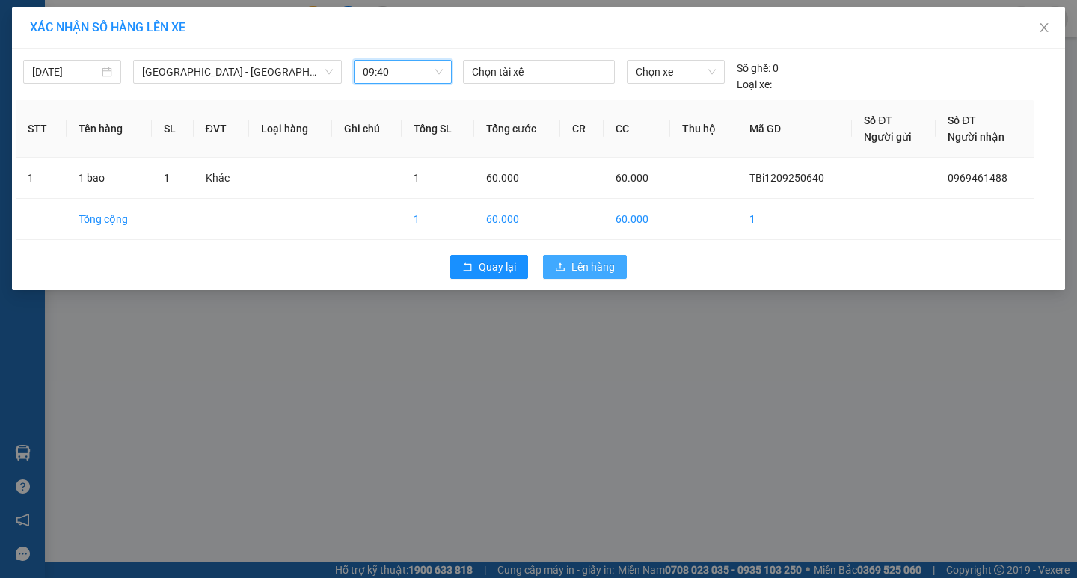
drag, startPoint x: 592, startPoint y: 272, endPoint x: 583, endPoint y: 269, distance: 9.5
click at [591, 272] on span "Lên hàng" at bounding box center [592, 267] width 43 height 16
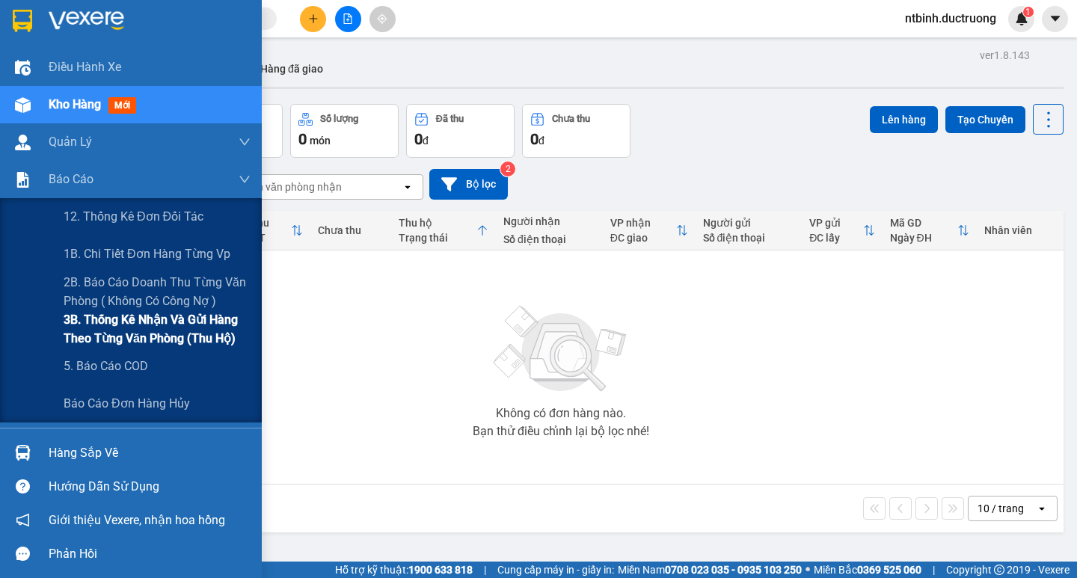
click at [153, 337] on span "3B. Thống kê nhận và gửi hàng theo từng văn phòng (thu hộ)" at bounding box center [157, 328] width 187 height 37
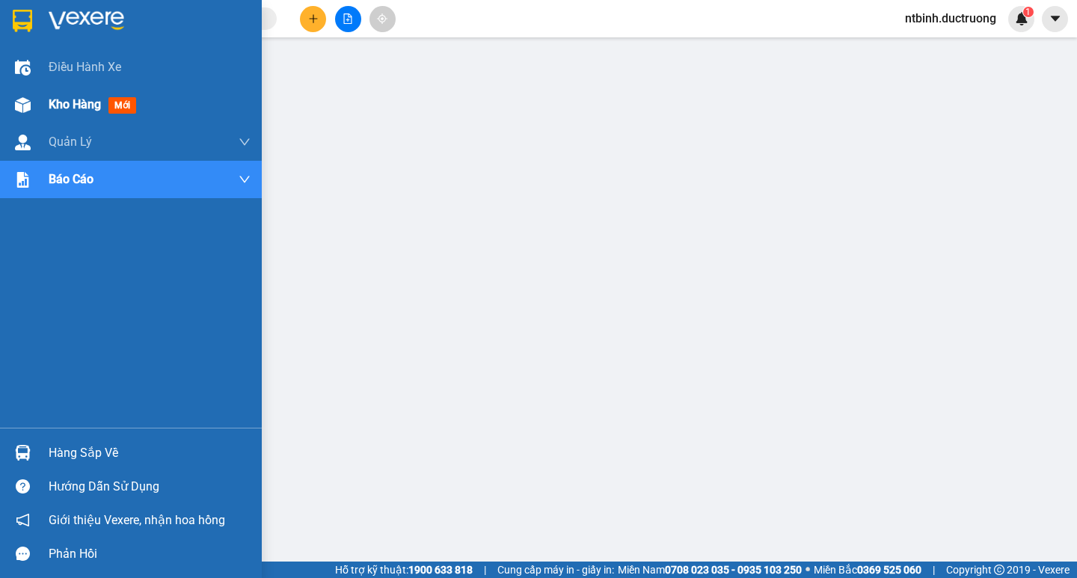
click at [33, 106] on div at bounding box center [23, 105] width 26 height 26
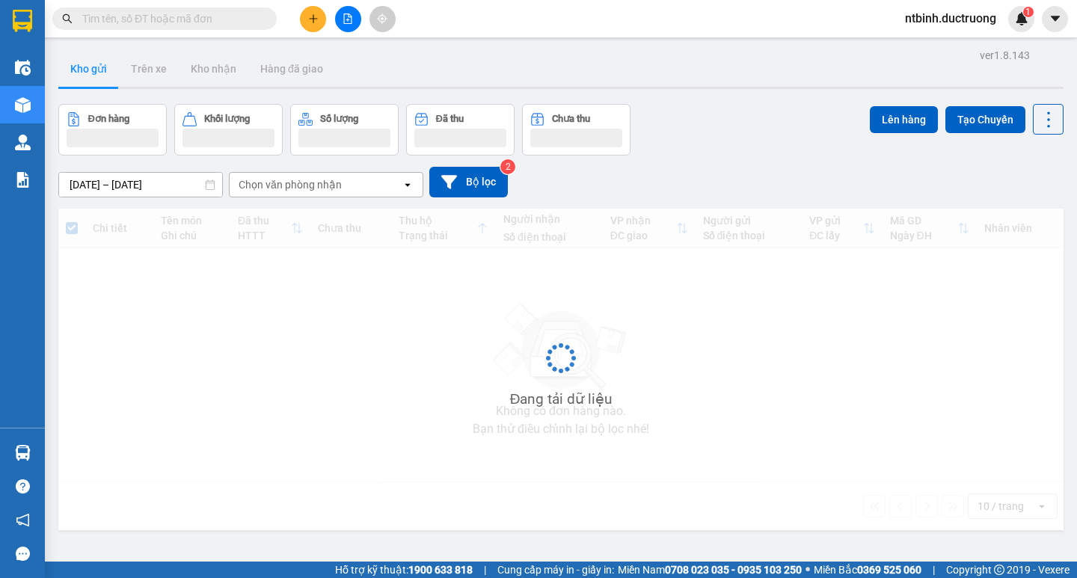
click at [307, 31] on div at bounding box center [348, 19] width 112 height 26
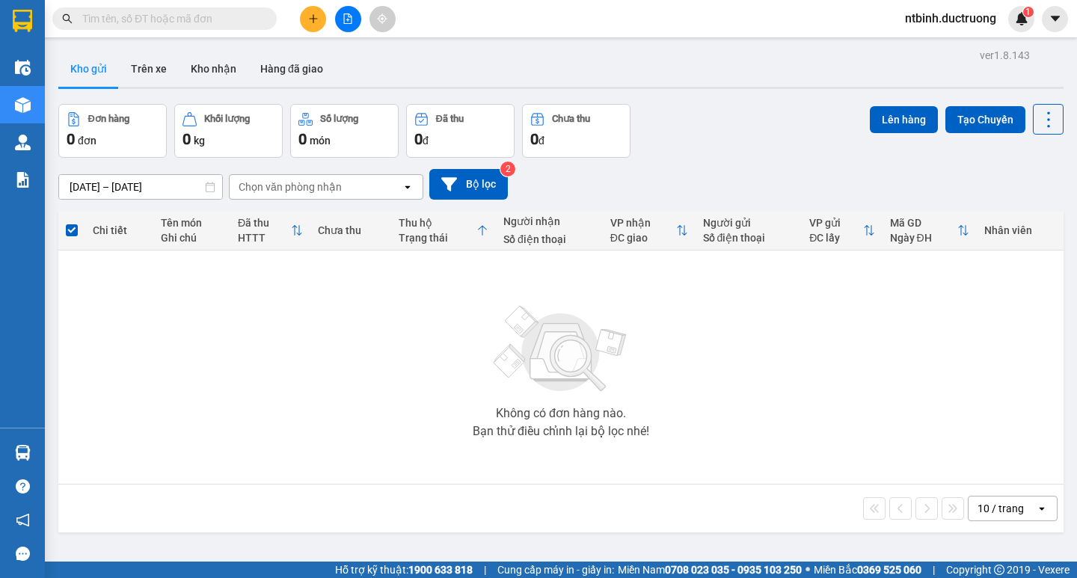
click at [314, 27] on button at bounding box center [313, 19] width 26 height 26
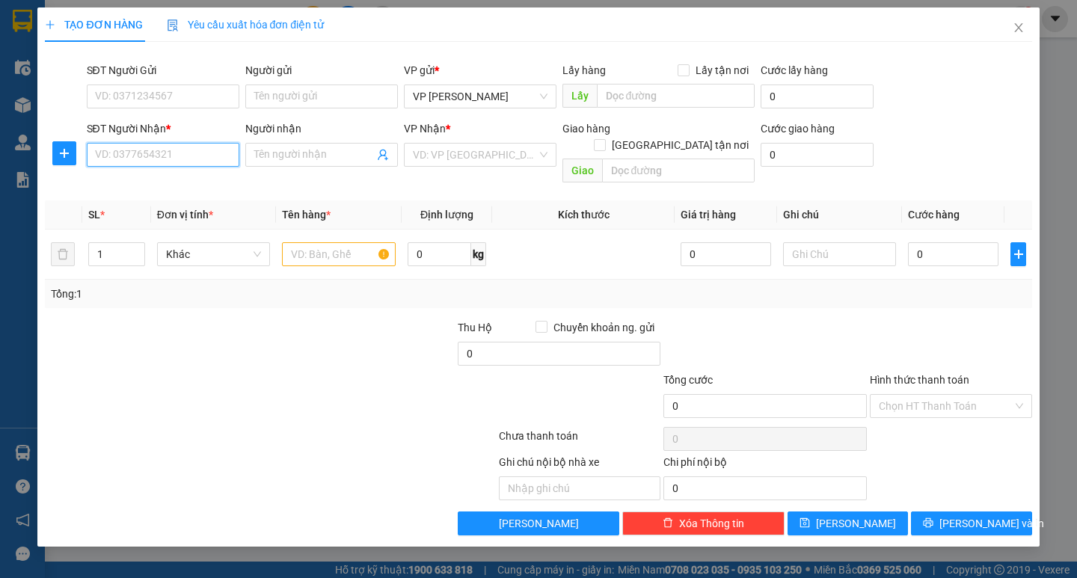
click at [148, 160] on input "SĐT Người Nhận *" at bounding box center [163, 155] width 153 height 24
click at [163, 186] on div "0383419992 - 0356161469" at bounding box center [163, 185] width 135 height 16
type input "0383419992"
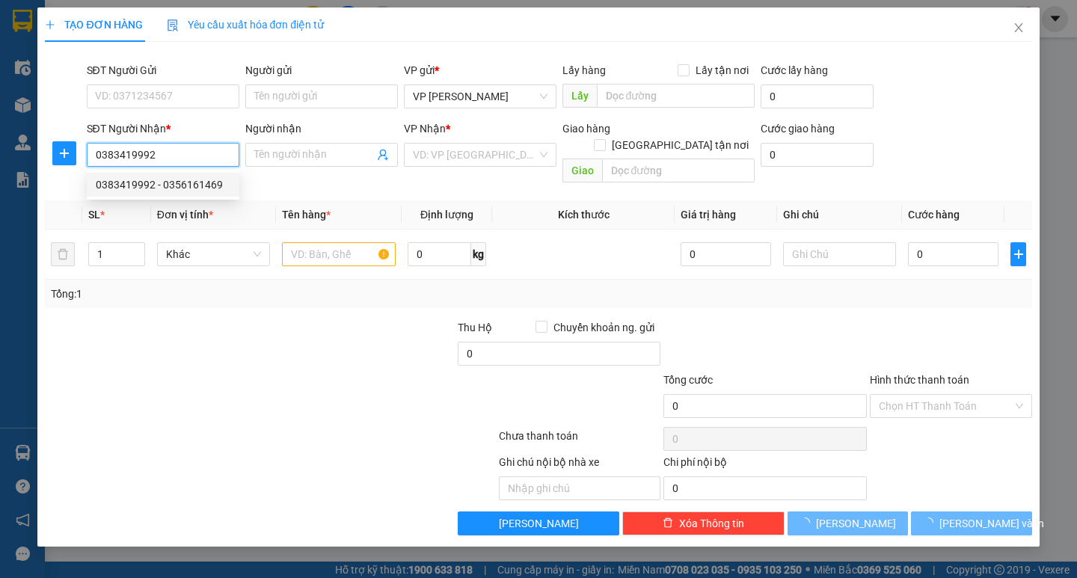
type input "0356161469"
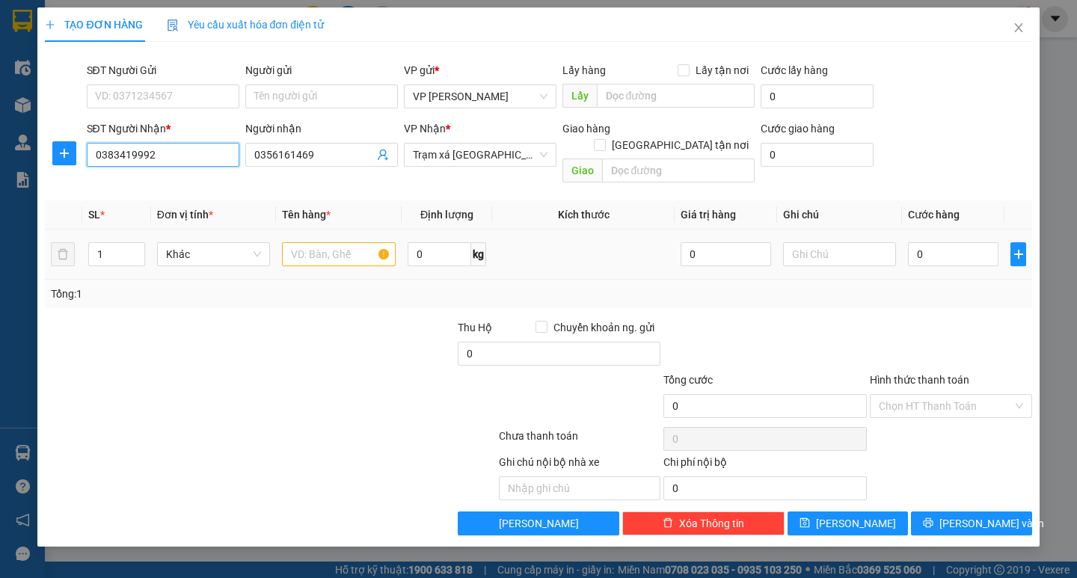
type input "0383419992"
click at [342, 252] on div at bounding box center [338, 254] width 113 height 30
click at [346, 242] on input "text" at bounding box center [338, 254] width 113 height 24
type input "2 catong sơn"
click at [928, 242] on input "0" at bounding box center [953, 254] width 91 height 24
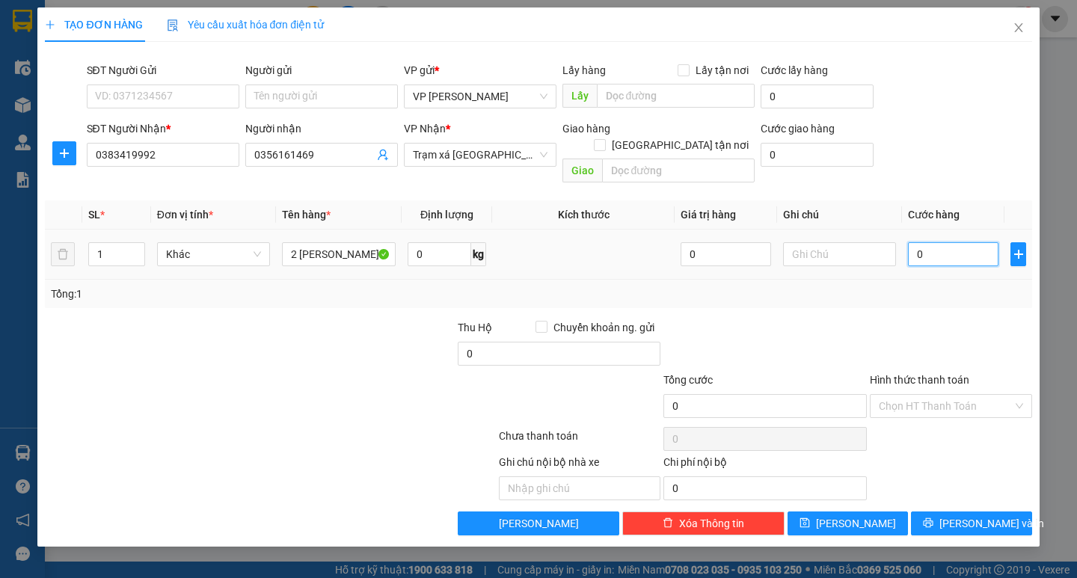
click at [910, 242] on input "0" at bounding box center [953, 254] width 91 height 24
type input "80"
click at [930, 286] on div "Tổng: 1" at bounding box center [538, 294] width 975 height 16
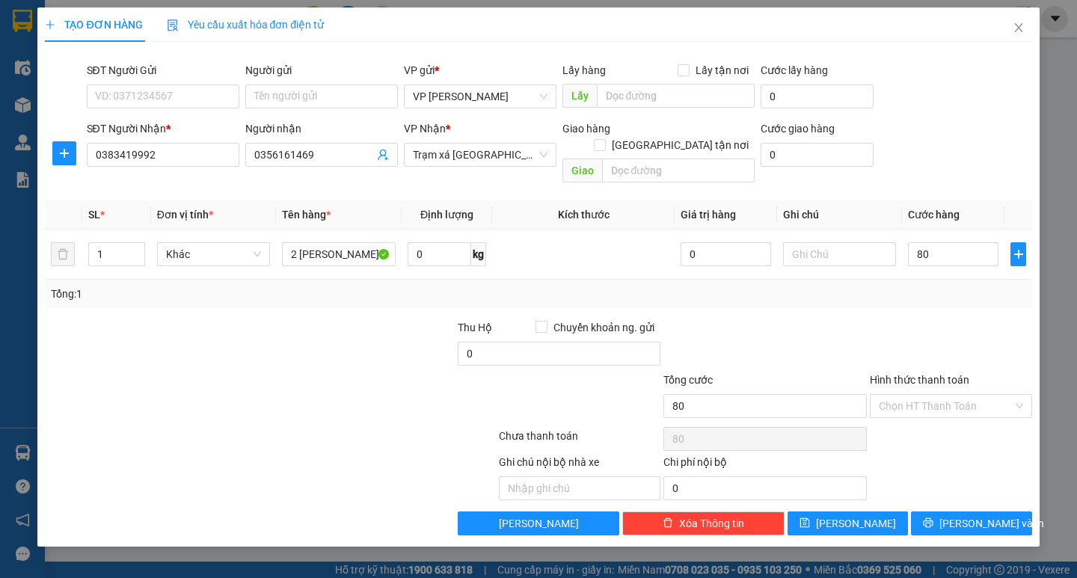
type input "80.000"
click at [957, 515] on button "[PERSON_NAME] và In" at bounding box center [971, 524] width 120 height 24
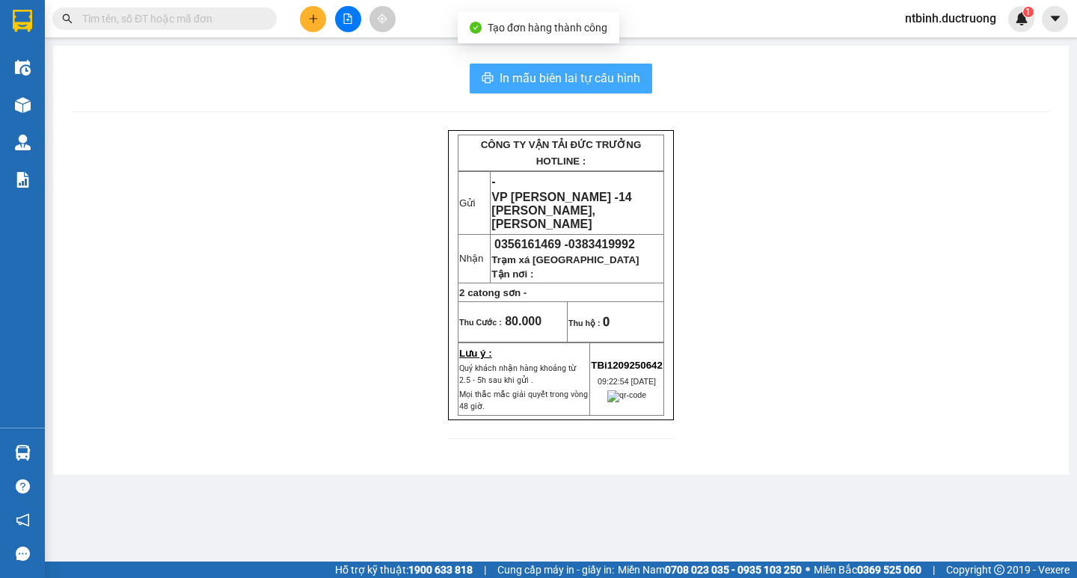
click at [621, 82] on span "In mẫu biên lai tự cấu hình" at bounding box center [570, 78] width 141 height 19
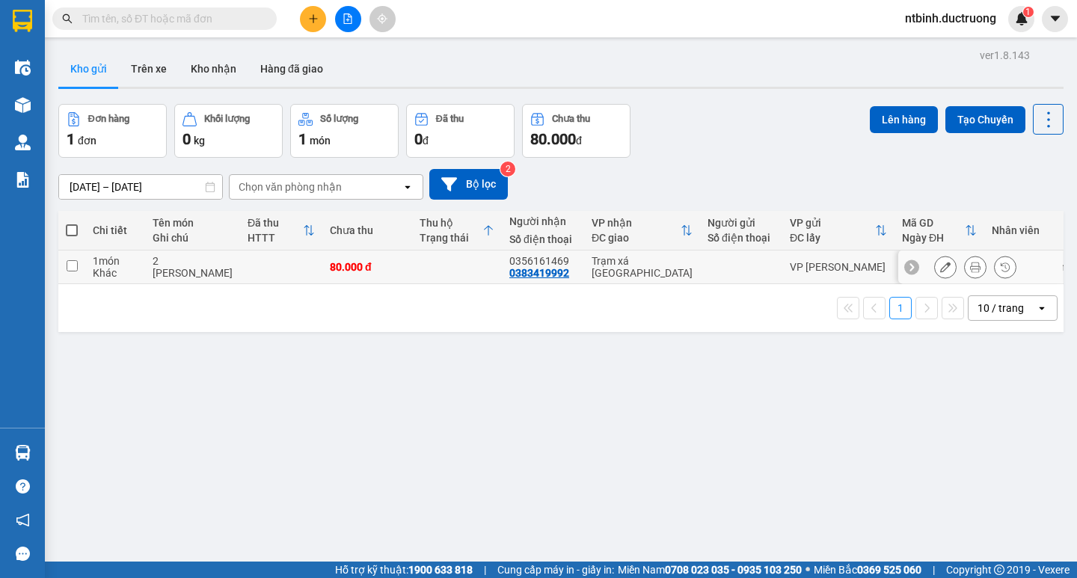
click at [412, 274] on td at bounding box center [457, 268] width 90 height 34
checkbox input "true"
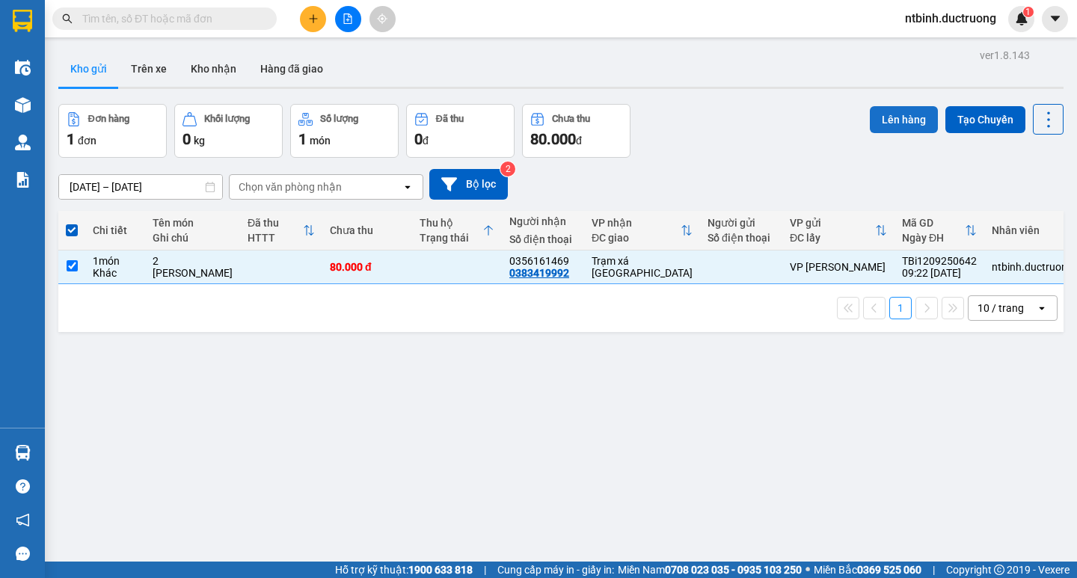
click at [882, 121] on button "Lên hàng" at bounding box center [904, 119] width 68 height 27
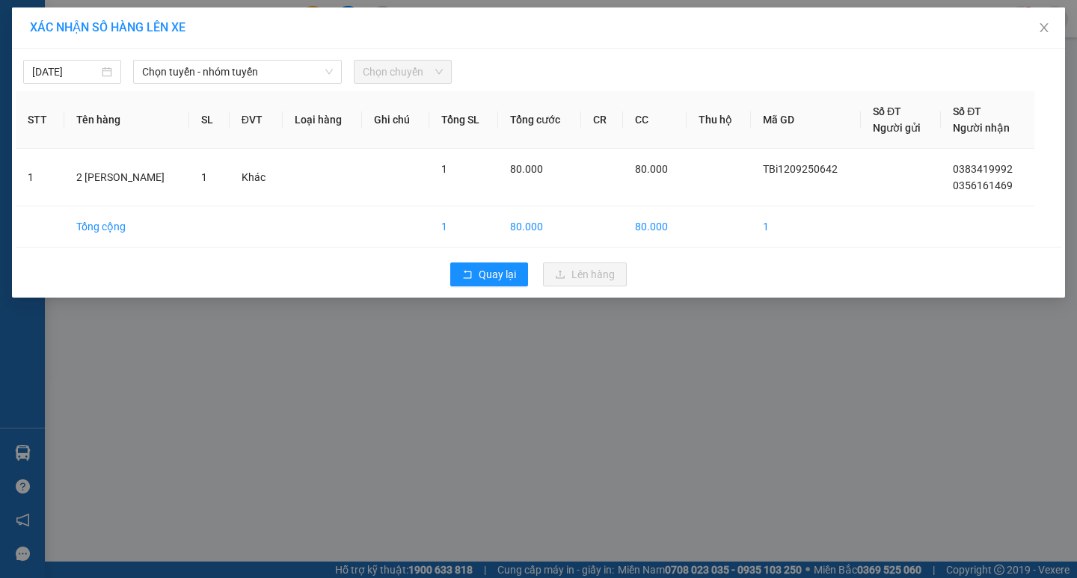
click at [292, 58] on div "12/09/2025 Chọn tuyến - nhóm tuyến Chọn chuyến" at bounding box center [539, 67] width 1046 height 31
click at [274, 81] on span "Chọn tuyến - nhóm tuyến" at bounding box center [237, 72] width 191 height 22
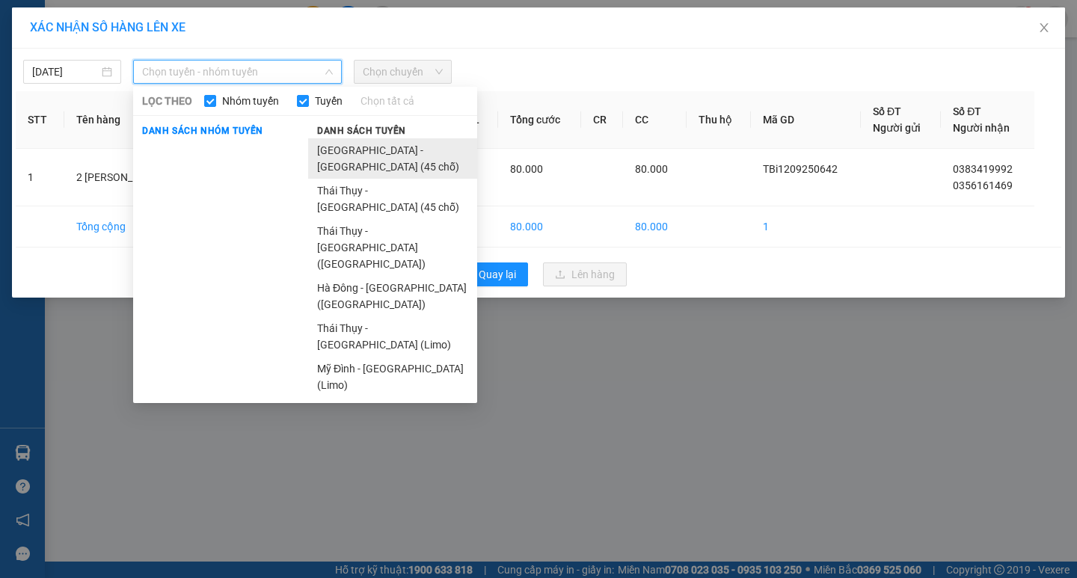
click at [322, 147] on li "[GEOGRAPHIC_DATA] - [GEOGRAPHIC_DATA] (45 chỗ)" at bounding box center [392, 158] width 169 height 40
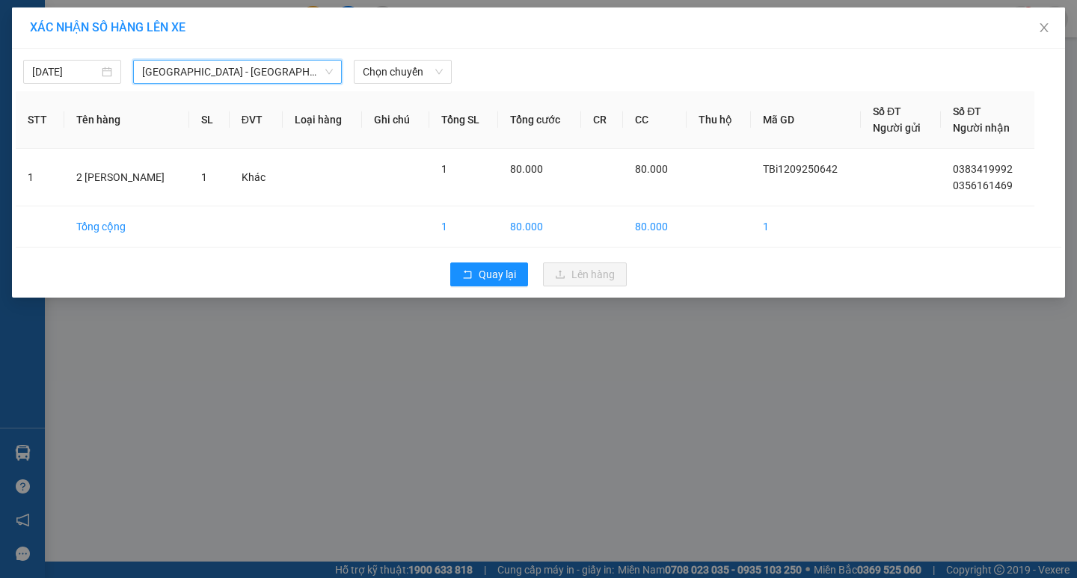
click at [380, 57] on div "12/09/2025 Hà Nội - Thái Thụy (45 chỗ) Hà Nội - Thái Thụy (45 chỗ) LỌC THEO Nhó…" at bounding box center [539, 67] width 1046 height 31
click at [380, 74] on span "Chọn chuyến" at bounding box center [403, 72] width 80 height 22
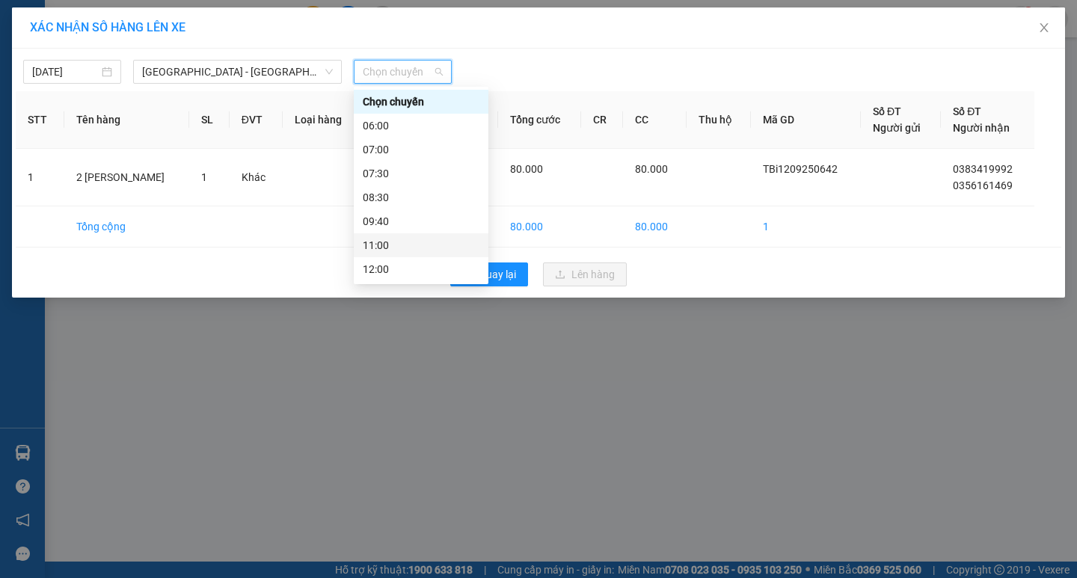
click at [429, 249] on div "11:00" at bounding box center [421, 245] width 117 height 16
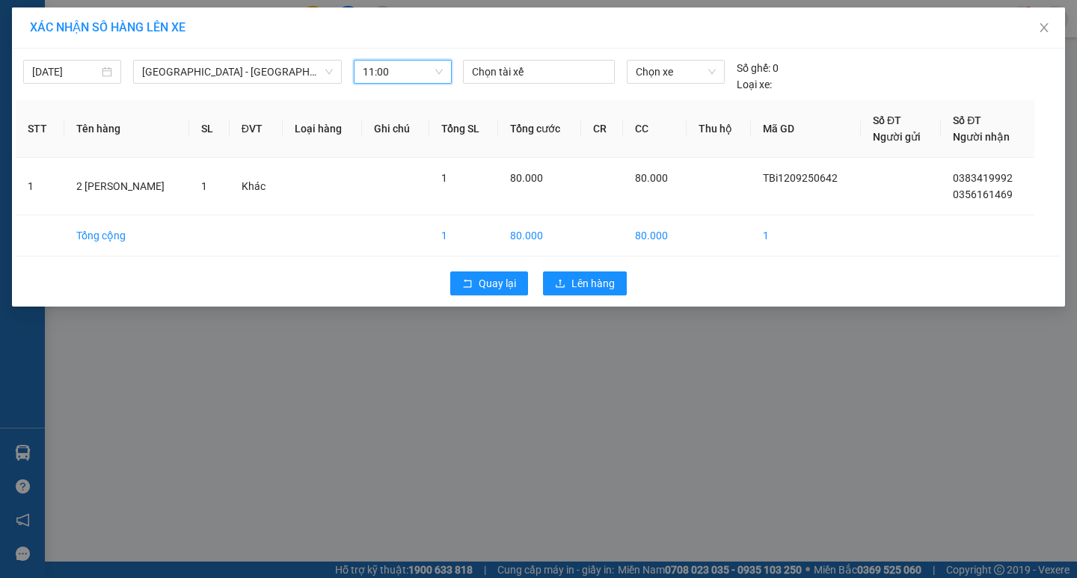
click at [567, 260] on div "12/09/2025 Hà Nội - Thái Thụy (45 chỗ) LỌC THEO Nhóm tuyến Tuyến Chọn tất cả Da…" at bounding box center [538, 178] width 1053 height 258
click at [568, 263] on div "12/09/2025 Hà Nội - Thái Thụy (45 chỗ) LỌC THEO Nhóm tuyến Tuyến Chọn tất cả Da…" at bounding box center [538, 178] width 1053 height 258
click at [580, 307] on div "XÁC NHẬN SỐ HÀNG LÊN XE 12/09/2025 Hà Nội - Thái Thụy (45 chỗ) LỌC THEO Nhóm tu…" at bounding box center [538, 289] width 1077 height 578
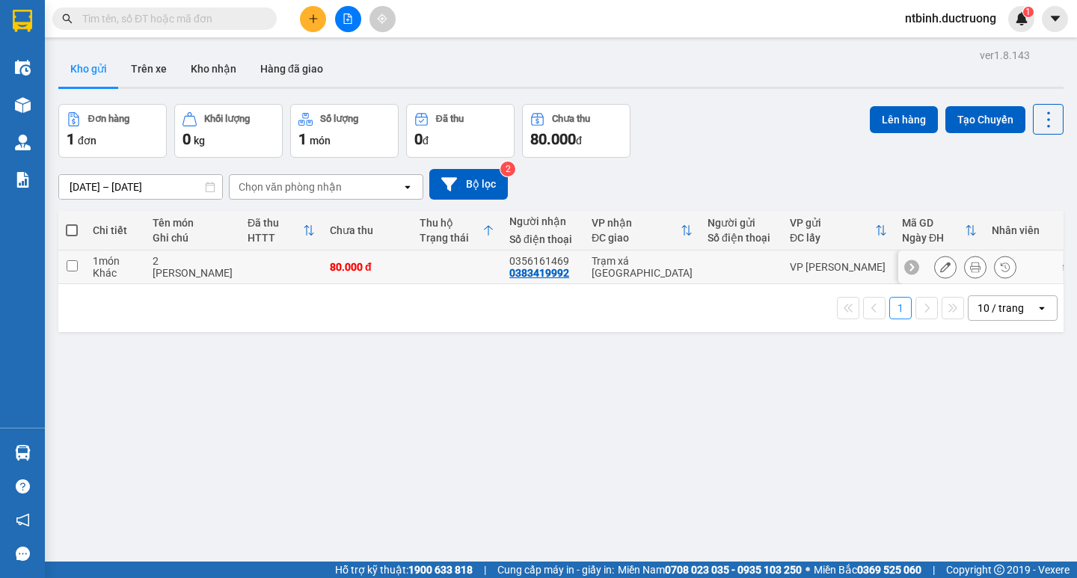
click at [412, 259] on td at bounding box center [457, 268] width 90 height 34
checkbox input "true"
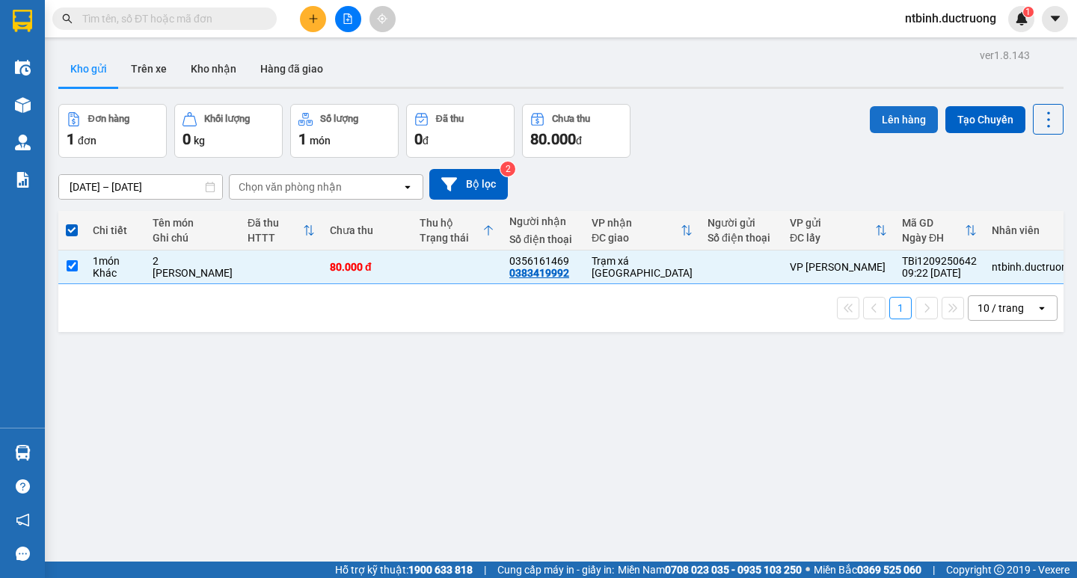
click at [913, 112] on button "Lên hàng" at bounding box center [904, 119] width 68 height 27
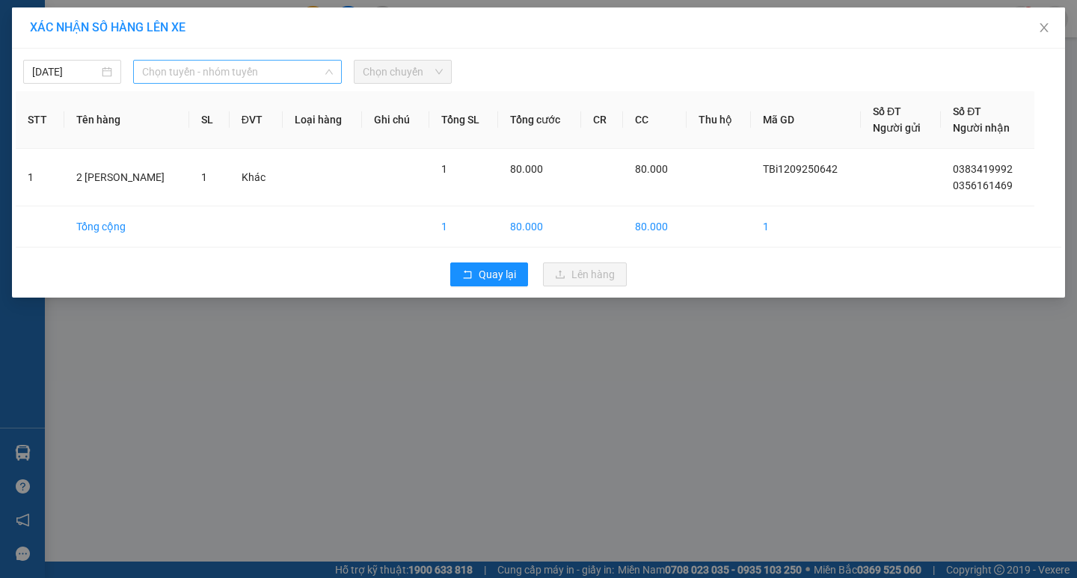
click at [327, 64] on span "Chọn tuyến - nhóm tuyến" at bounding box center [237, 72] width 191 height 22
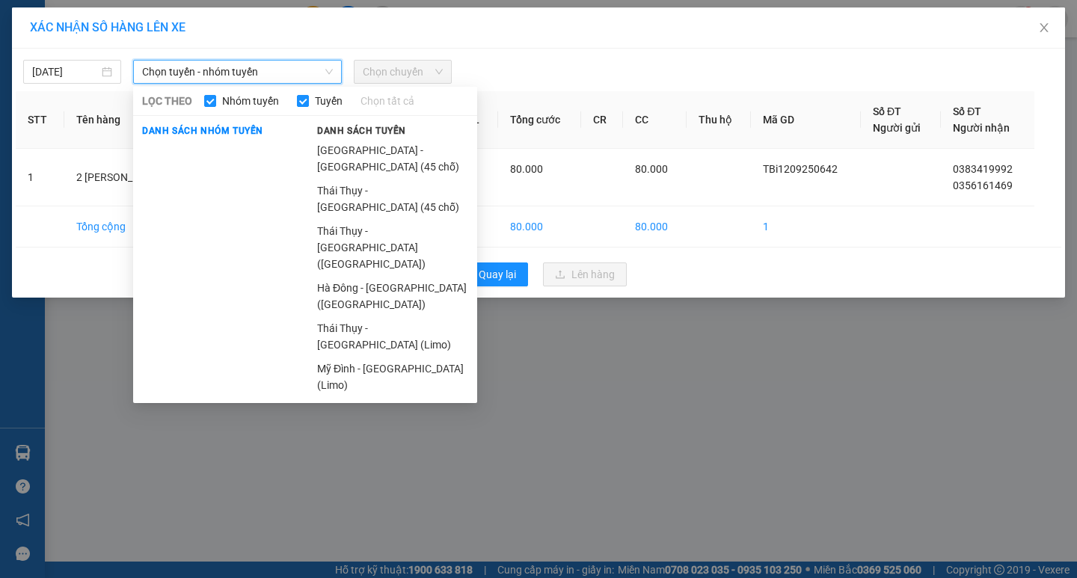
click at [310, 64] on span "Chọn tuyến - nhóm tuyến" at bounding box center [237, 72] width 191 height 22
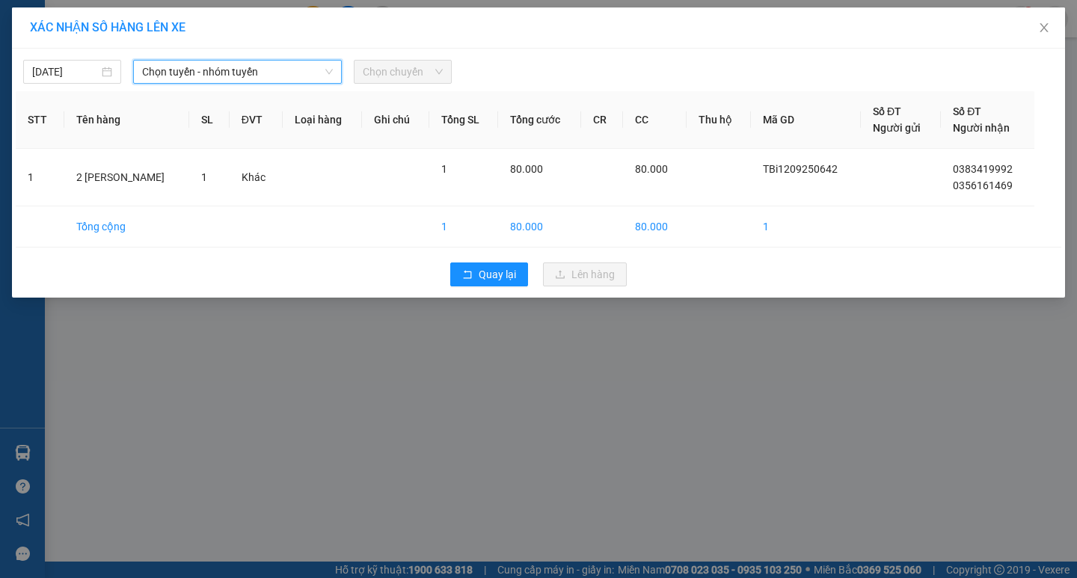
click at [295, 55] on div "12/09/2025 Chọn tuyến - nhóm tuyến Chọn tuyến - nhóm tuyến LỌC THEO Nhóm tuyến …" at bounding box center [539, 67] width 1046 height 31
click at [279, 67] on span "Chọn tuyến - nhóm tuyến" at bounding box center [237, 72] width 191 height 22
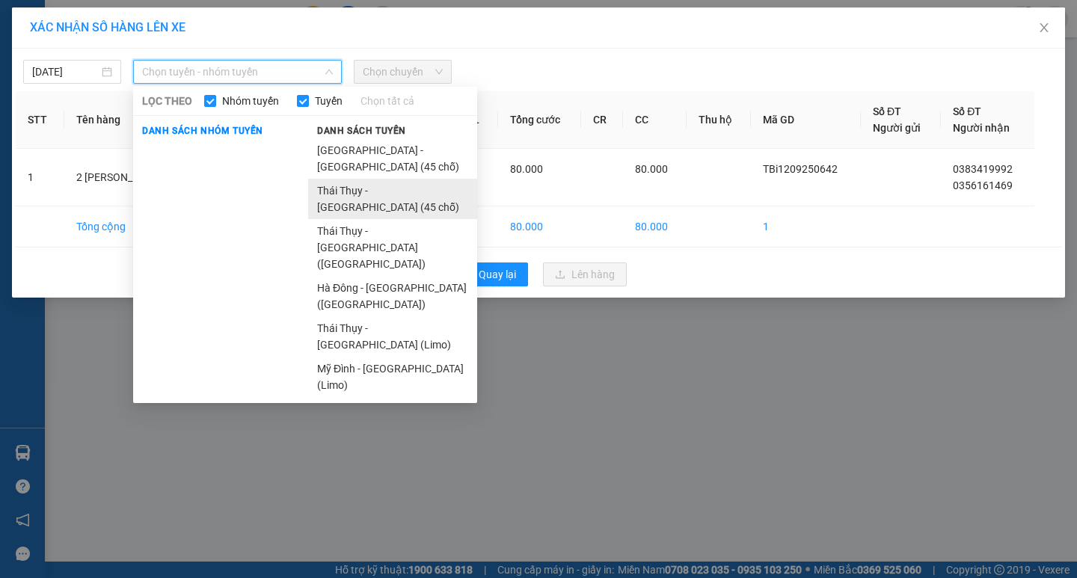
click at [342, 179] on li "Thái Thụy - [GEOGRAPHIC_DATA] (45 chỗ)" at bounding box center [392, 199] width 169 height 40
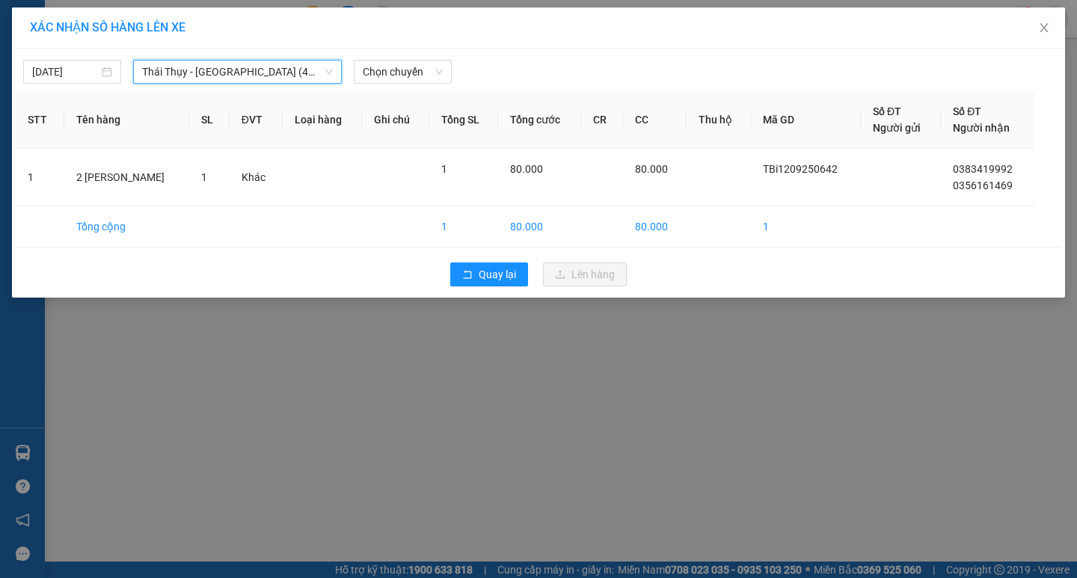
click at [308, 70] on span "Thái Thụy - [GEOGRAPHIC_DATA] (45 chỗ)" at bounding box center [237, 72] width 191 height 22
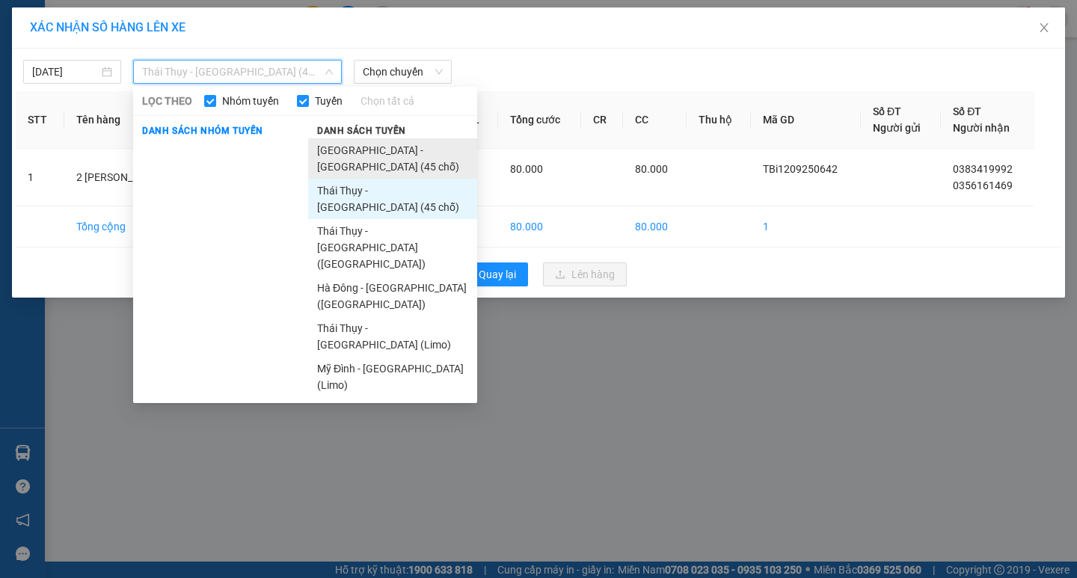
click at [358, 146] on li "[GEOGRAPHIC_DATA] - [GEOGRAPHIC_DATA] (45 chỗ)" at bounding box center [392, 158] width 169 height 40
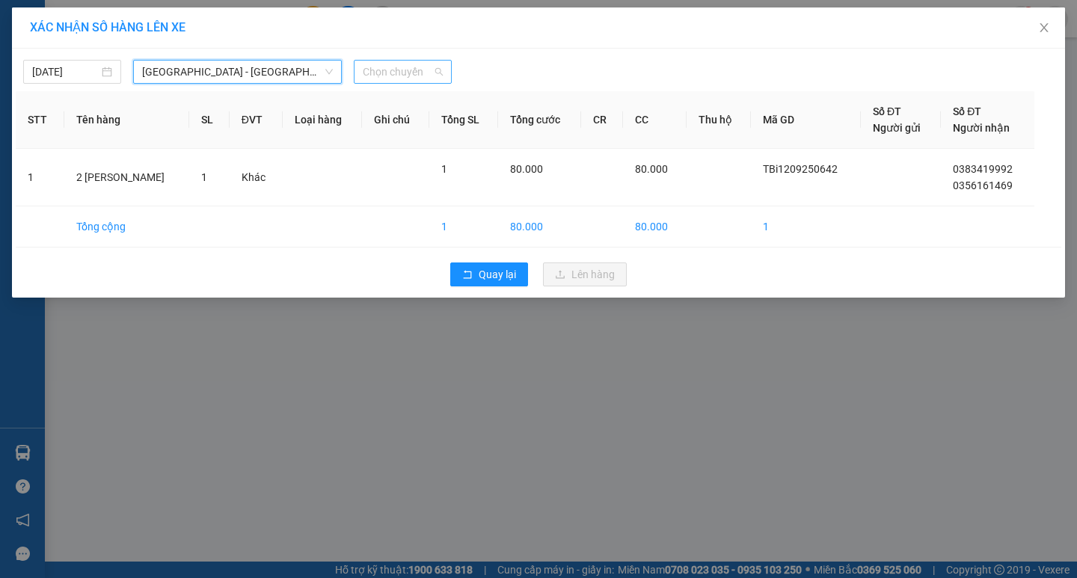
click at [405, 67] on span "Chọn chuyến" at bounding box center [403, 72] width 80 height 22
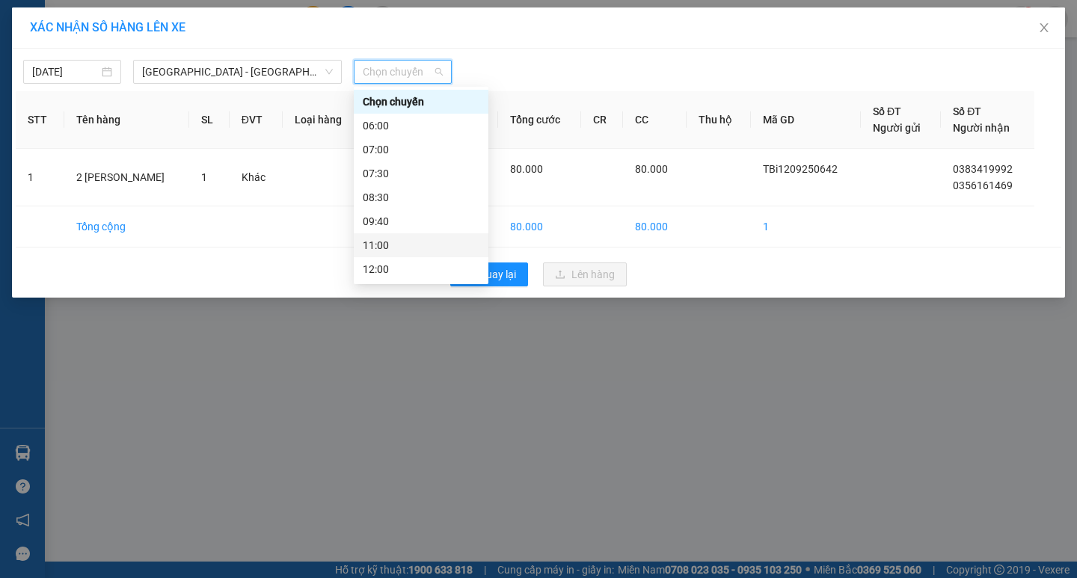
click at [395, 242] on div "11:00" at bounding box center [421, 245] width 117 height 16
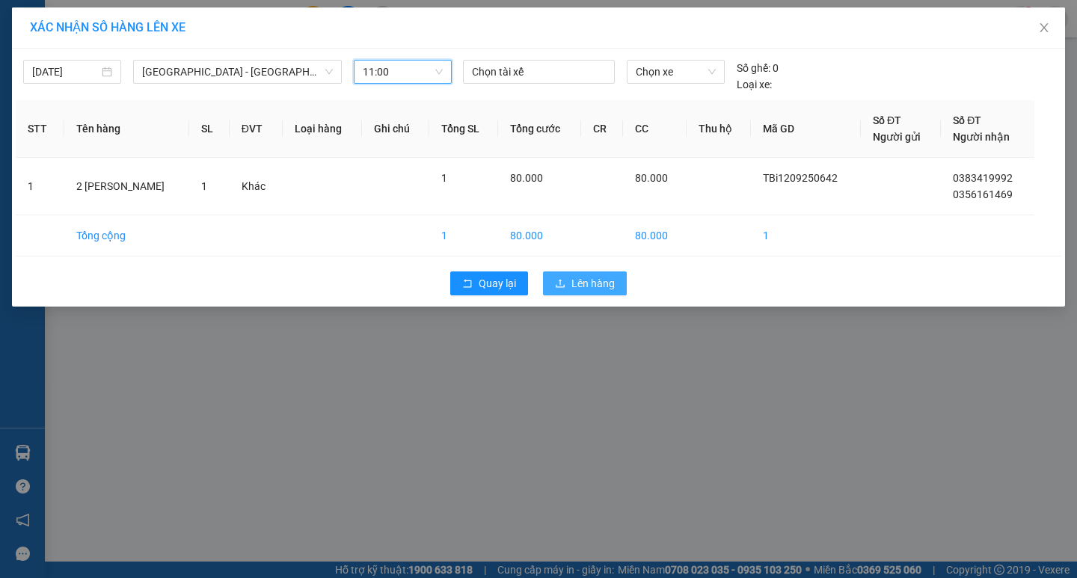
click at [588, 281] on span "Lên hàng" at bounding box center [592, 283] width 43 height 16
